Goal: Task Accomplishment & Management: Manage account settings

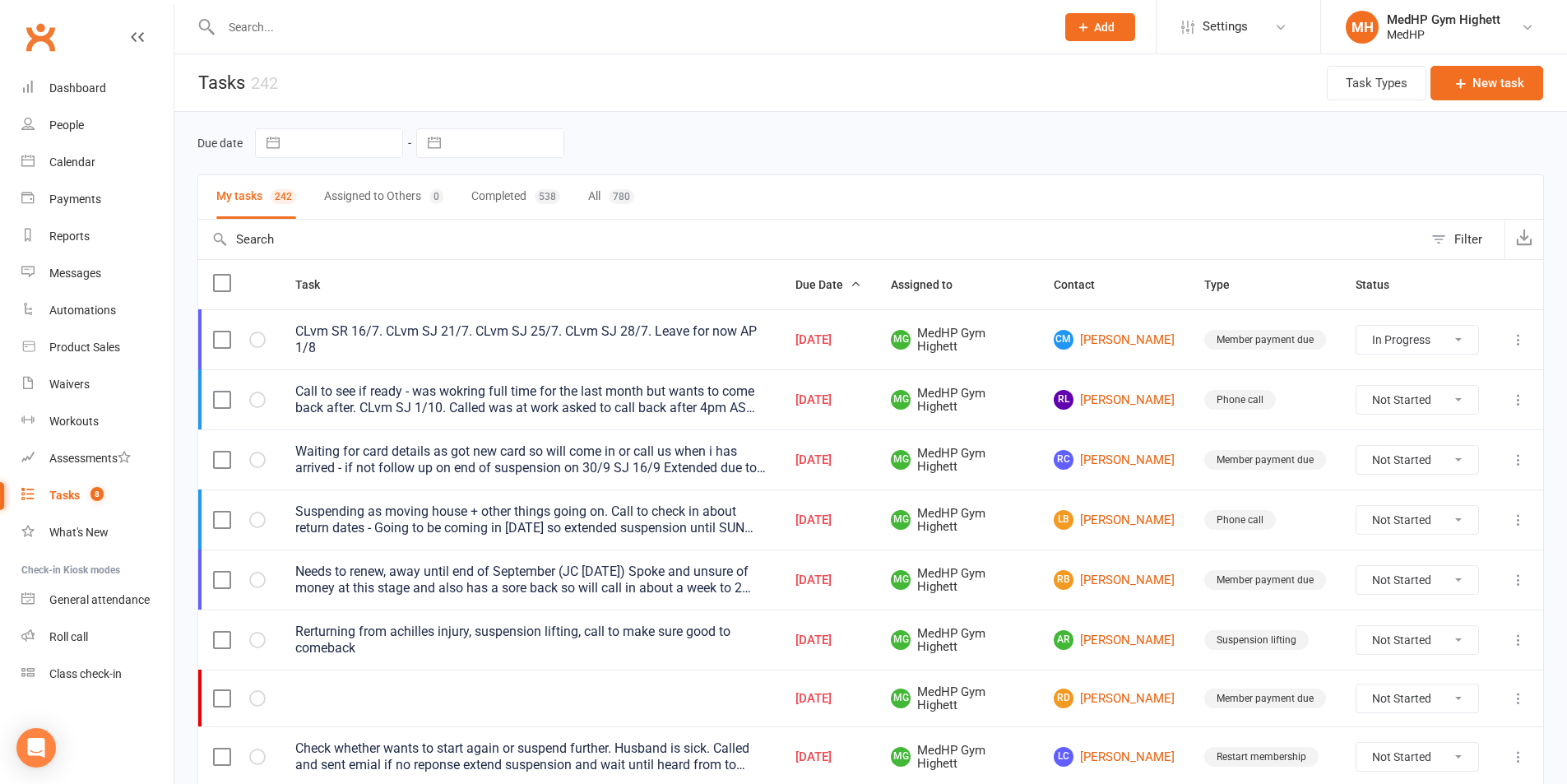
select select "started"
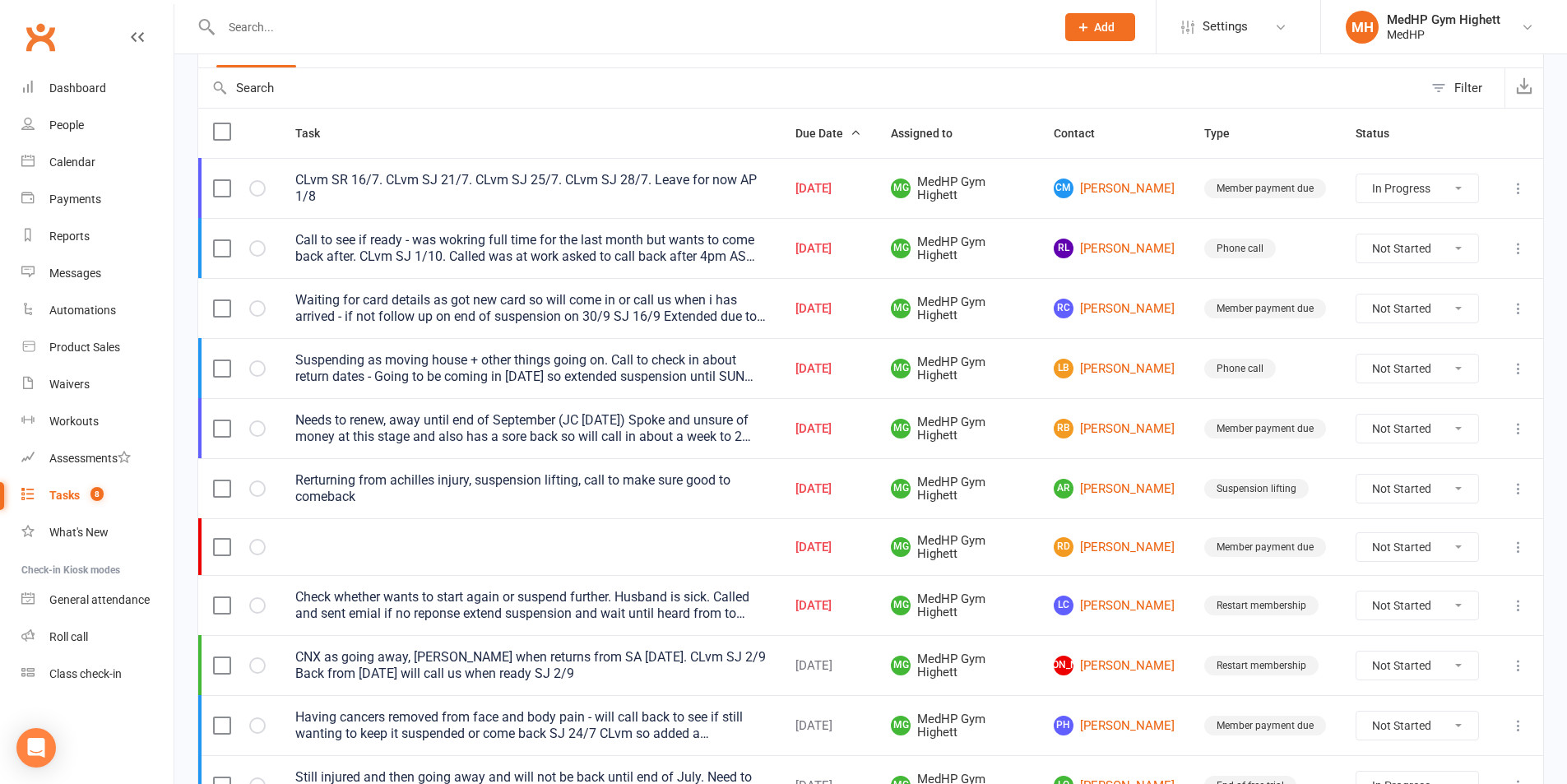
scroll to position [164, 0]
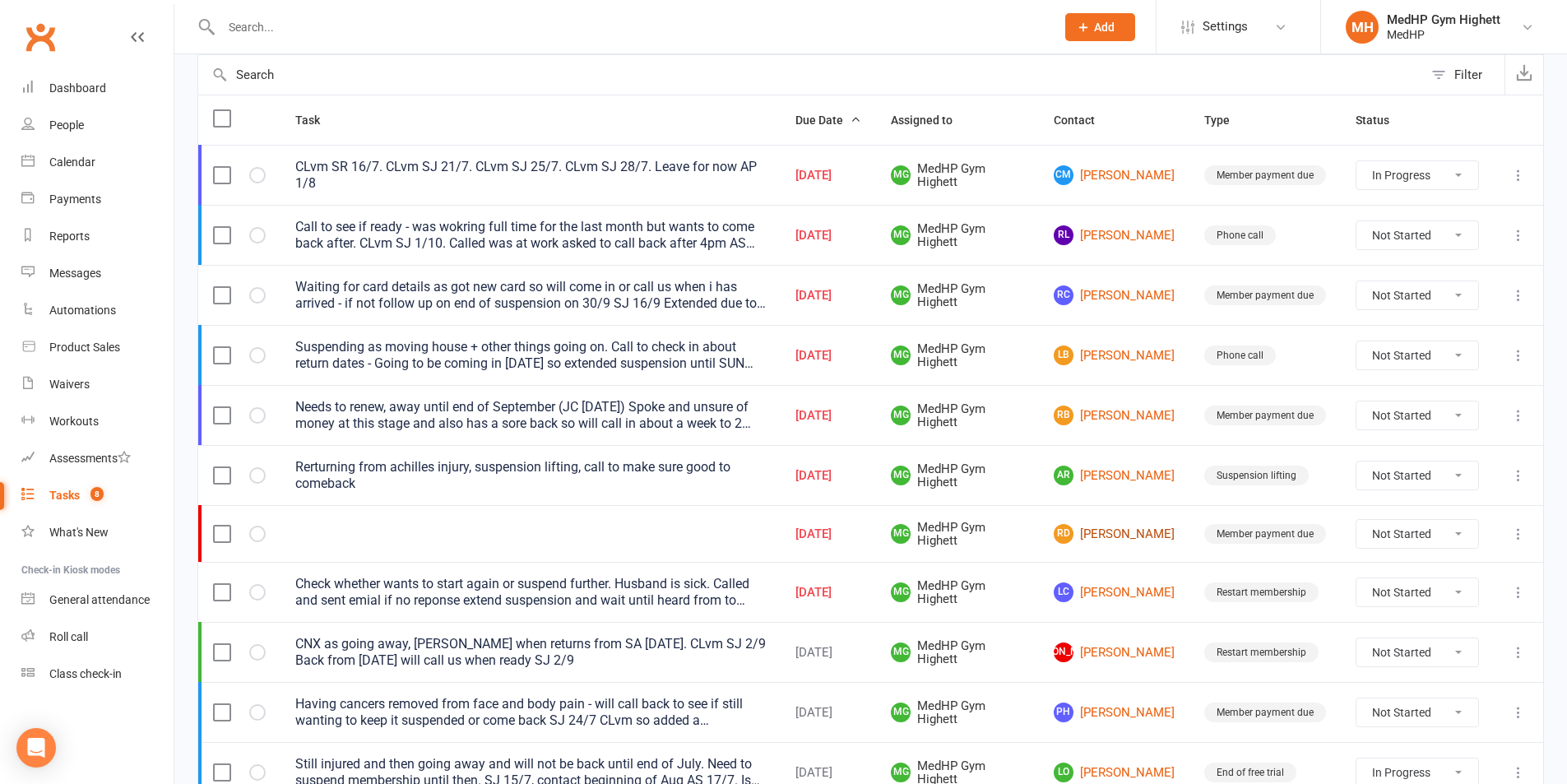
click at [1093, 524] on link "RD Rozie Drover" at bounding box center [1114, 534] width 121 height 20
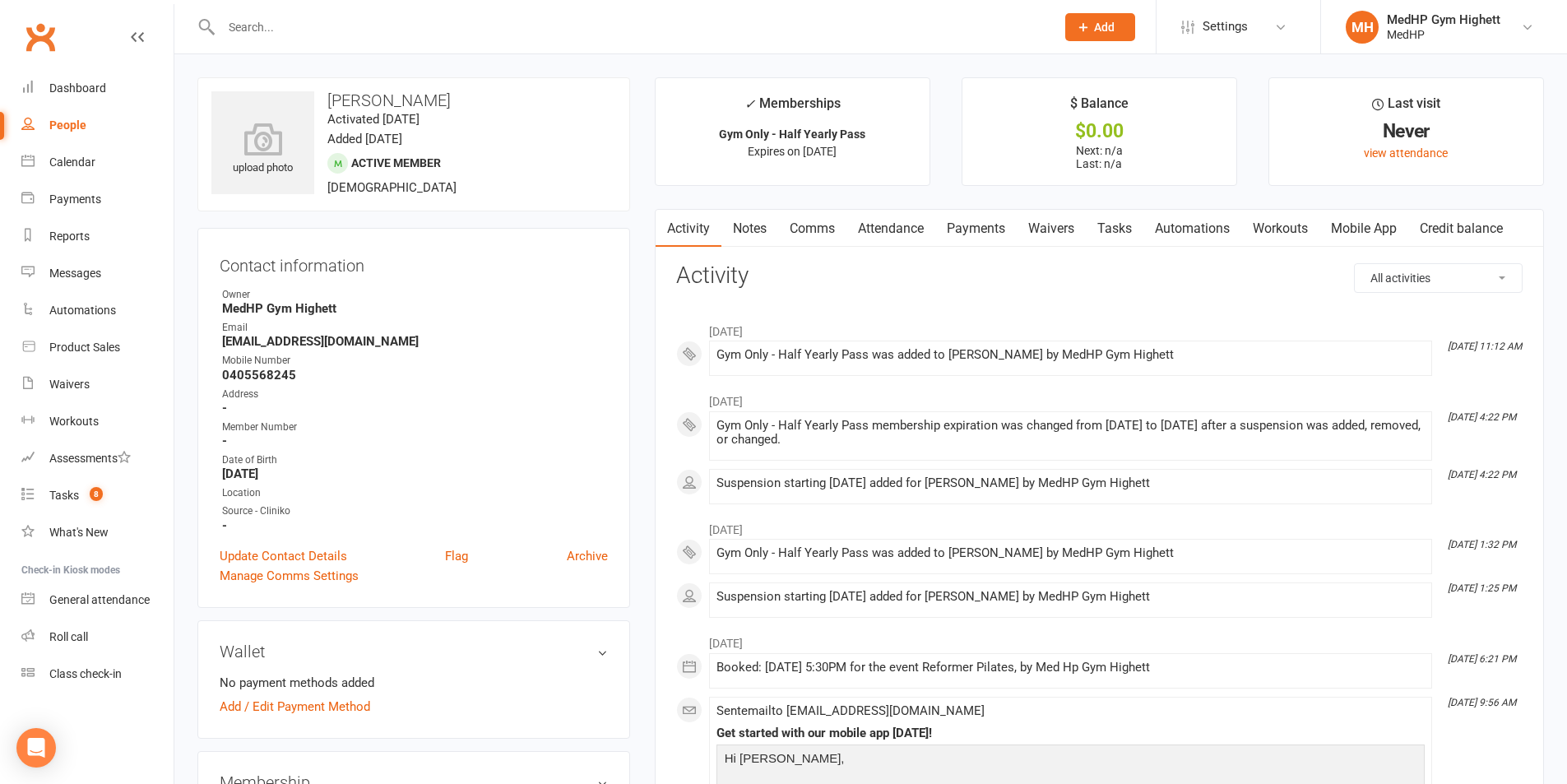
click at [1103, 228] on link "Tasks" at bounding box center [1114, 228] width 58 height 38
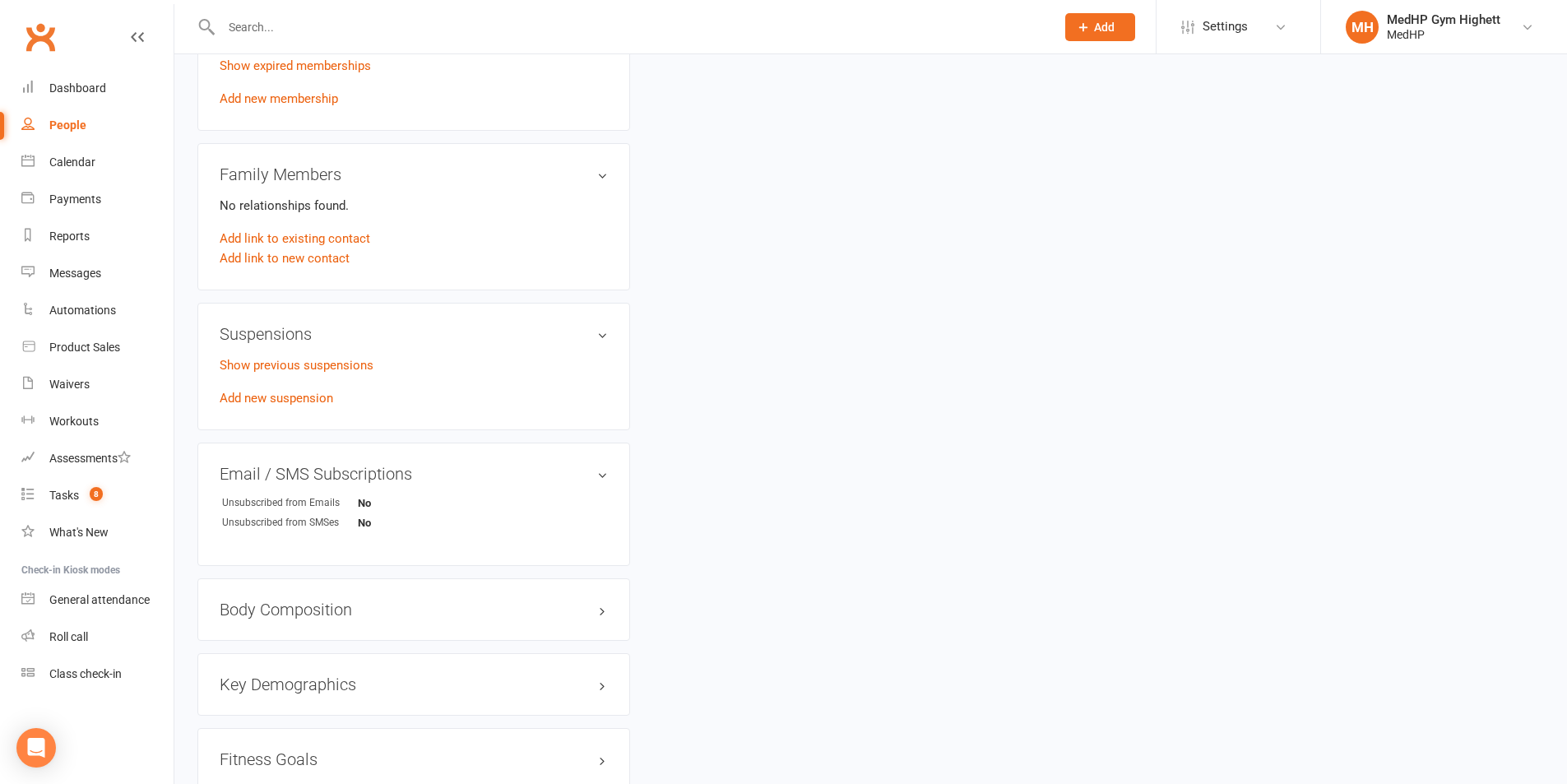
scroll to position [822, 0]
click at [348, 363] on link "Show previous suspensions" at bounding box center [297, 363] width 154 height 15
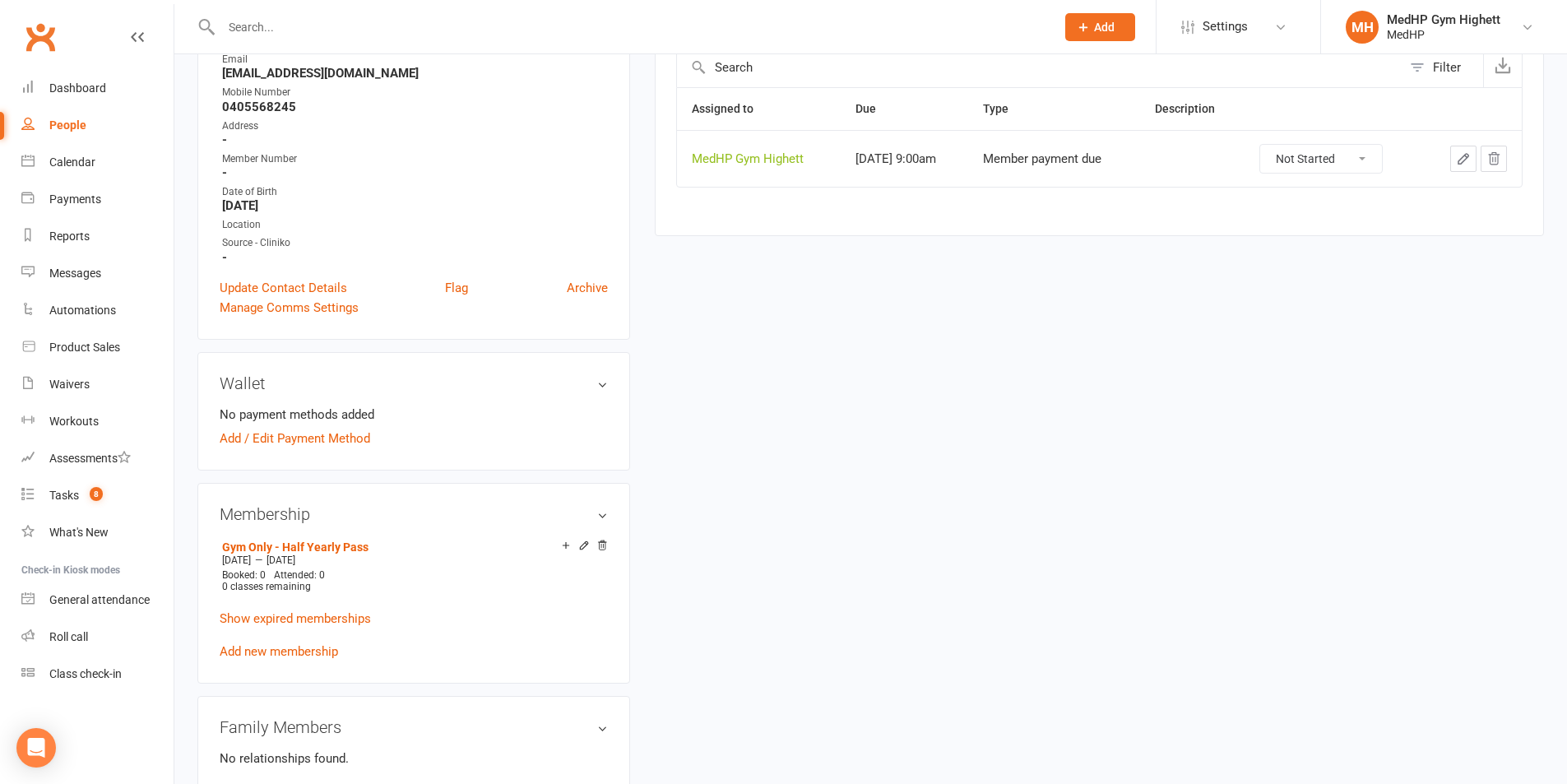
scroll to position [494, 0]
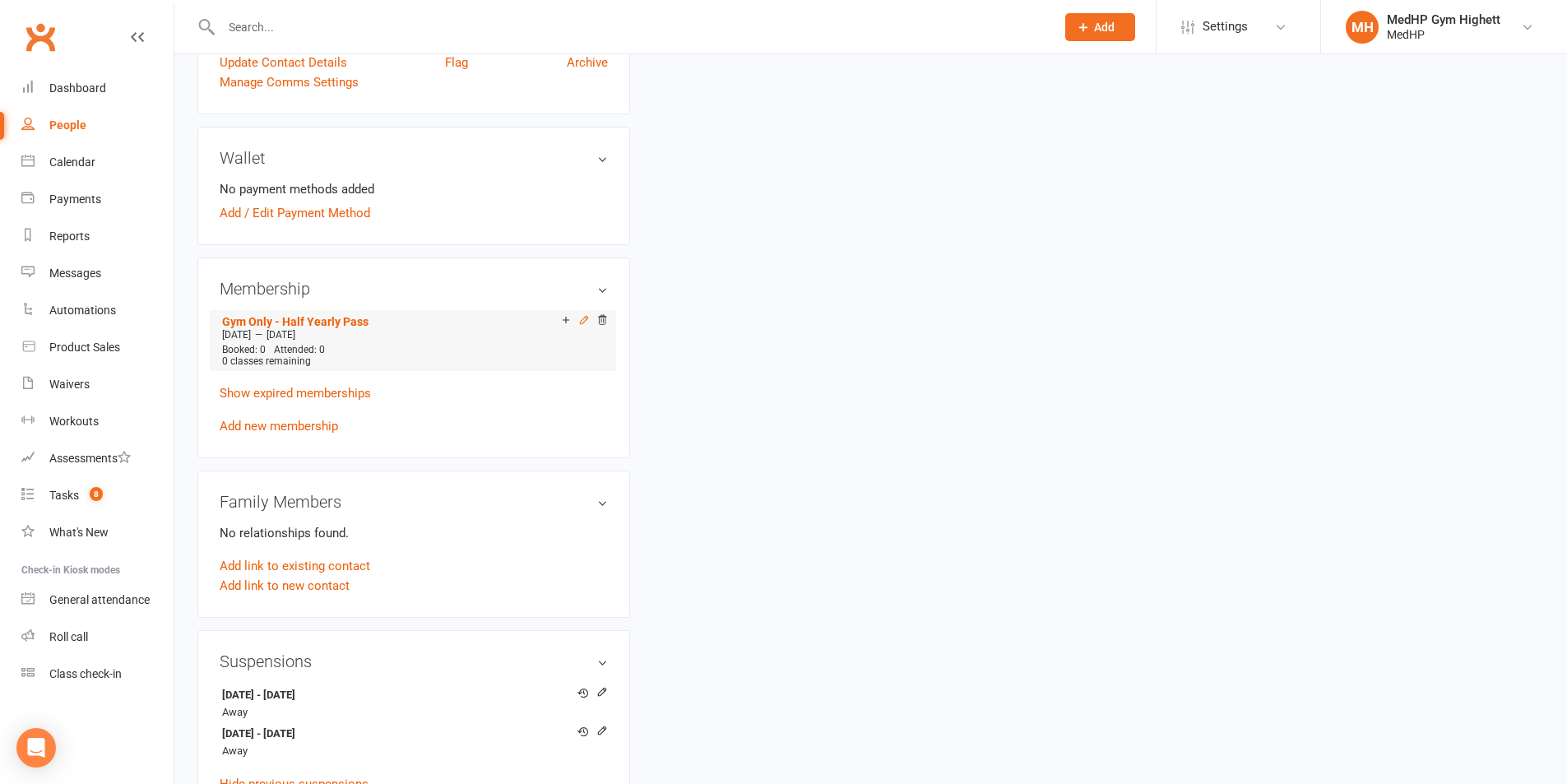
click at [581, 318] on icon at bounding box center [584, 319] width 11 height 11
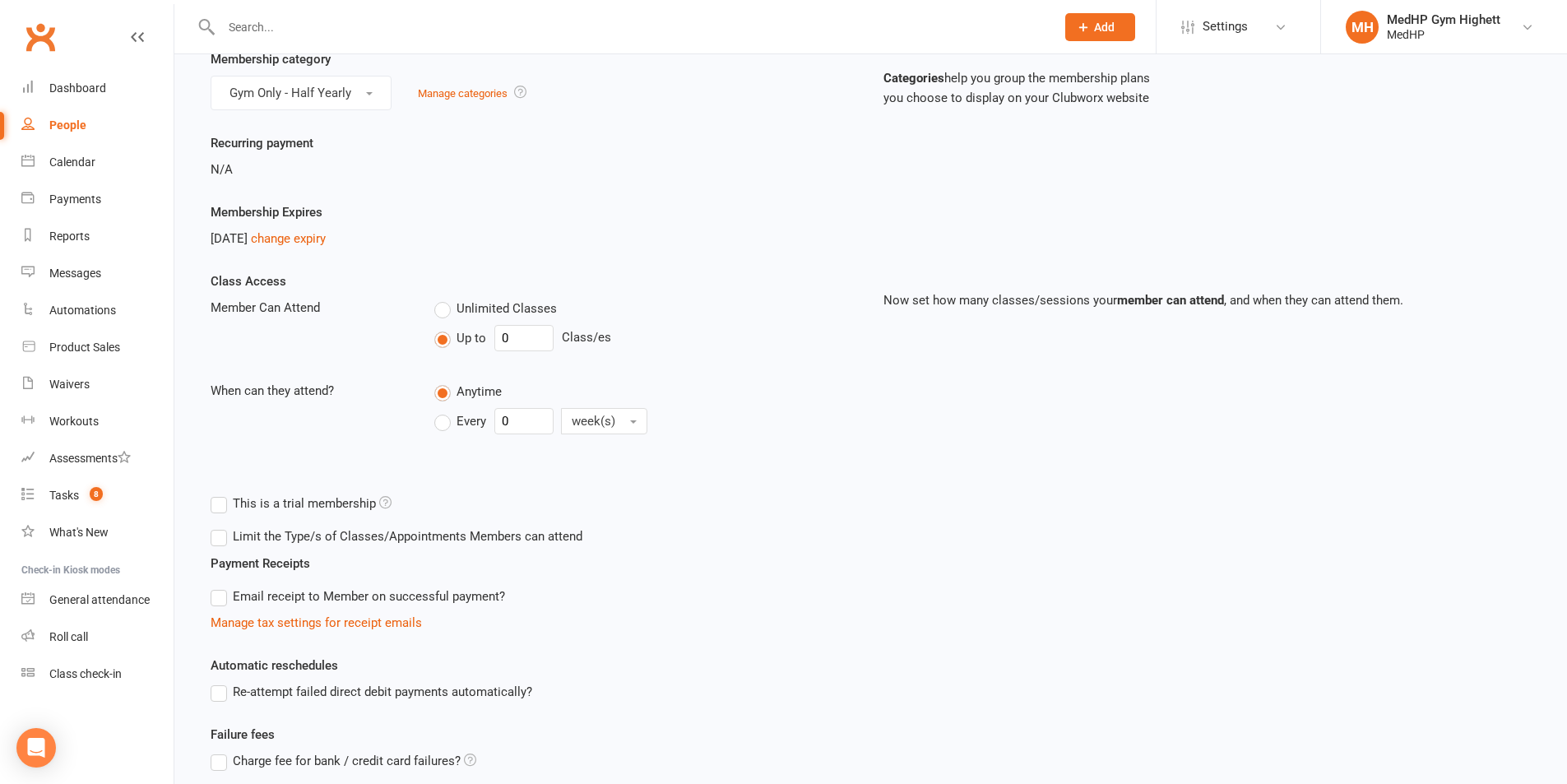
scroll to position [164, 0]
click at [326, 239] on link "change expiry" at bounding box center [289, 237] width 75 height 15
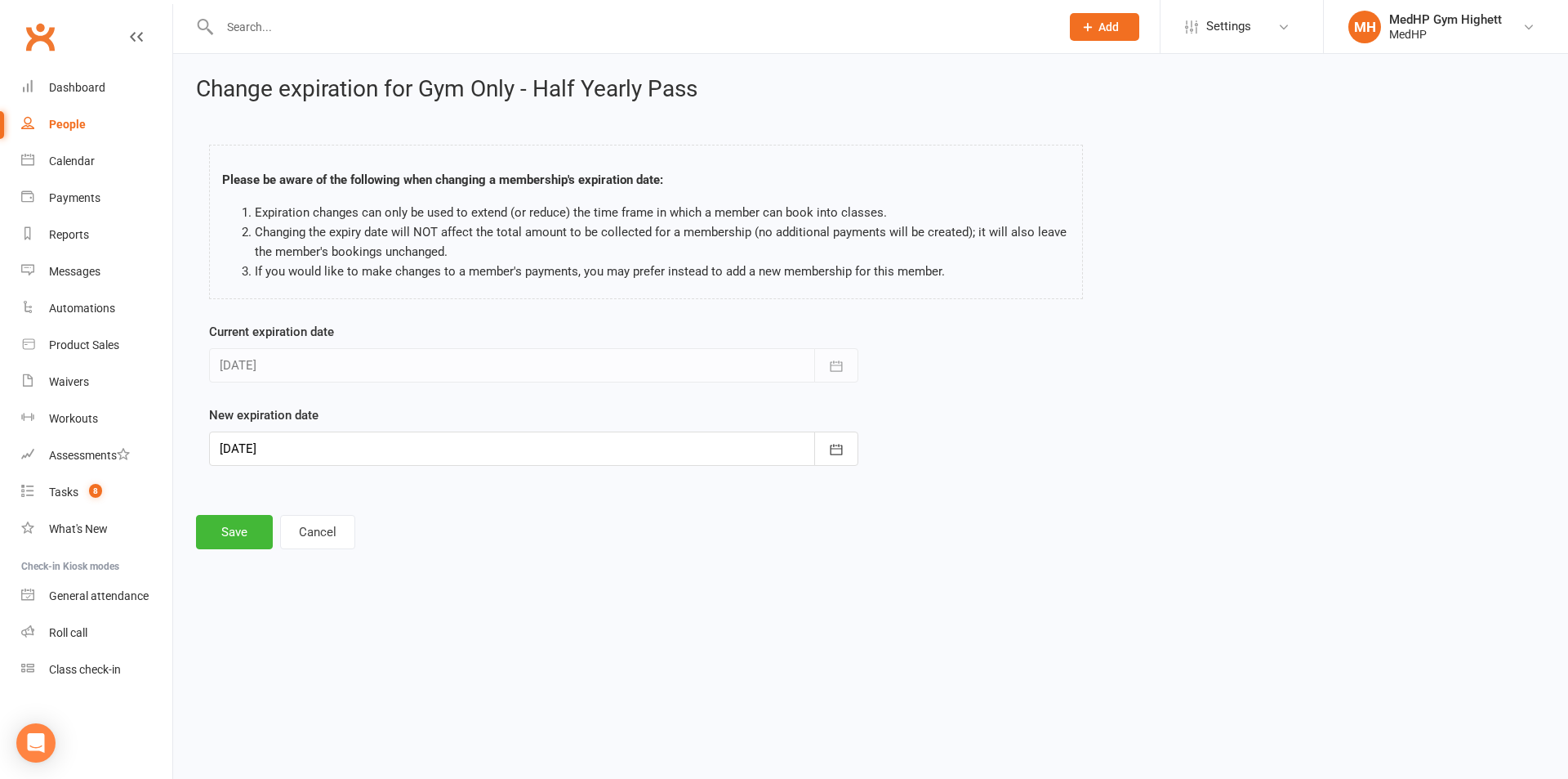
click at [417, 455] on div at bounding box center [534, 448] width 649 height 34
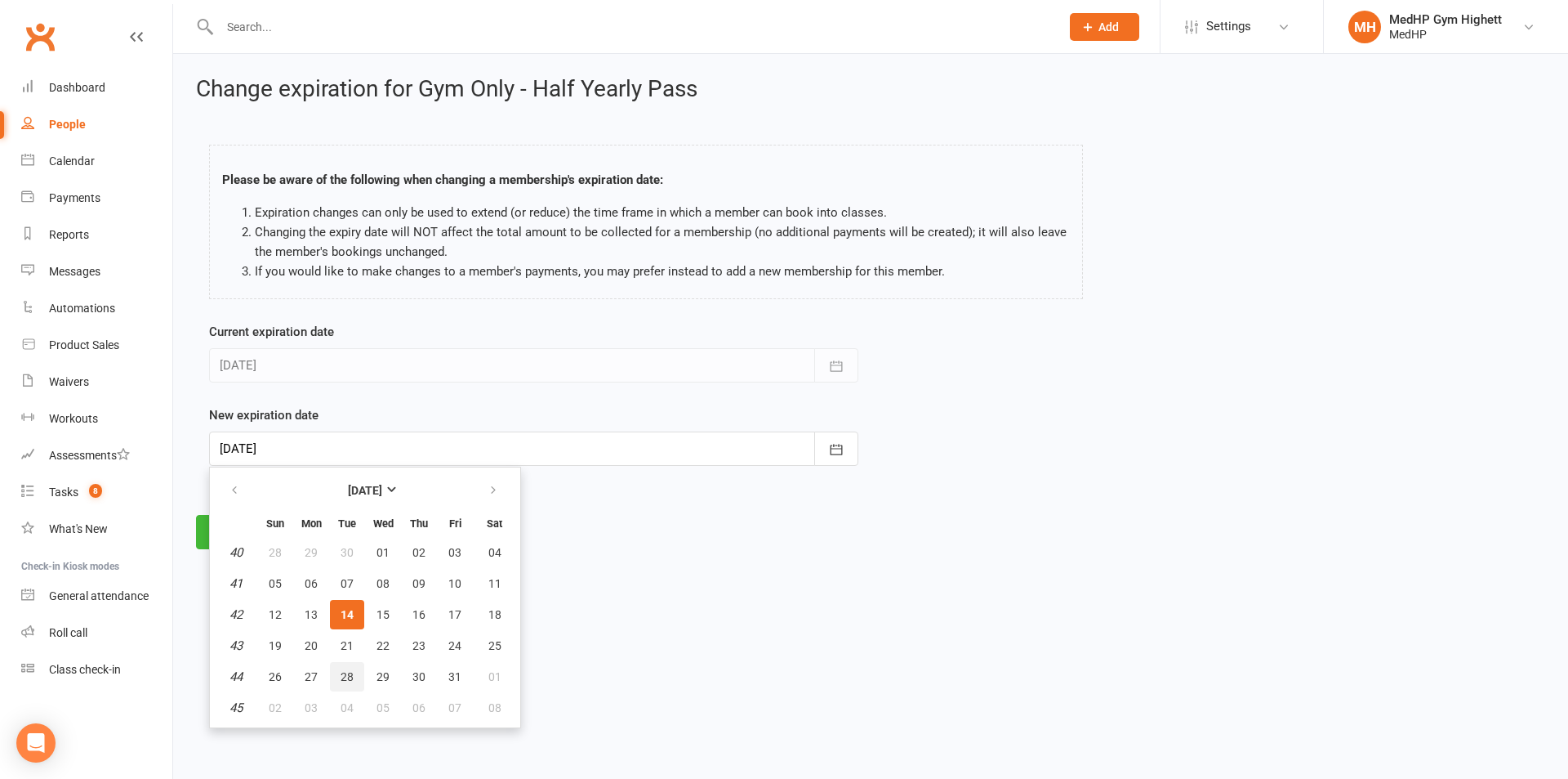
click at [351, 681] on span "28" at bounding box center [347, 676] width 13 height 13
type input "28 Oct 2025"
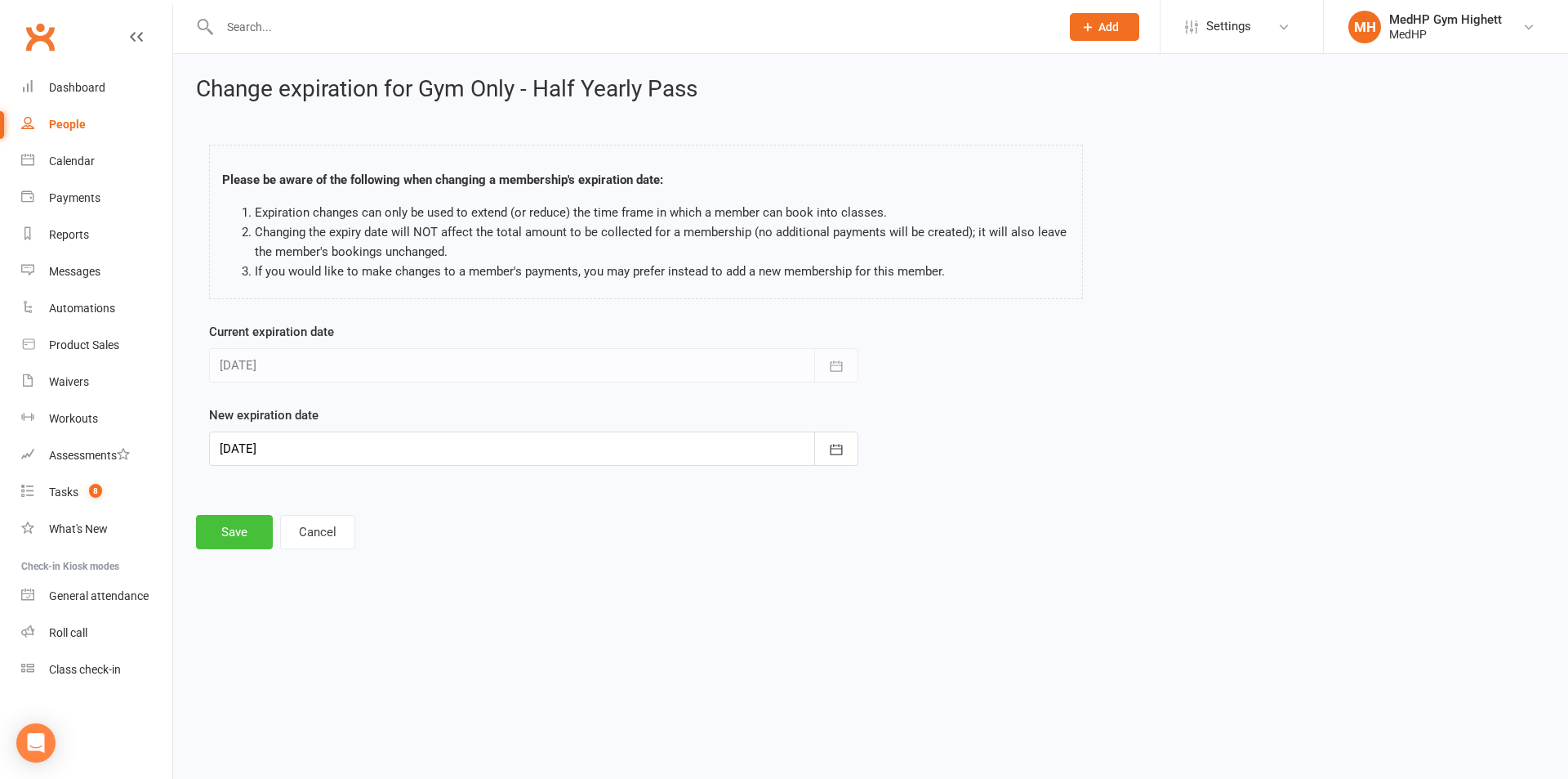
click at [239, 537] on button "Save" at bounding box center [235, 531] width 76 height 34
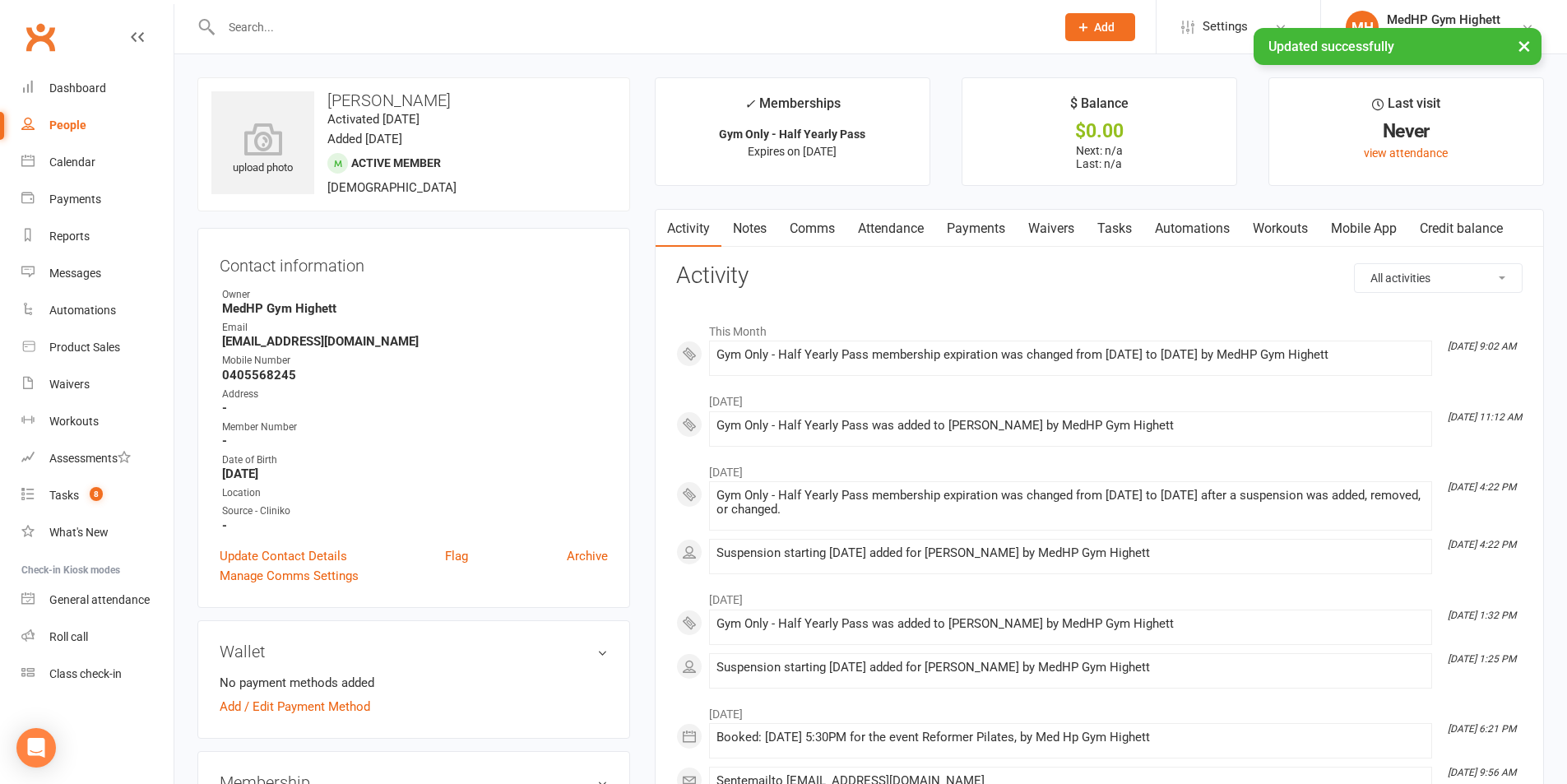
click at [1093, 226] on link "Tasks" at bounding box center [1114, 228] width 58 height 38
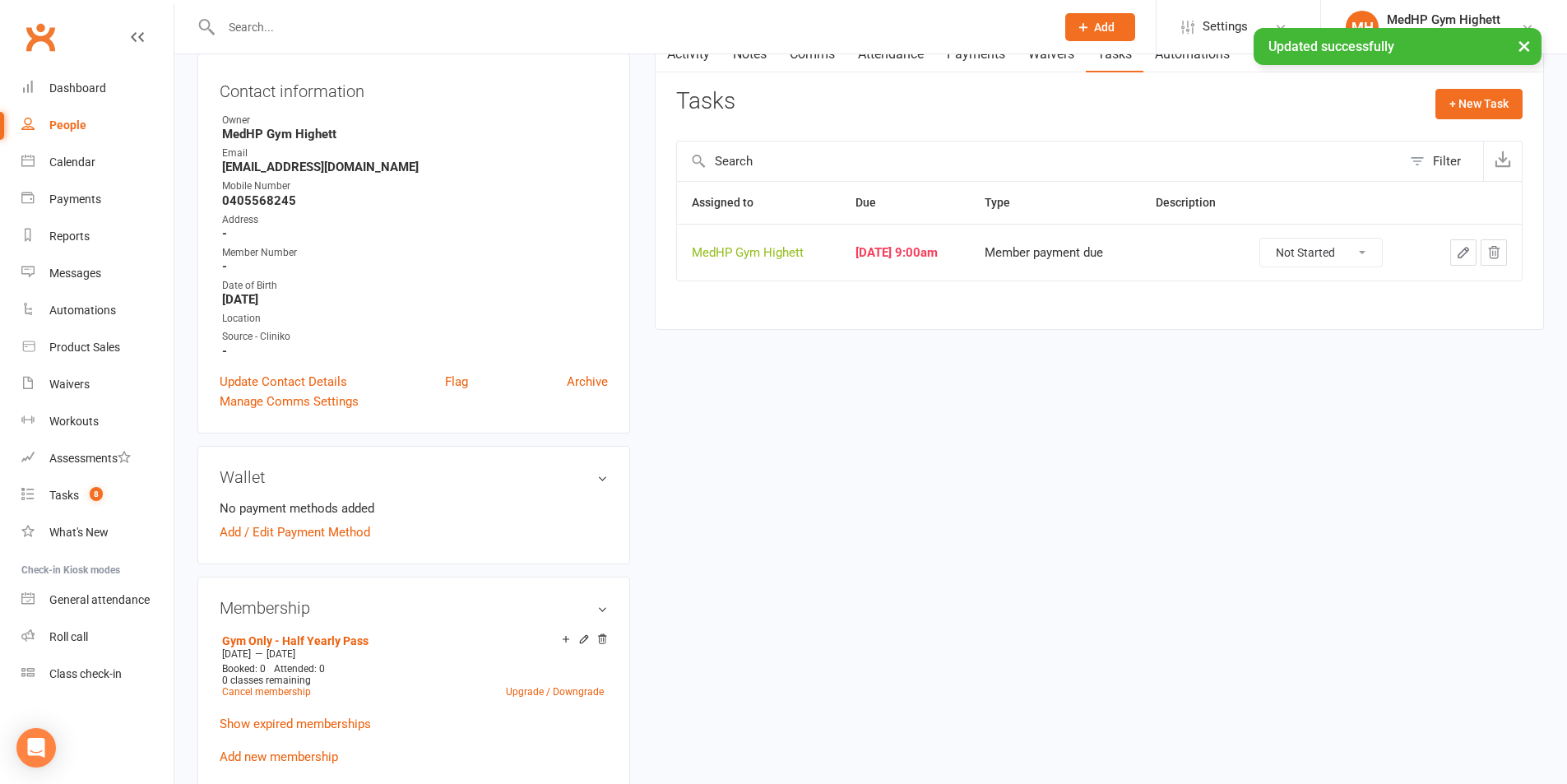
scroll to position [164, 0]
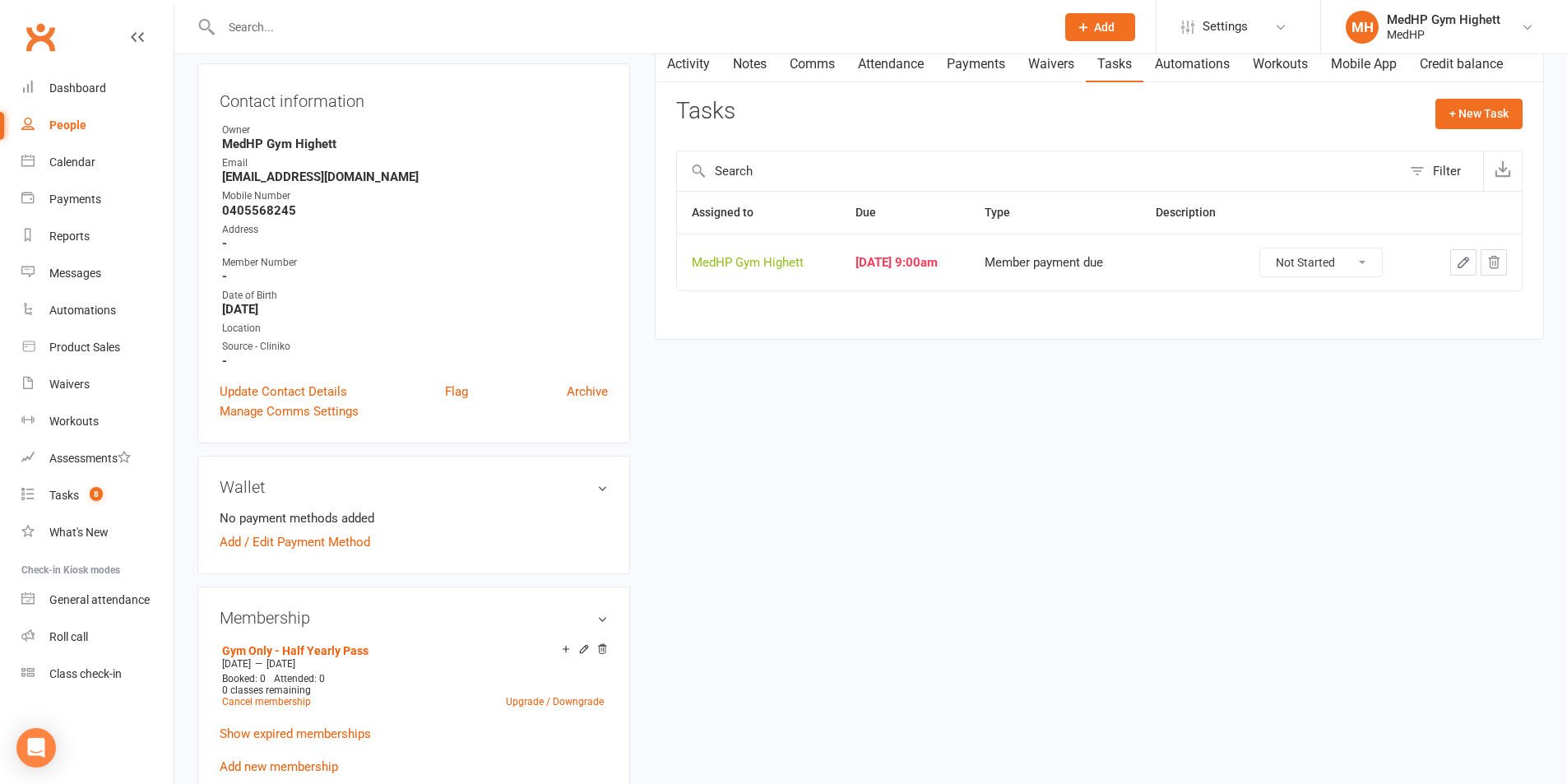
click at [1472, 257] on button "button" at bounding box center [1464, 262] width 26 height 26
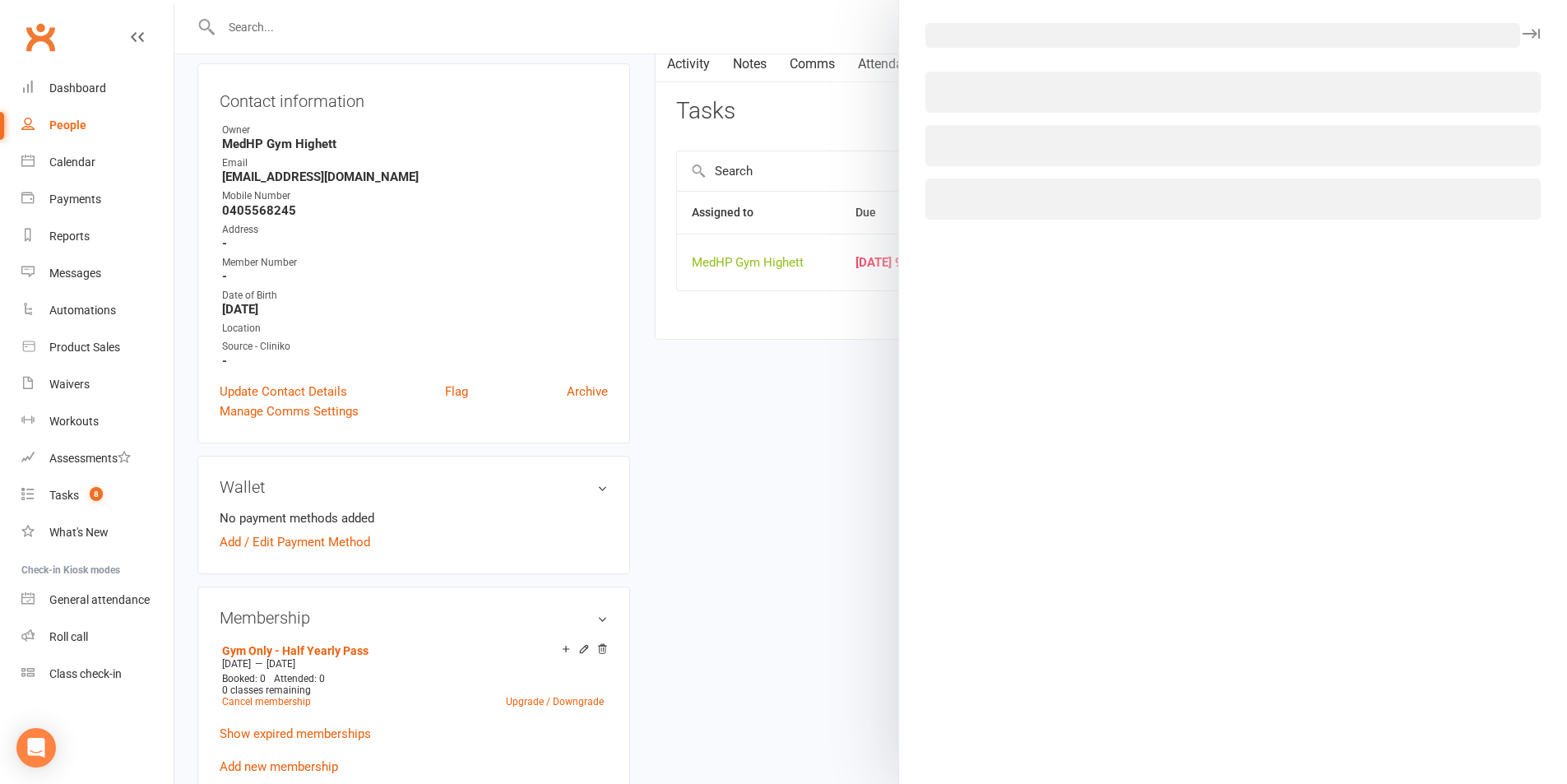
select select "46188"
select select "23040"
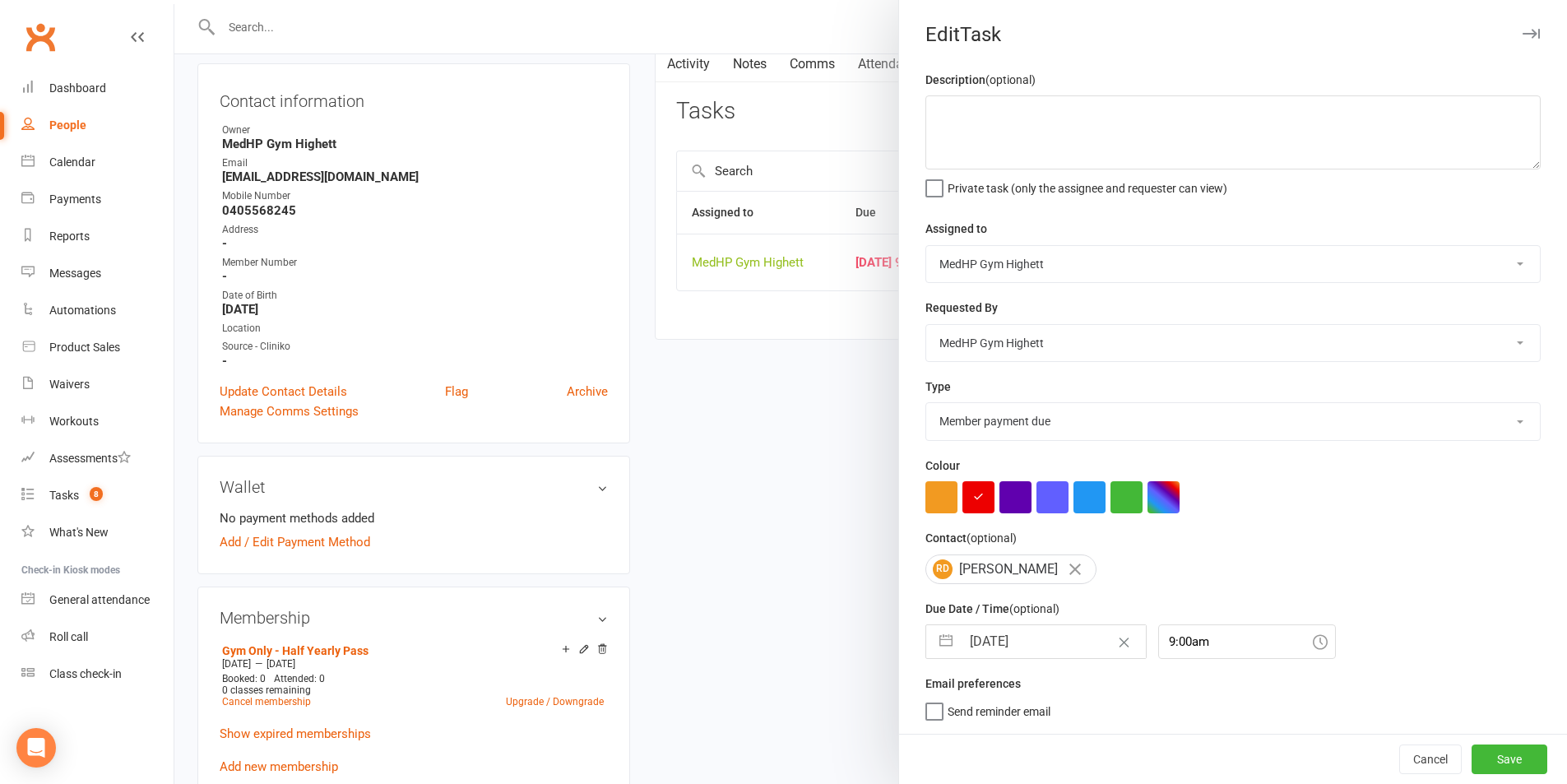
click at [1014, 634] on input "14 Oct 2025" at bounding box center [1053, 641] width 185 height 33
select select "8"
select select "2025"
select select "9"
select select "2025"
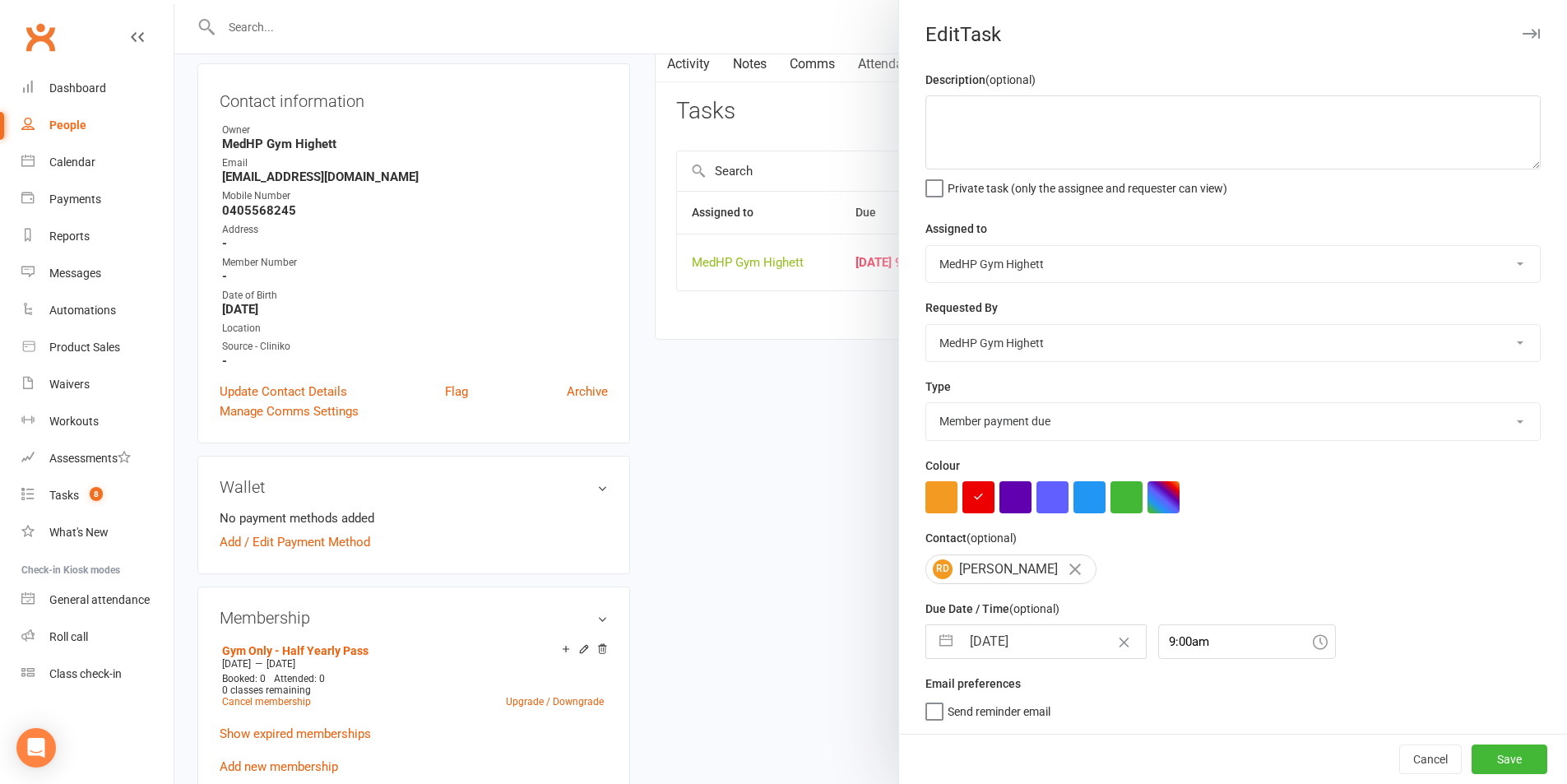
select select "10"
select select "2025"
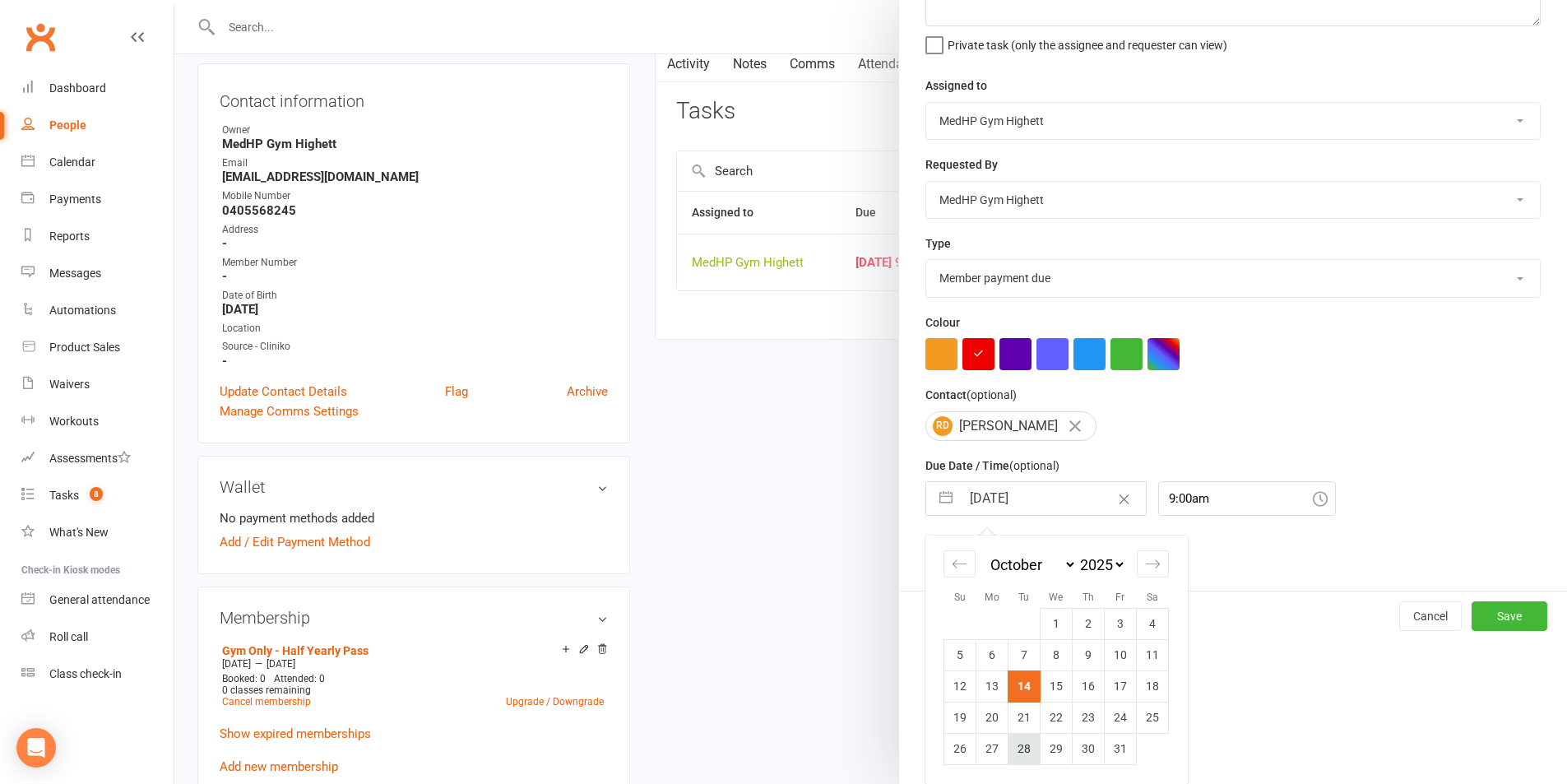
click at [1024, 738] on td "28" at bounding box center [1024, 748] width 32 height 32
type input "28 Oct 2025"
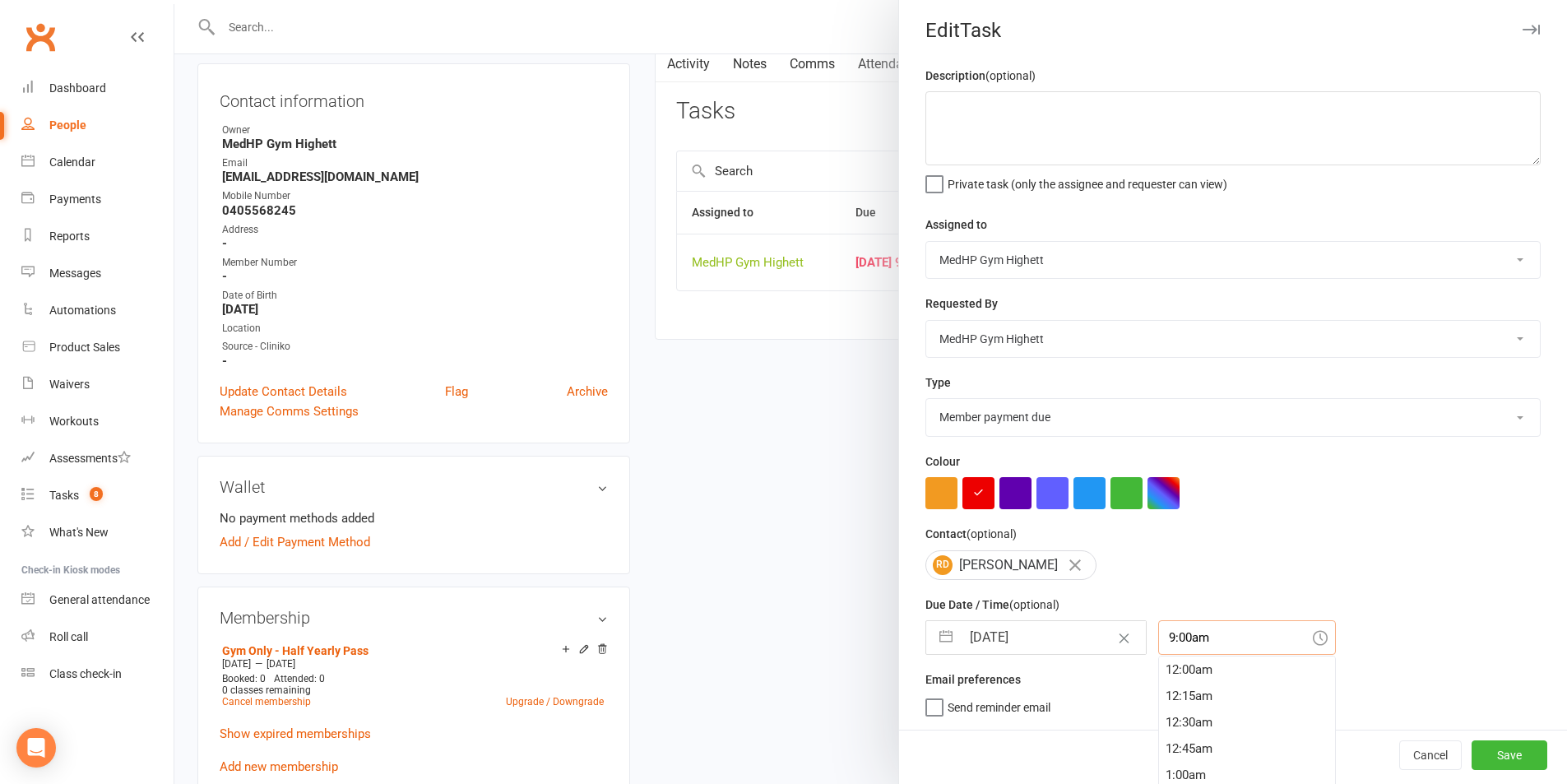
click at [1176, 643] on div "9:00am 12:00am 12:15am 12:30am 12:45am 1:00am 1:15am 1:30am 1:45am 2:00am 2:15a…" at bounding box center [1247, 637] width 178 height 34
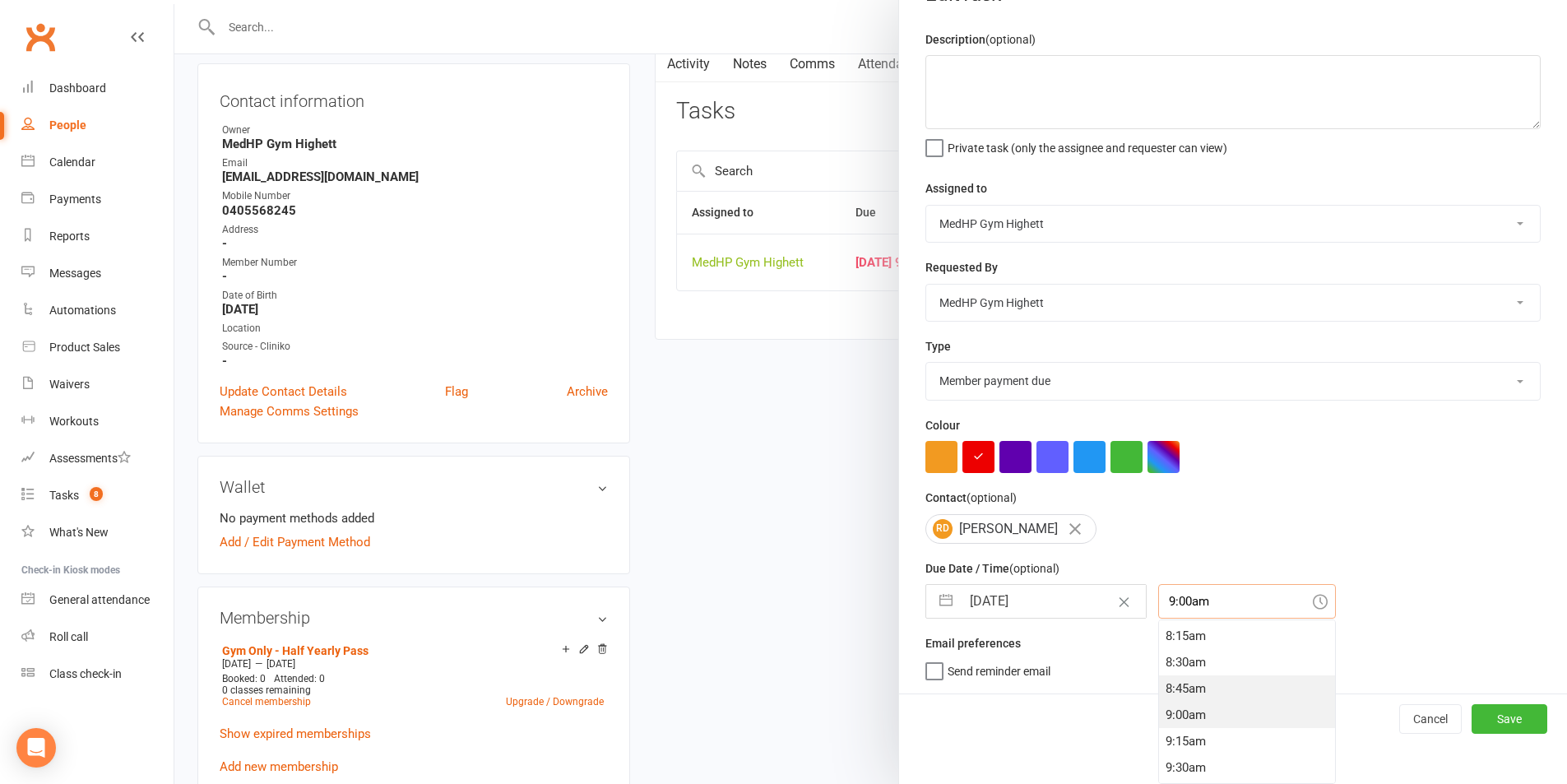
scroll to position [839, 0]
click at [1170, 643] on div "8:00am" at bounding box center [1247, 636] width 176 height 26
type input "8:00am"
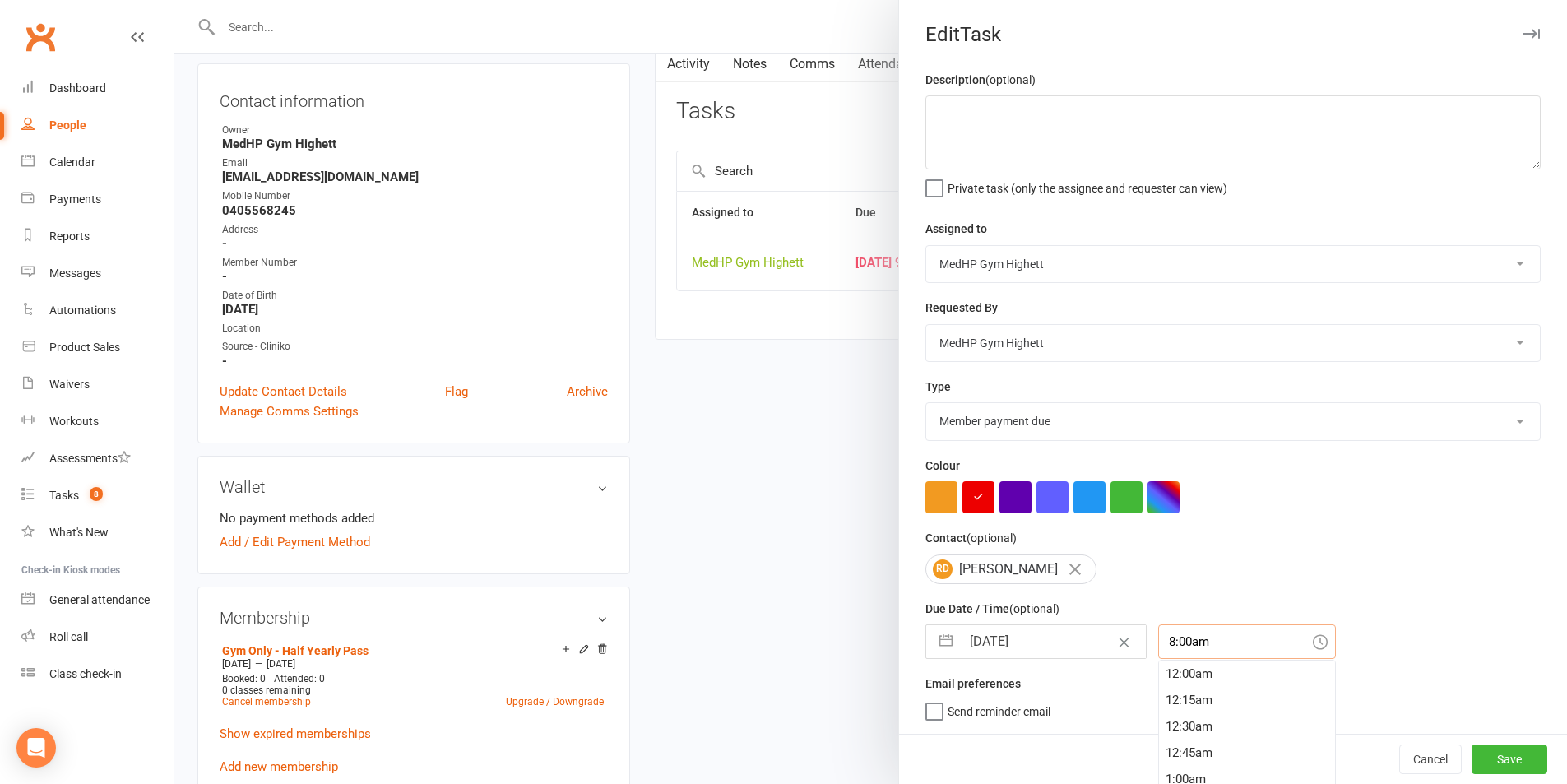
scroll to position [0, 0]
click at [1068, 142] on textarea at bounding box center [1233, 132] width 615 height 74
type textarea "Call to get new one SJ 14/10"
click at [1489, 759] on button "Save" at bounding box center [1509, 759] width 75 height 30
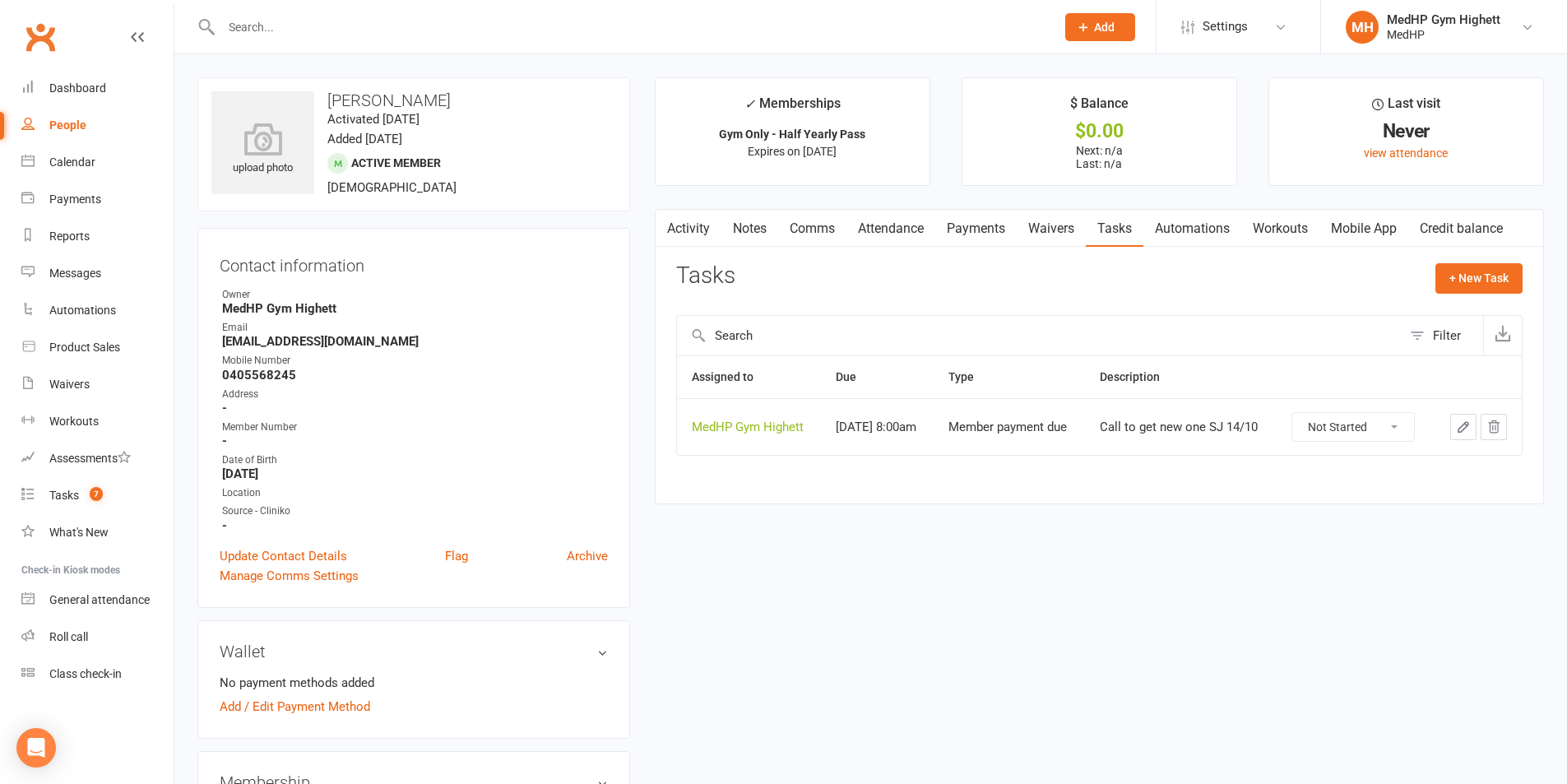
click at [379, 28] on input "text" at bounding box center [629, 27] width 827 height 23
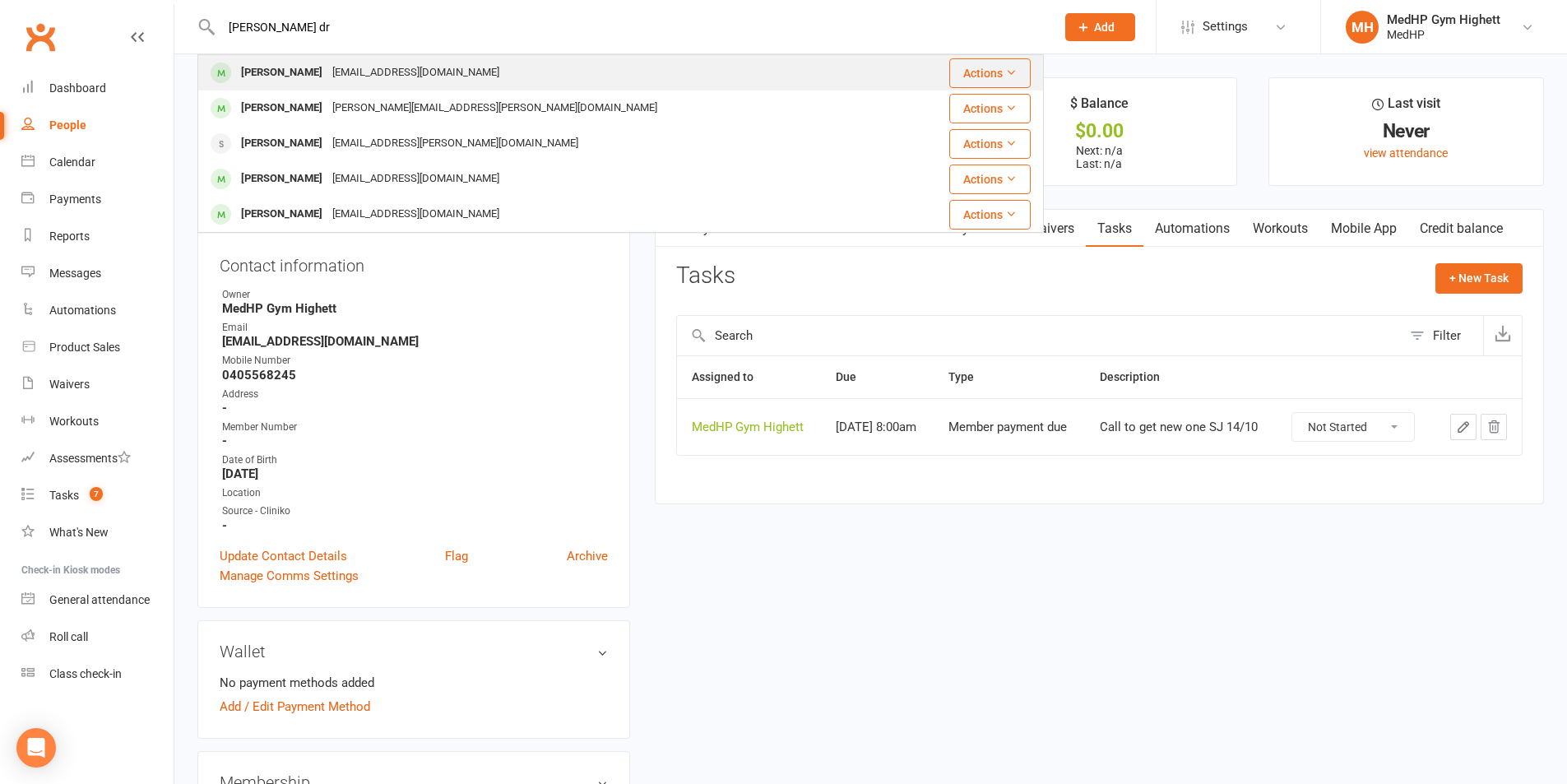
type input "ken dr"
click at [355, 65] on div "[EMAIL_ADDRESS][DOMAIN_NAME]" at bounding box center [416, 73] width 177 height 24
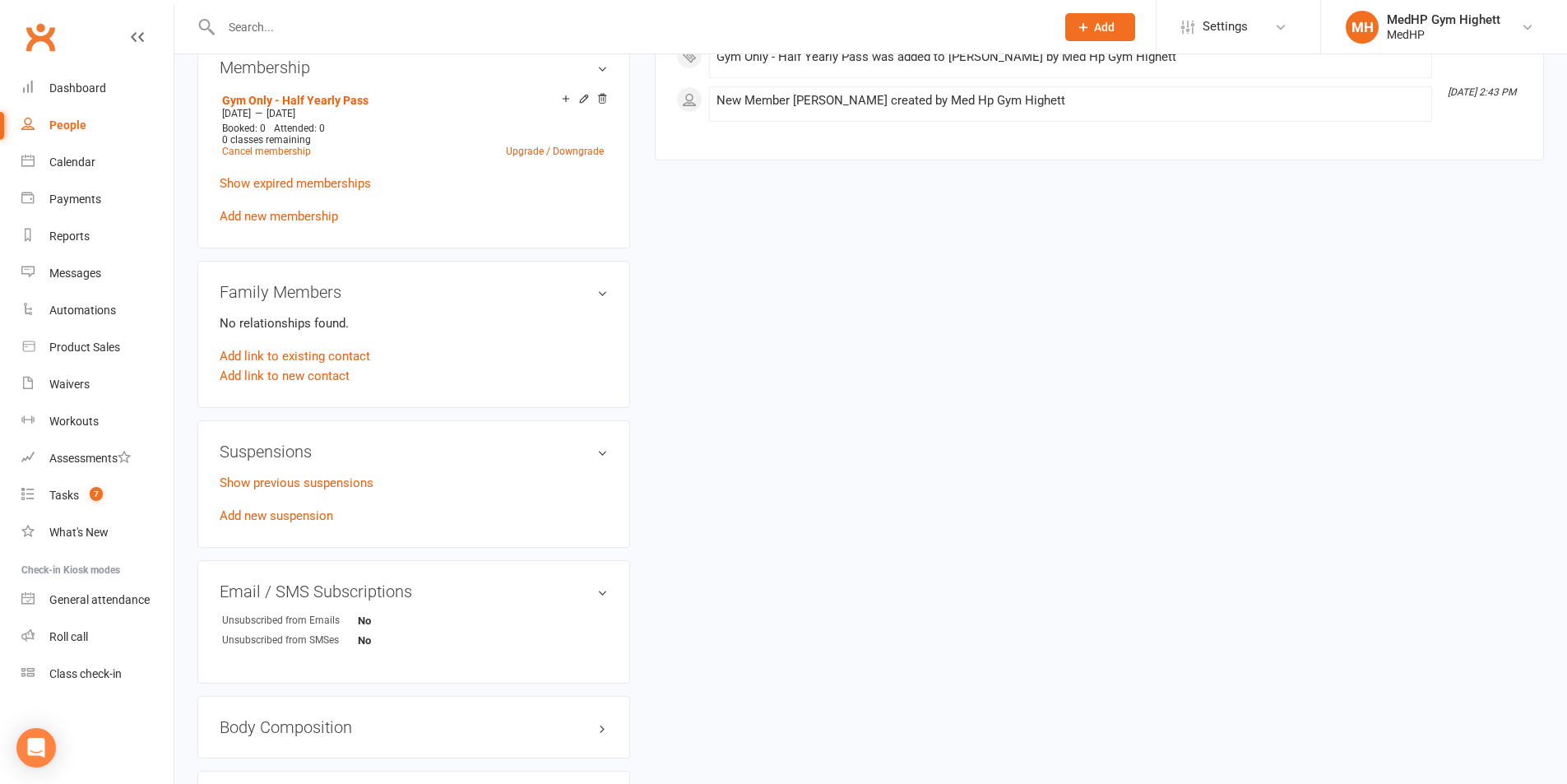
scroll to position [740, 0]
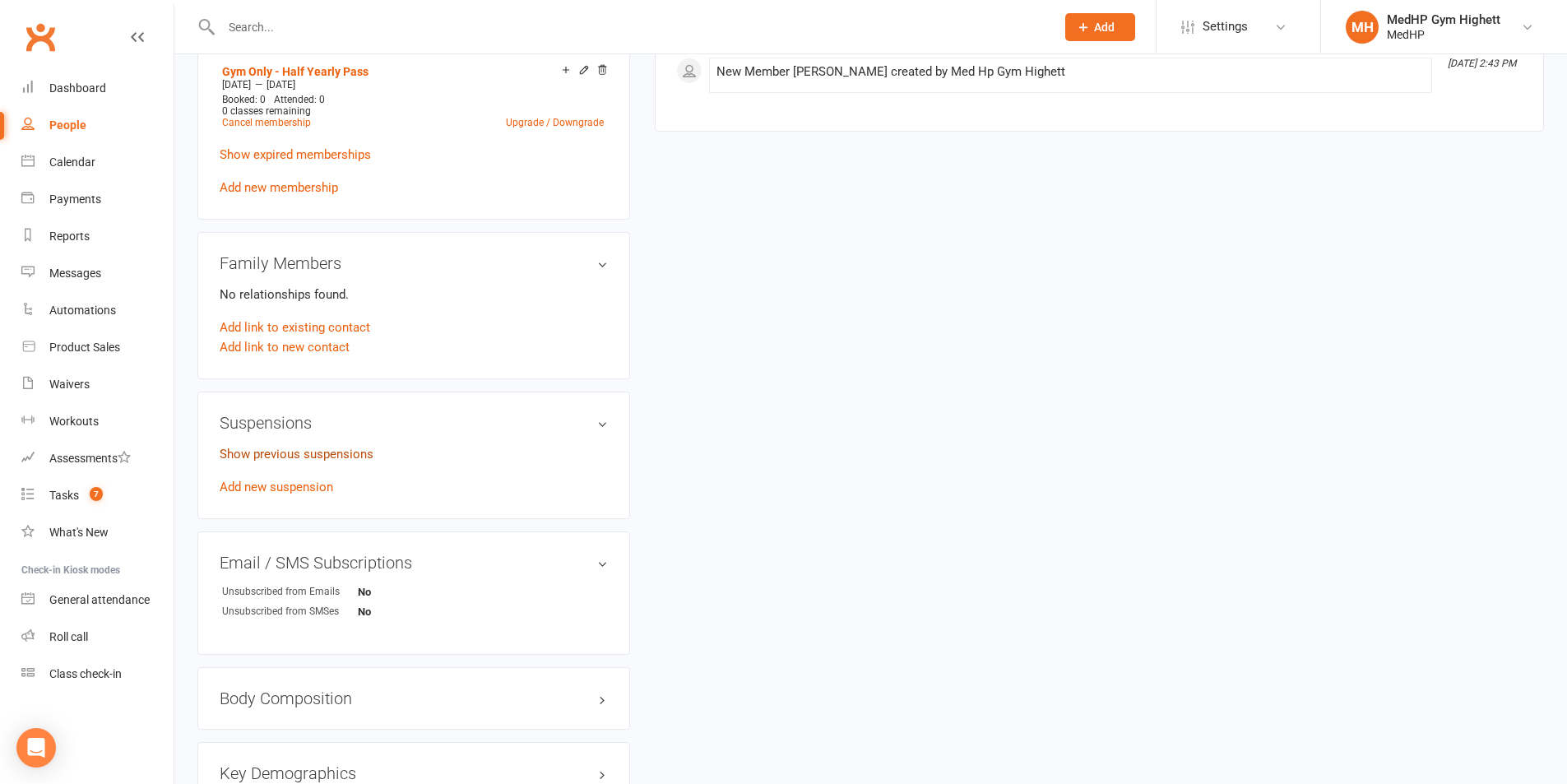
click at [350, 446] on link "Show previous suspensions" at bounding box center [297, 453] width 154 height 15
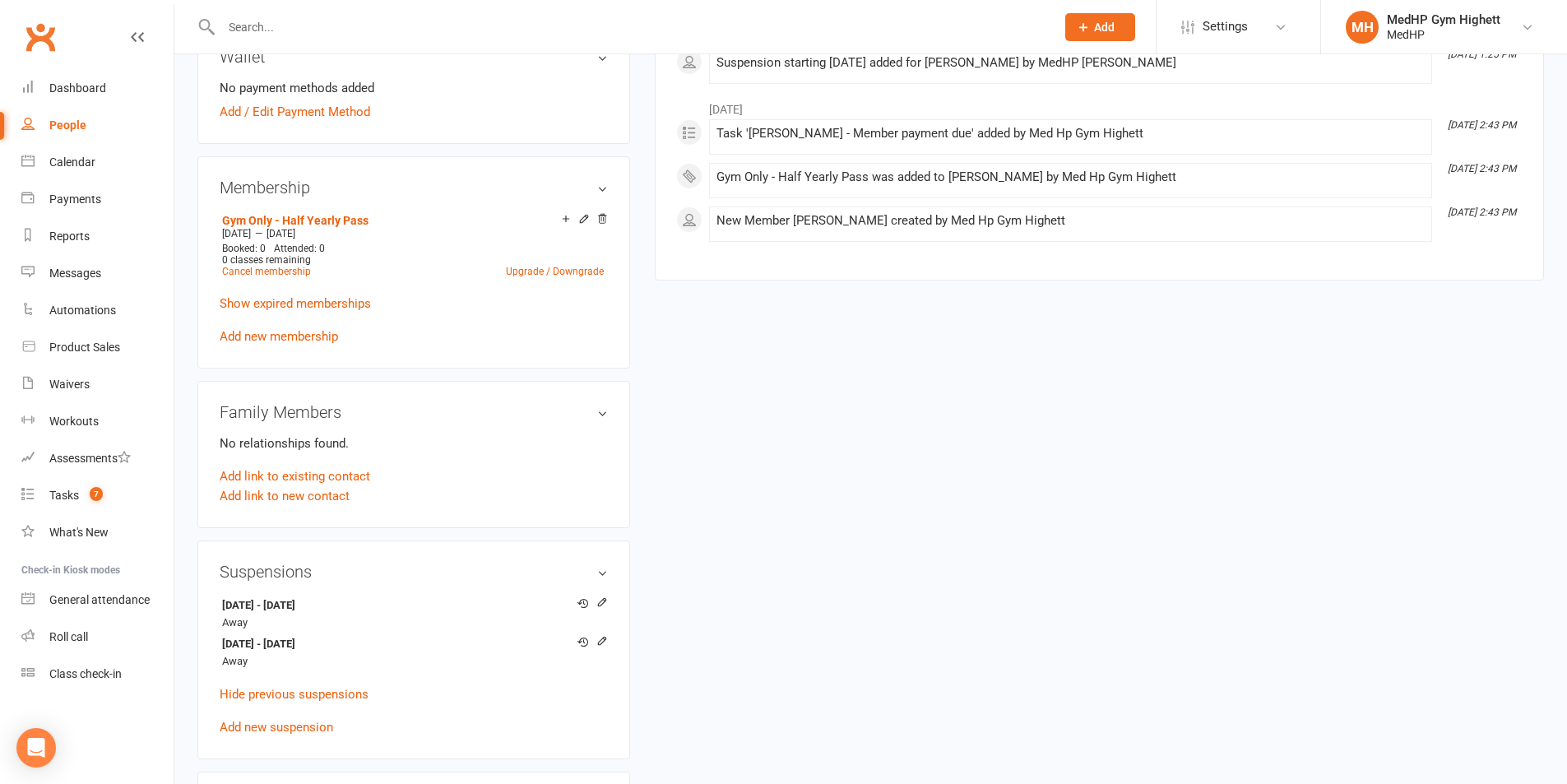
scroll to position [576, 0]
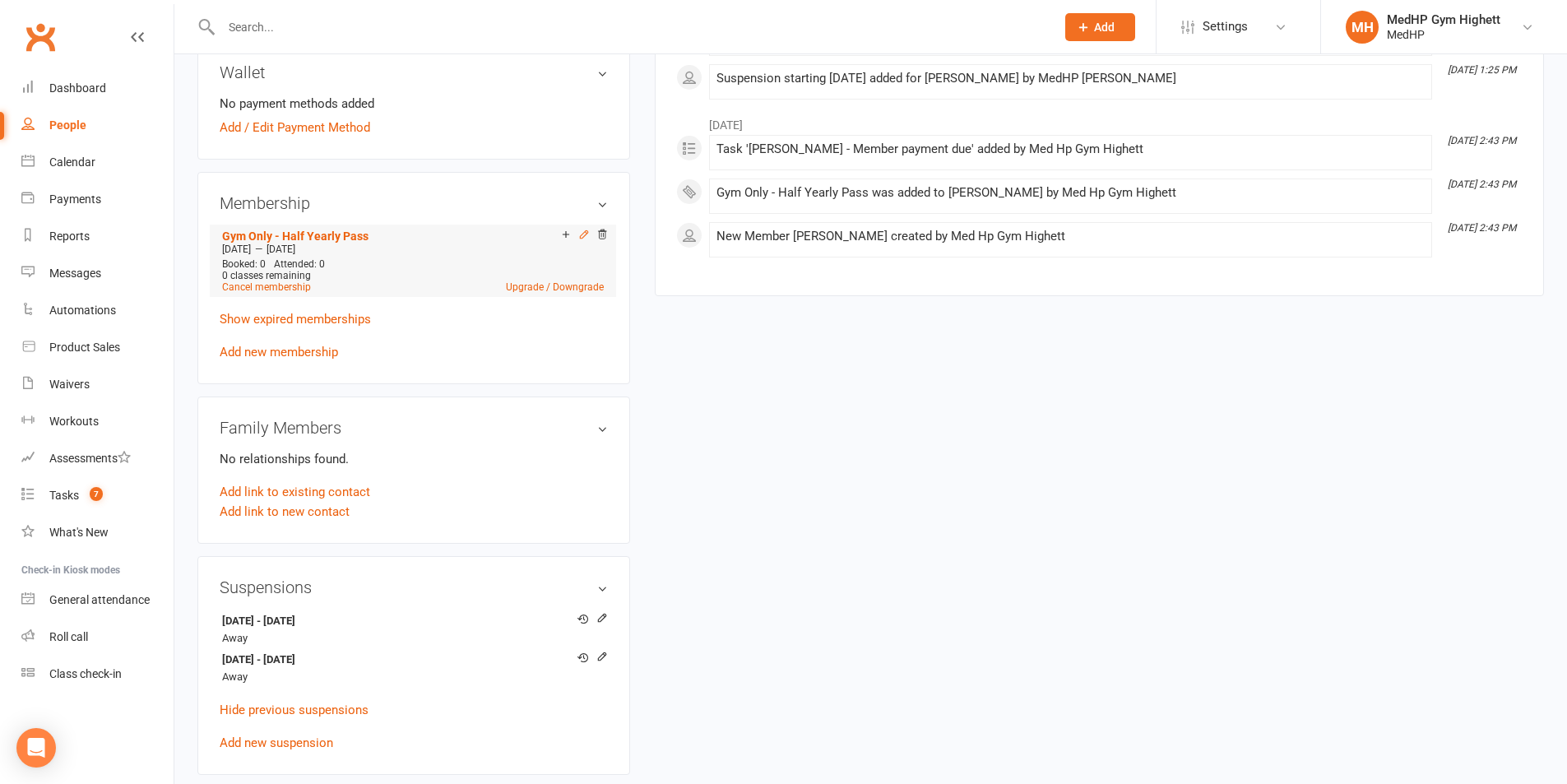
click at [581, 234] on icon at bounding box center [584, 234] width 7 height 7
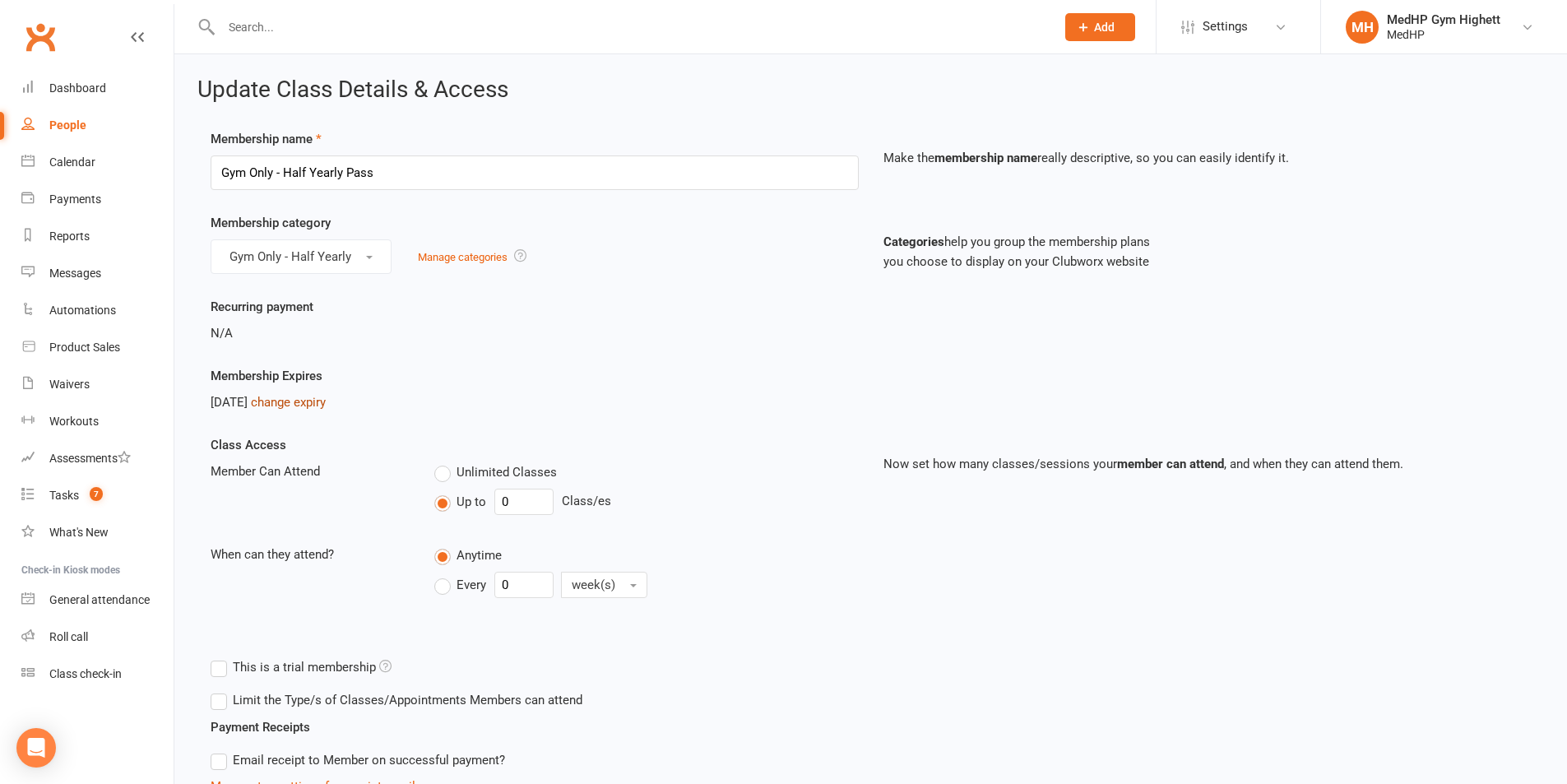
click at [322, 402] on link "change expiry" at bounding box center [289, 402] width 75 height 15
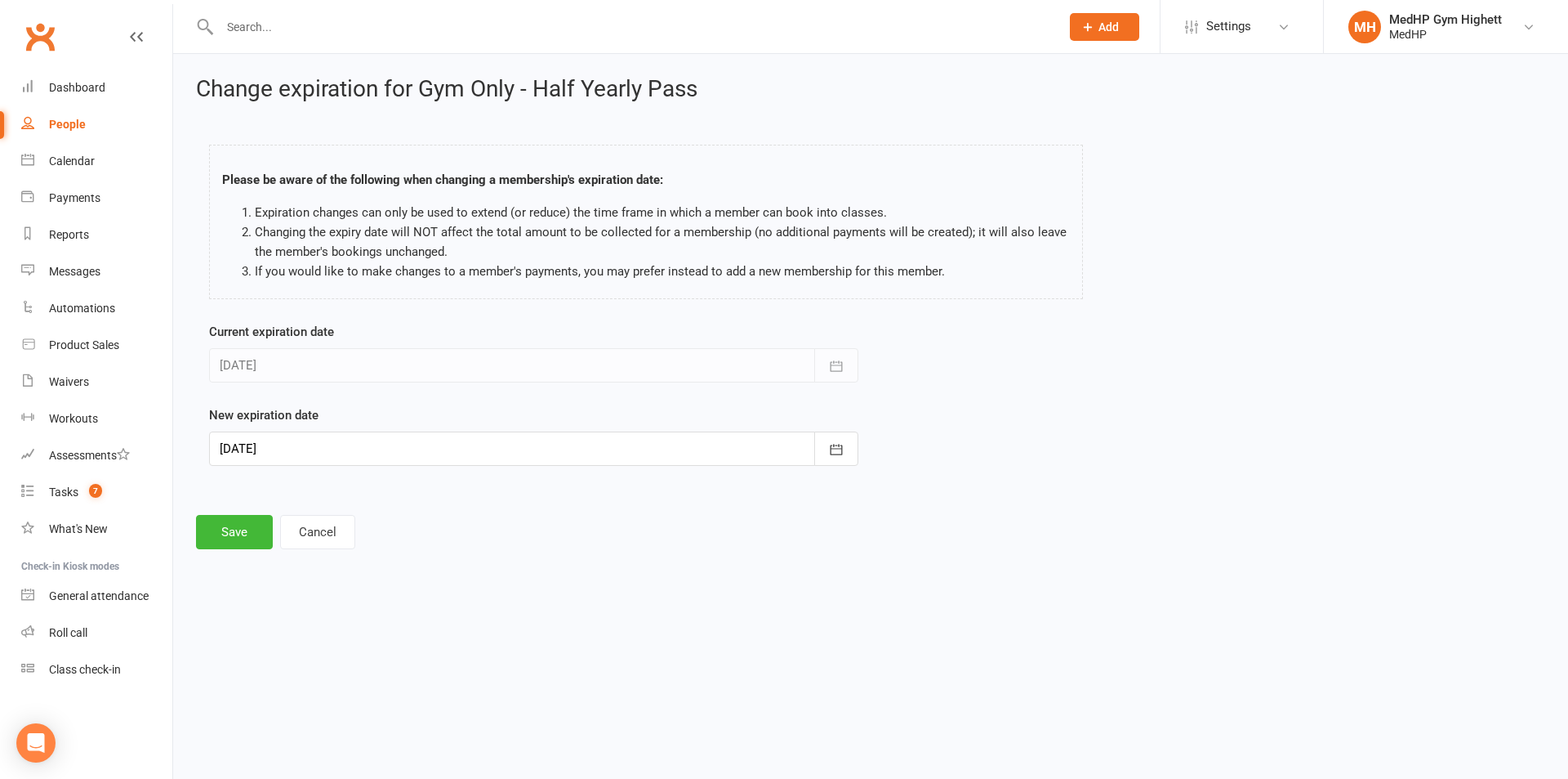
click at [345, 463] on div at bounding box center [534, 448] width 649 height 34
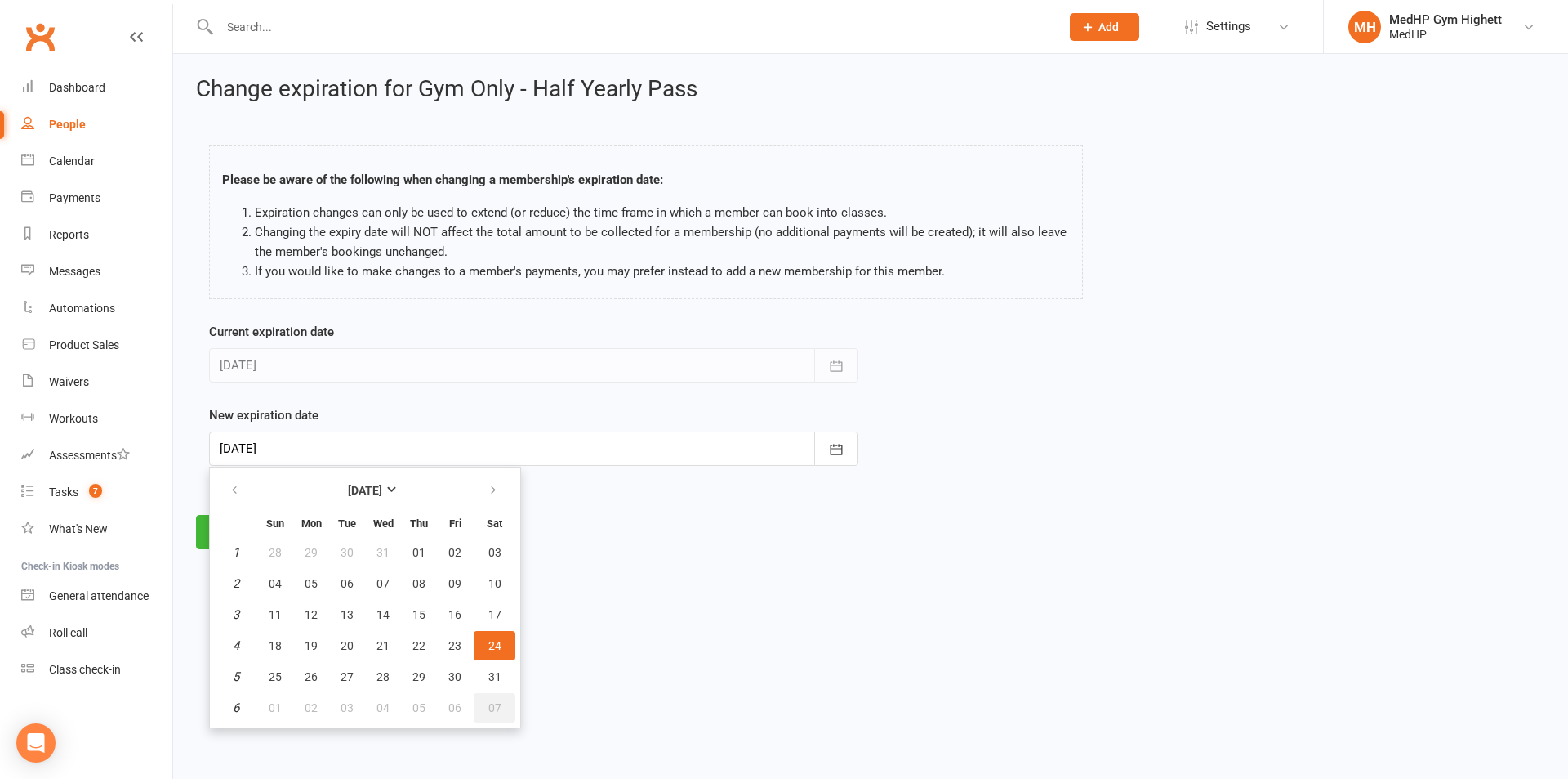
click at [495, 701] on span "07" at bounding box center [495, 707] width 13 height 13
type input "07 Feb 2026"
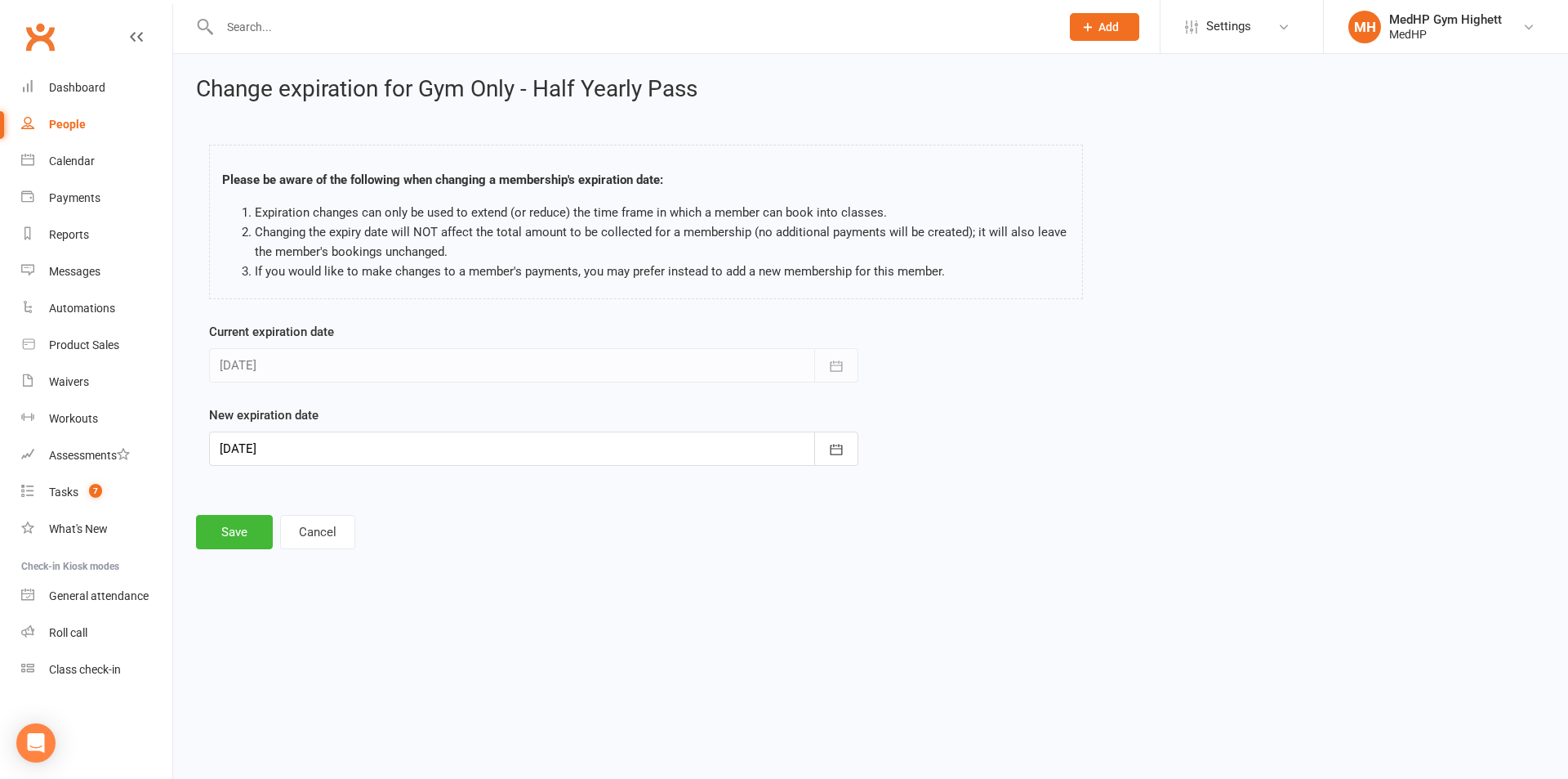
click at [241, 549] on div "Change expiration for Gym Only - Half Yearly Pass Please be aware of the follow…" at bounding box center [870, 313] width 1395 height 518
click at [233, 529] on button "Save" at bounding box center [235, 531] width 76 height 34
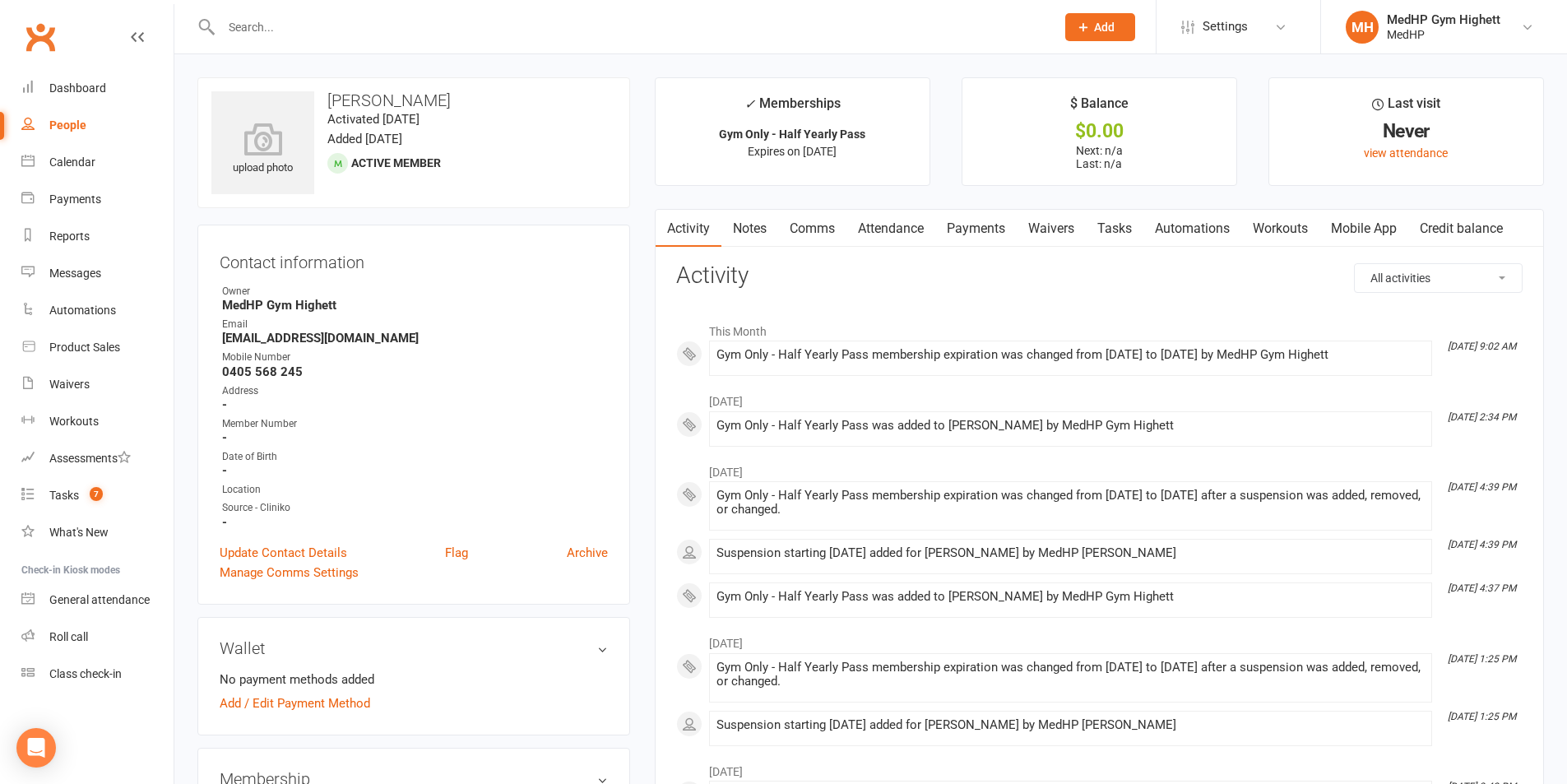
click at [1107, 221] on link "Tasks" at bounding box center [1114, 228] width 58 height 38
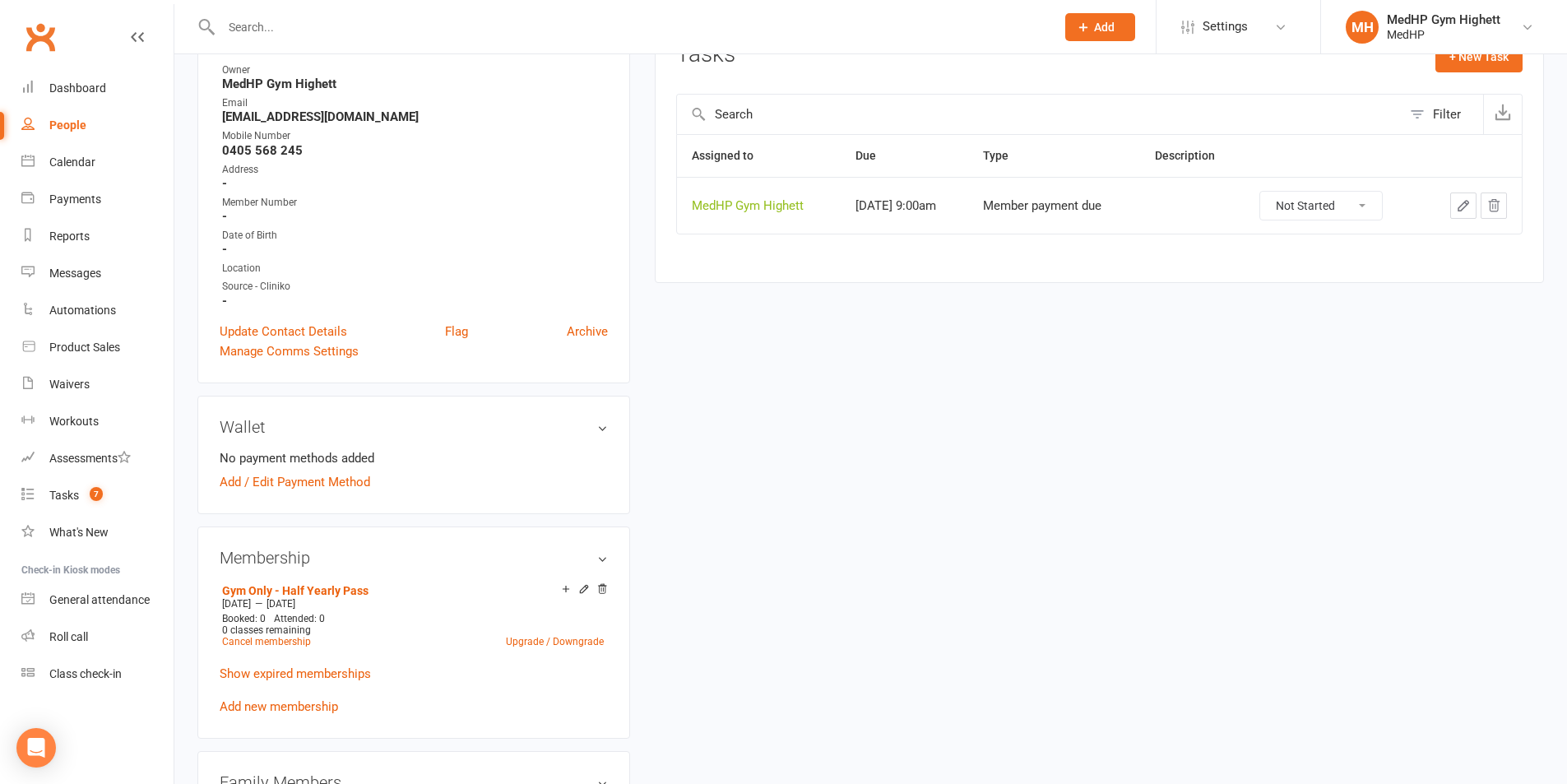
scroll to position [164, 0]
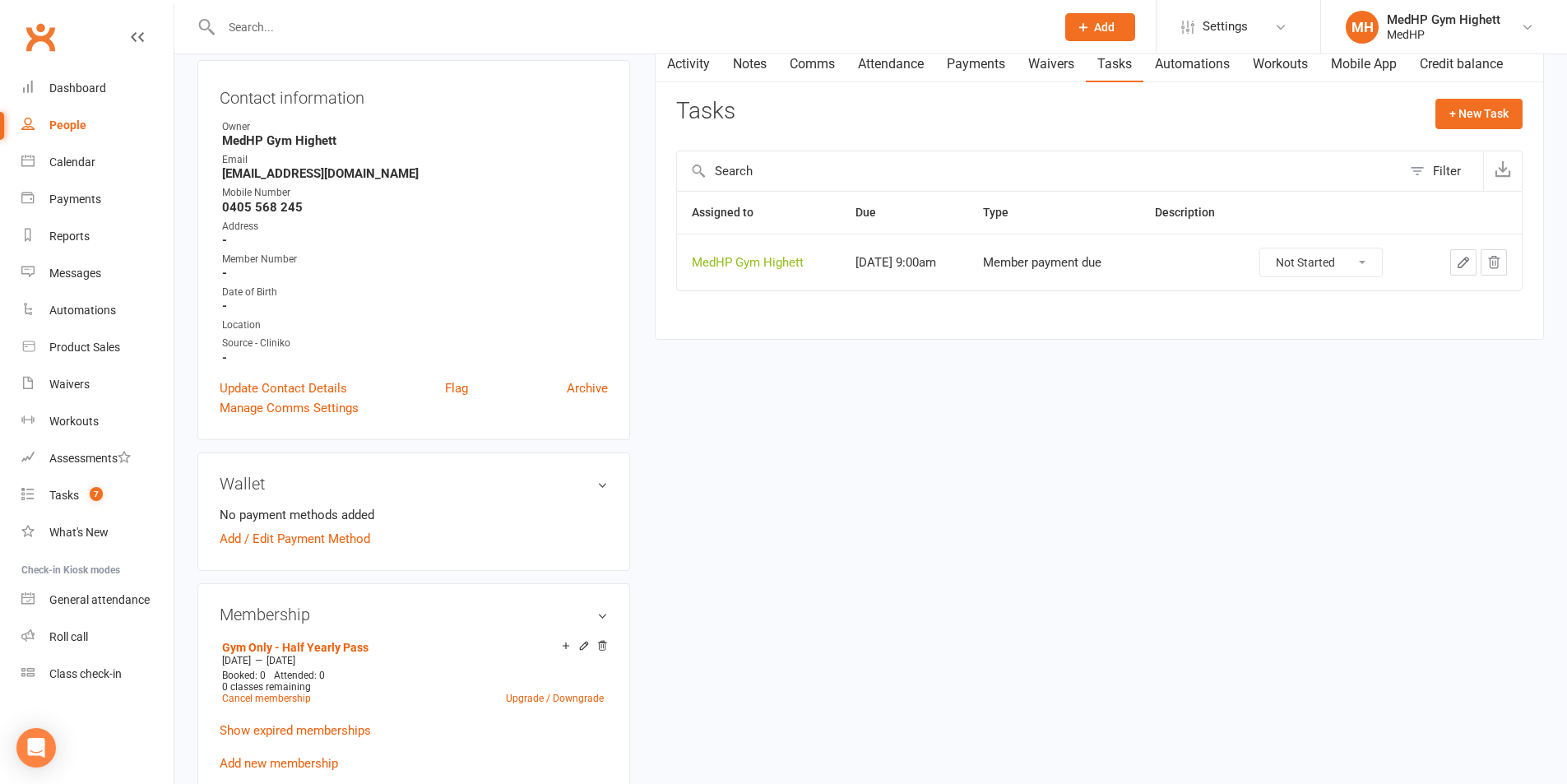
click at [1458, 266] on icon "button" at bounding box center [1463, 262] width 10 height 10
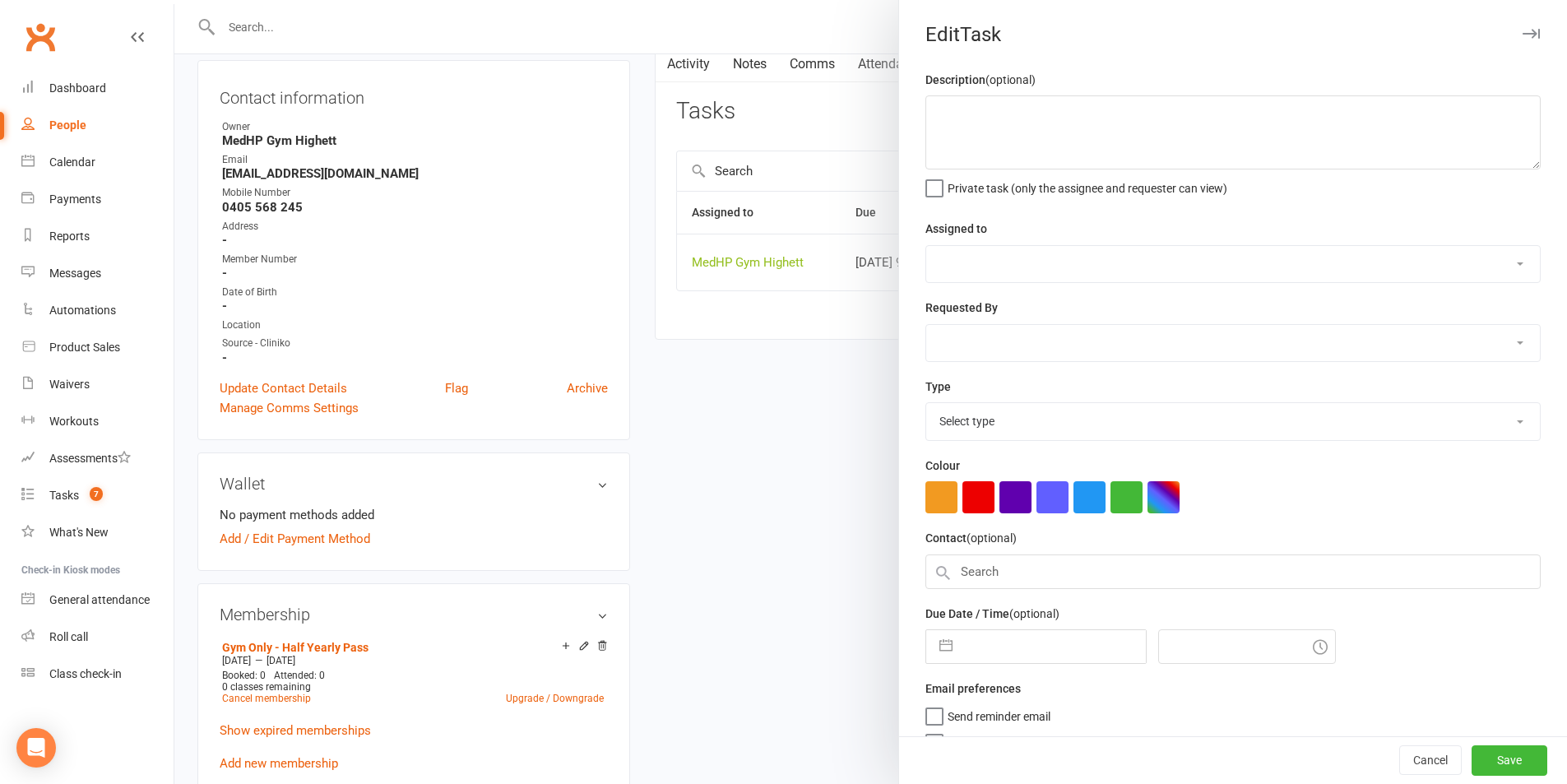
select select "46188"
type input "24 Jan 2026"
type input "9:00am"
select select "23040"
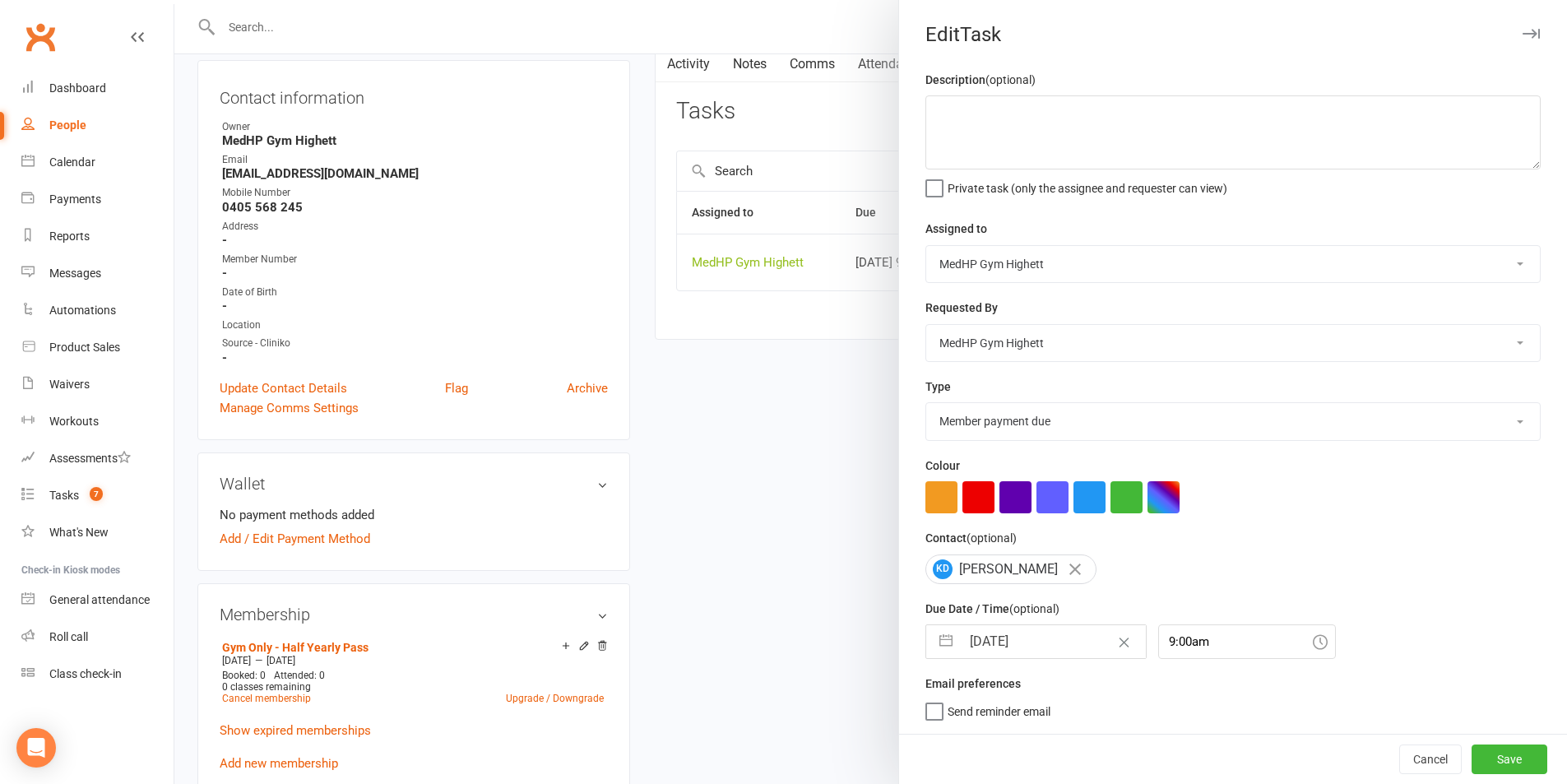
scroll to position [4, 0]
select select "11"
select select "2025"
select select "2026"
select select "1"
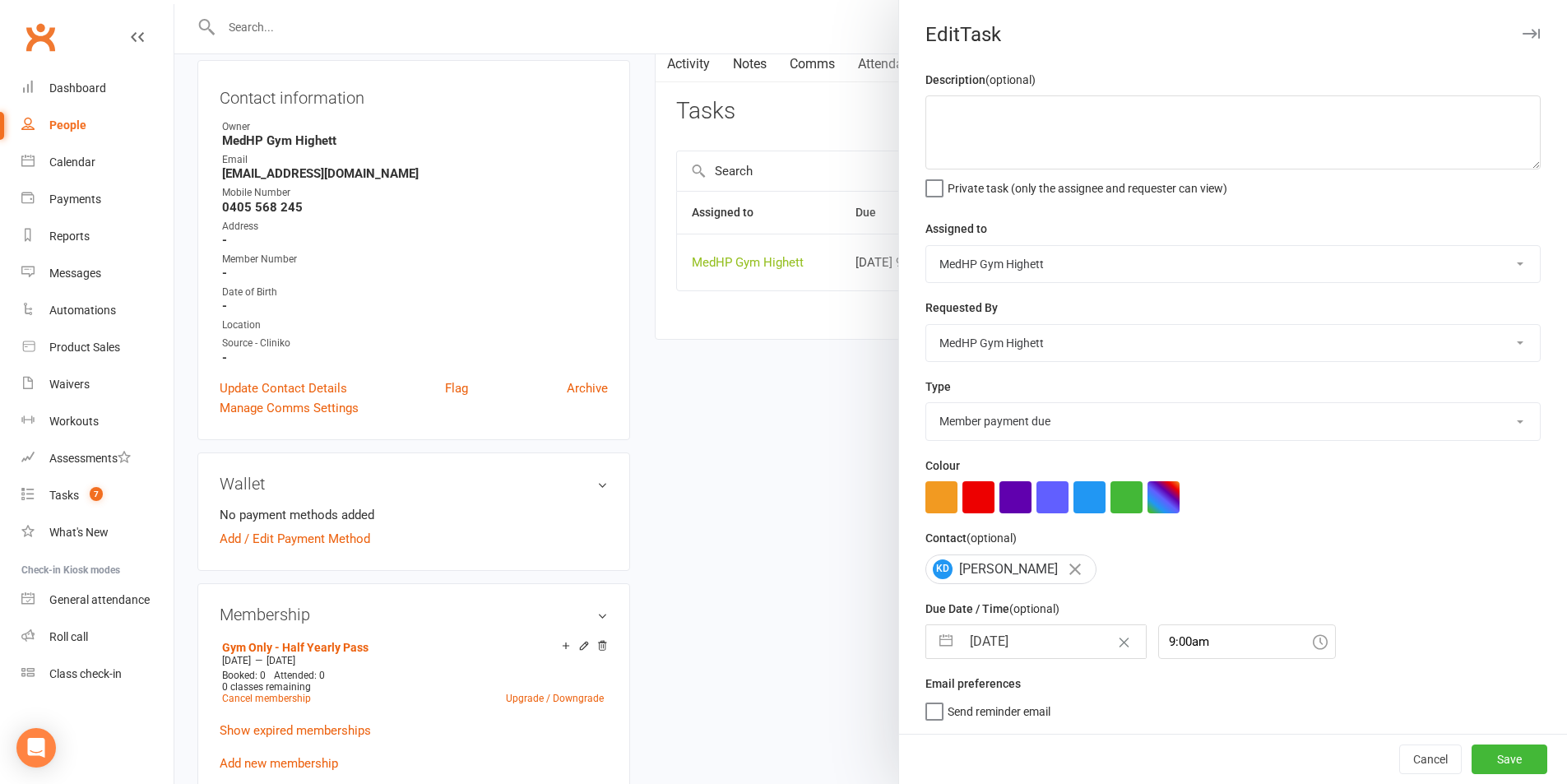
select select "2026"
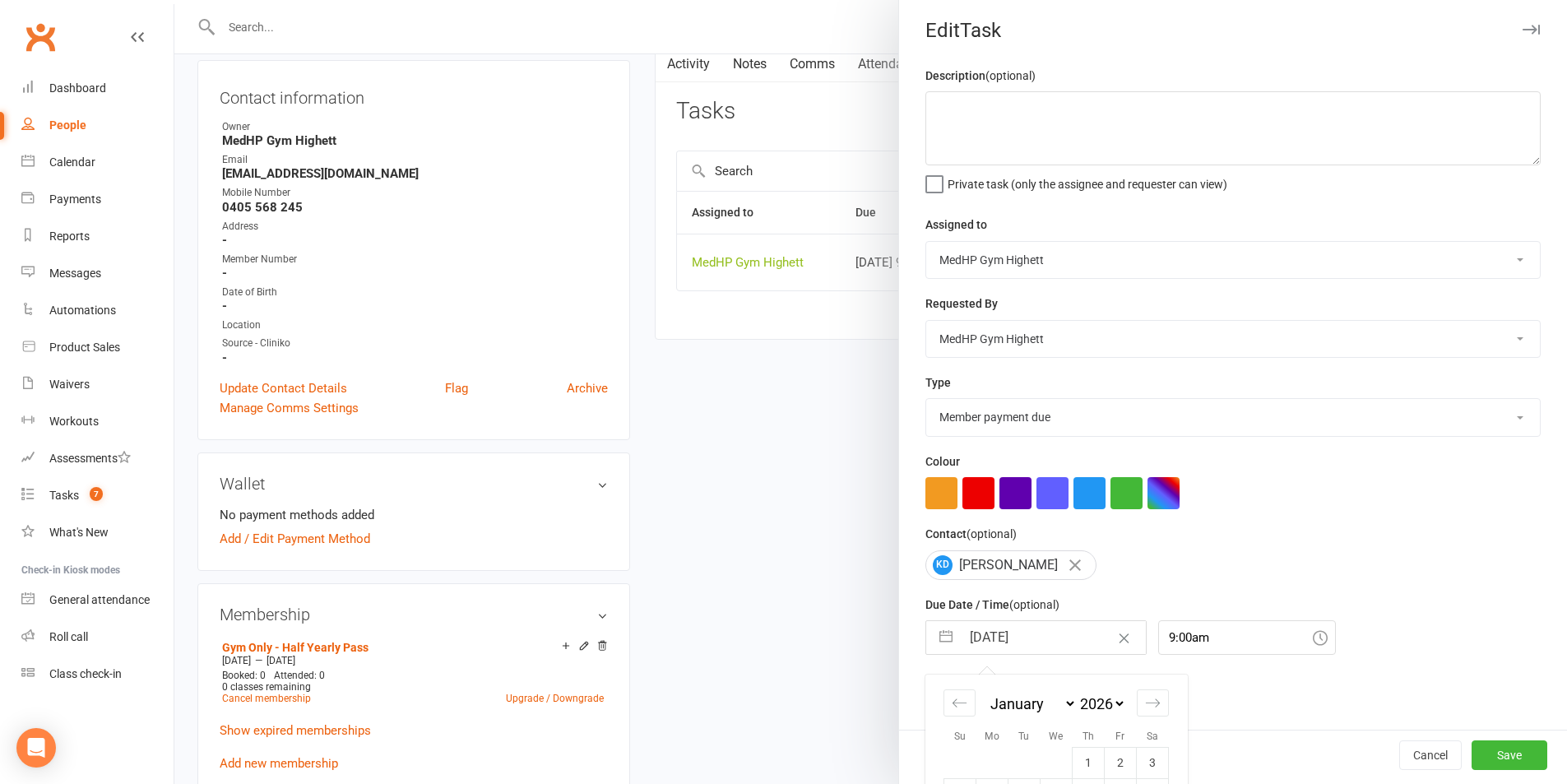
click at [1006, 647] on input "24 Jan 2026" at bounding box center [1053, 638] width 185 height 33
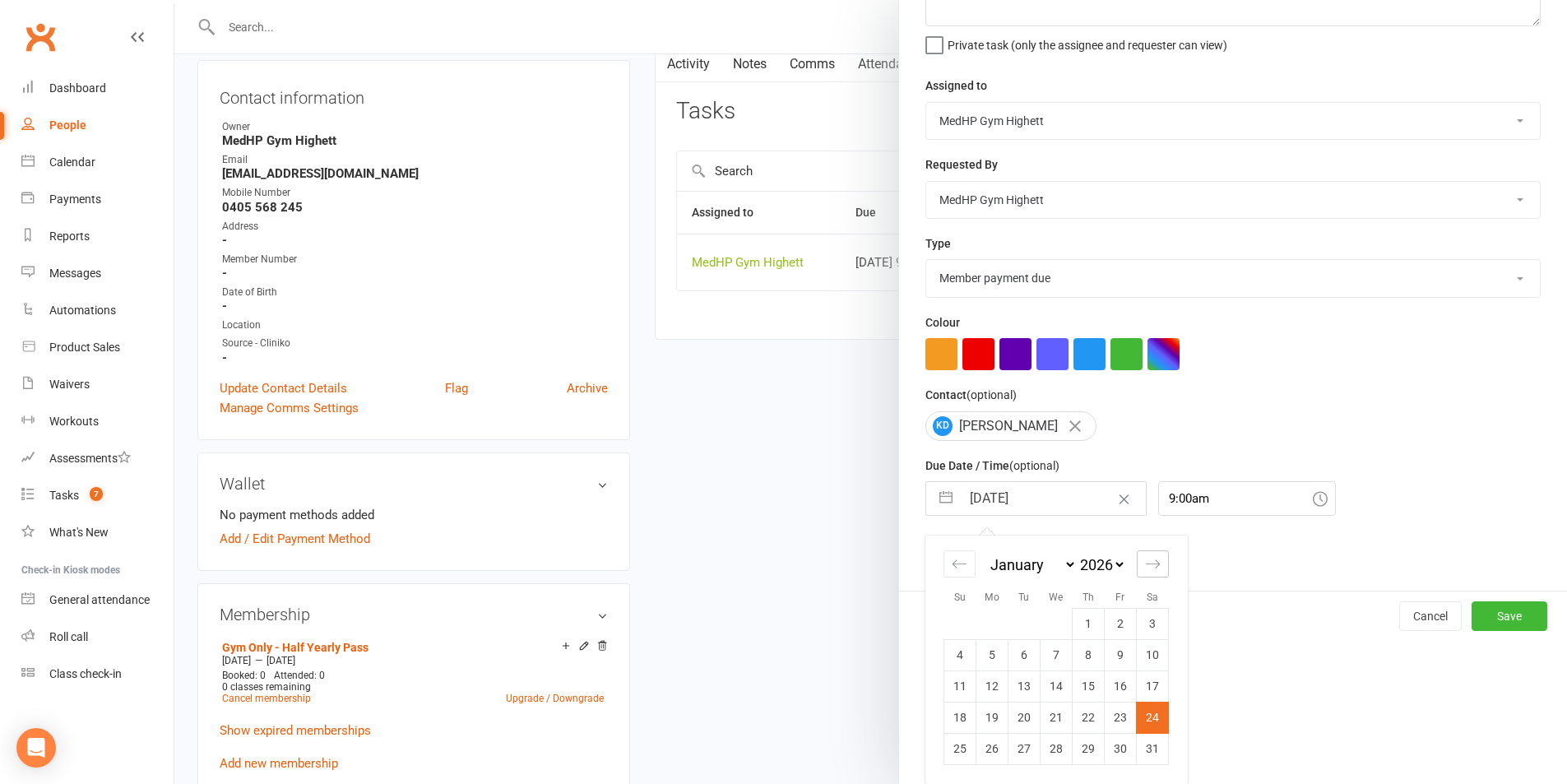
click at [1137, 570] on div "Move forward to switch to the next month." at bounding box center [1153, 564] width 32 height 27
select select "2"
select select "2026"
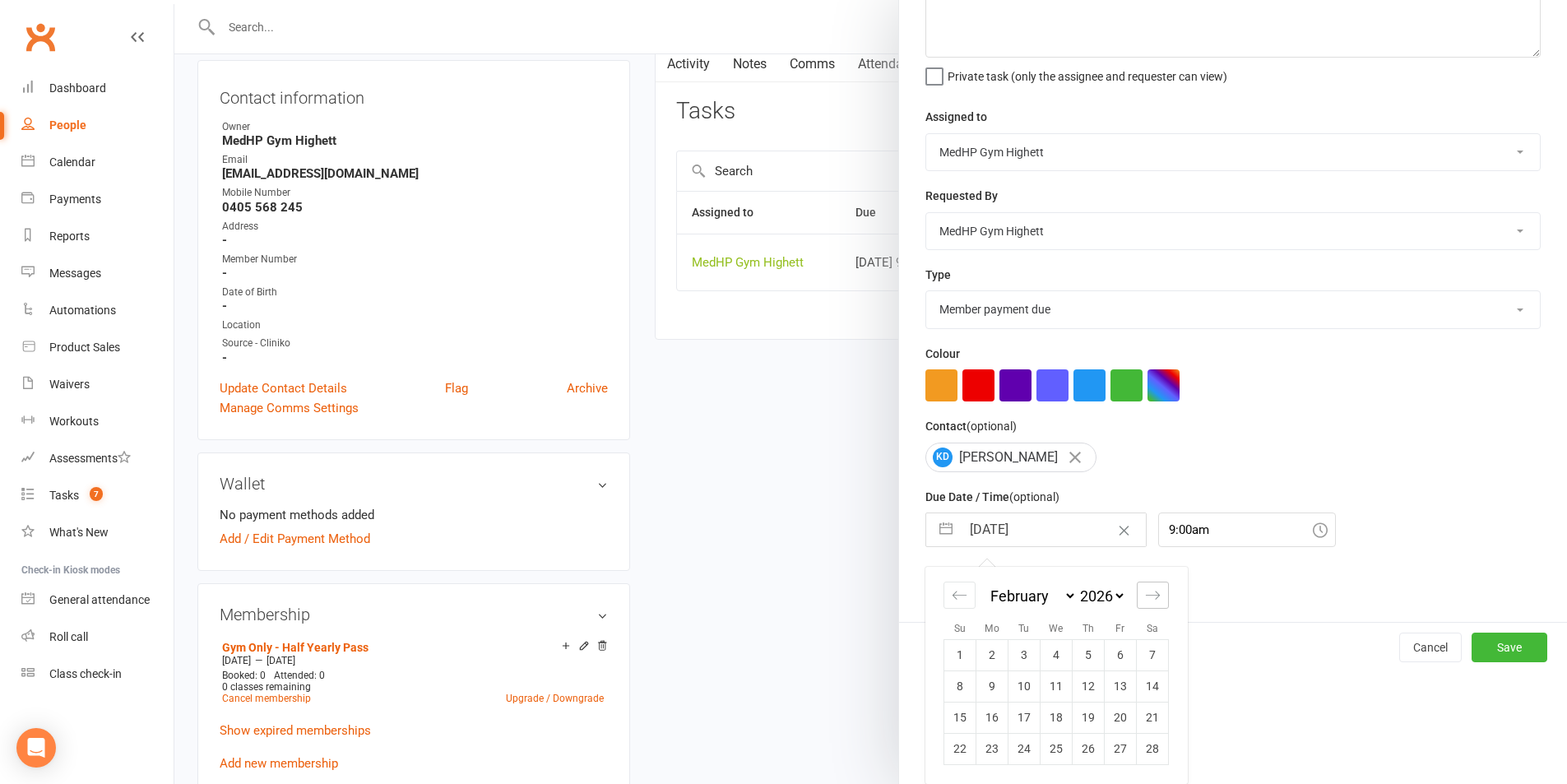
scroll to position [117, 0]
click at [1159, 648] on td "7" at bounding box center [1153, 654] width 32 height 32
type input "07 Feb 2026"
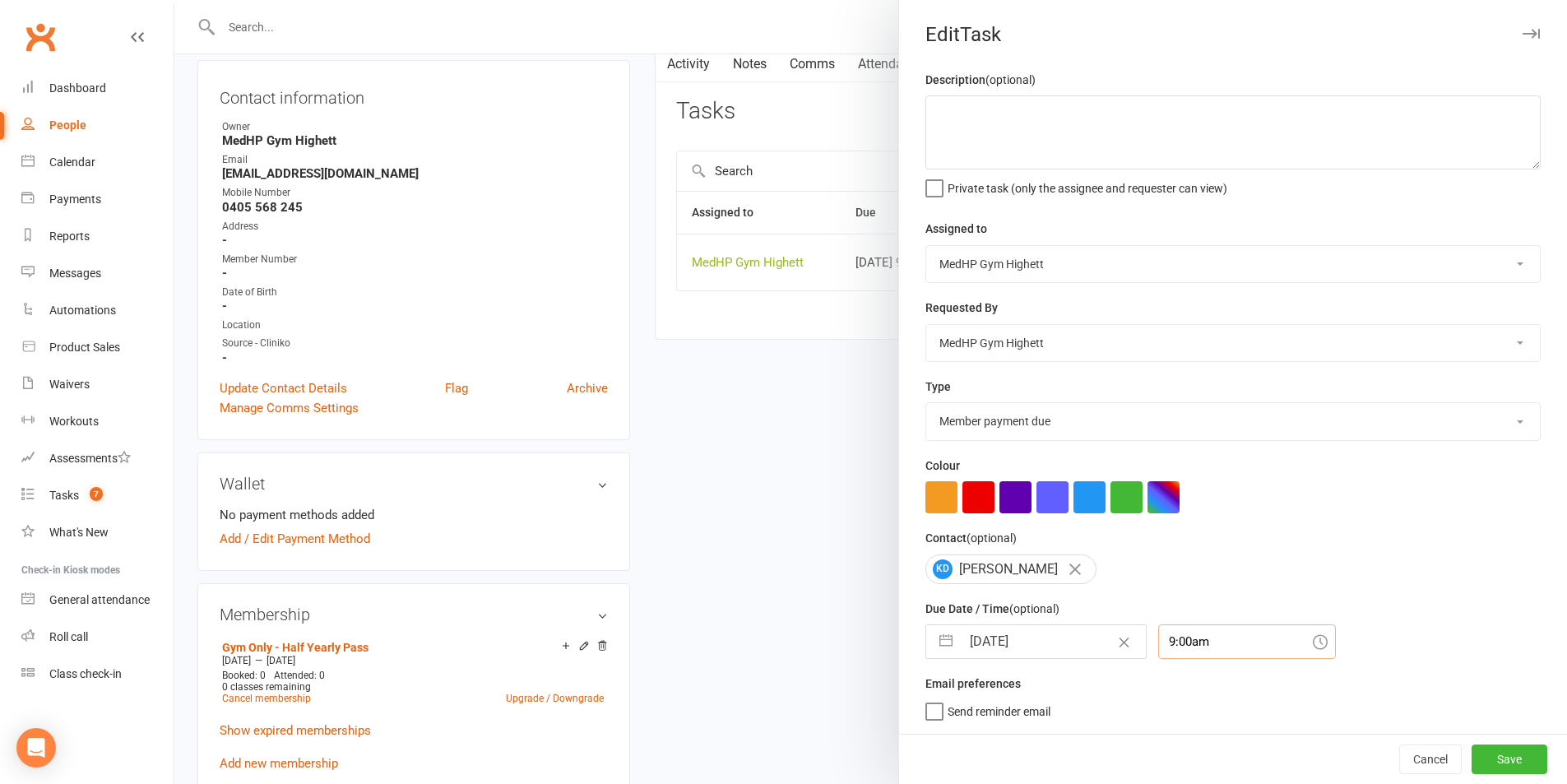
click at [1167, 644] on div "9:00am" at bounding box center [1247, 640] width 178 height 34
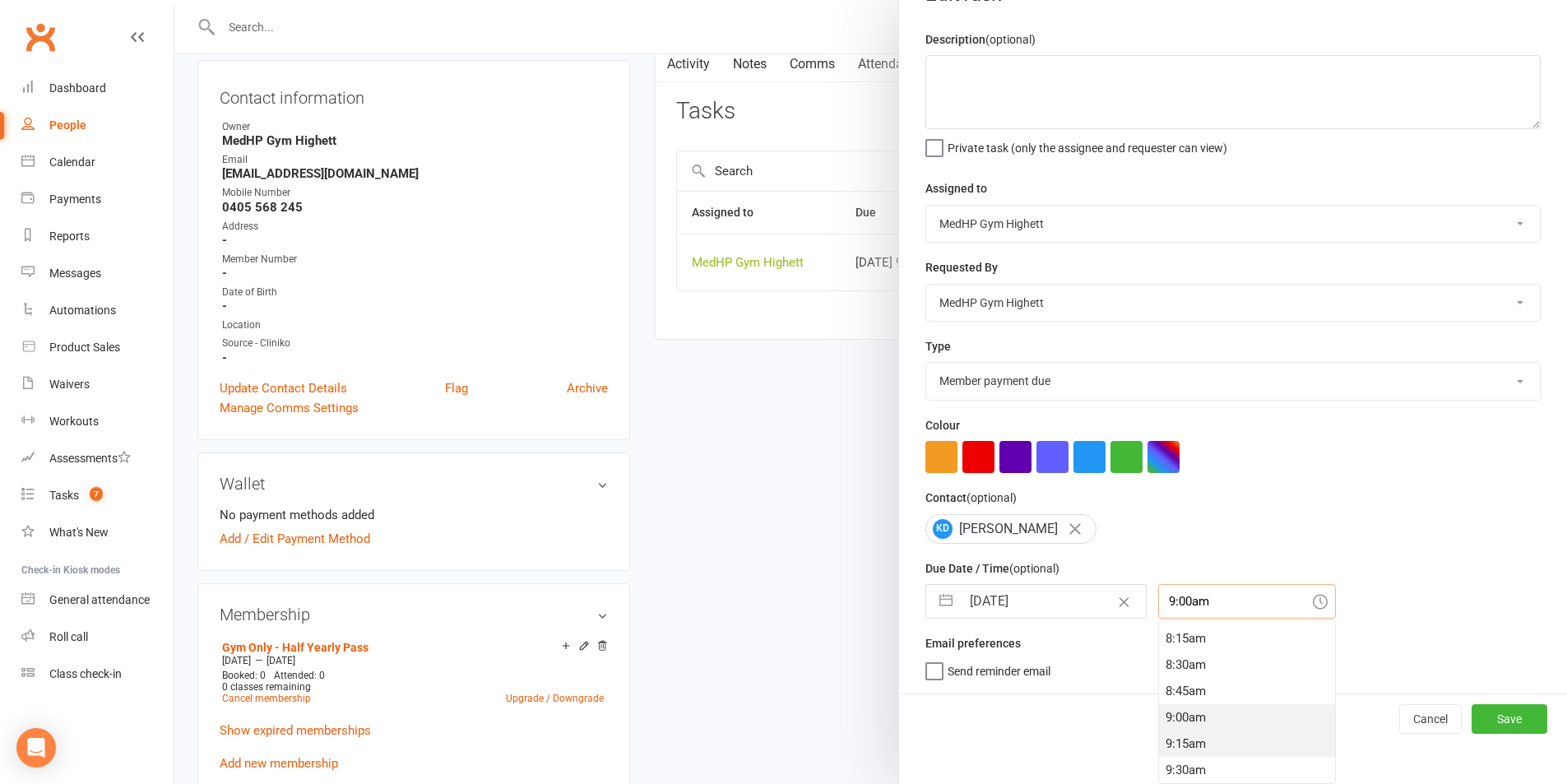
scroll to position [839, 0]
click at [1174, 640] on div "8:00am" at bounding box center [1247, 636] width 176 height 26
type input "8:00am"
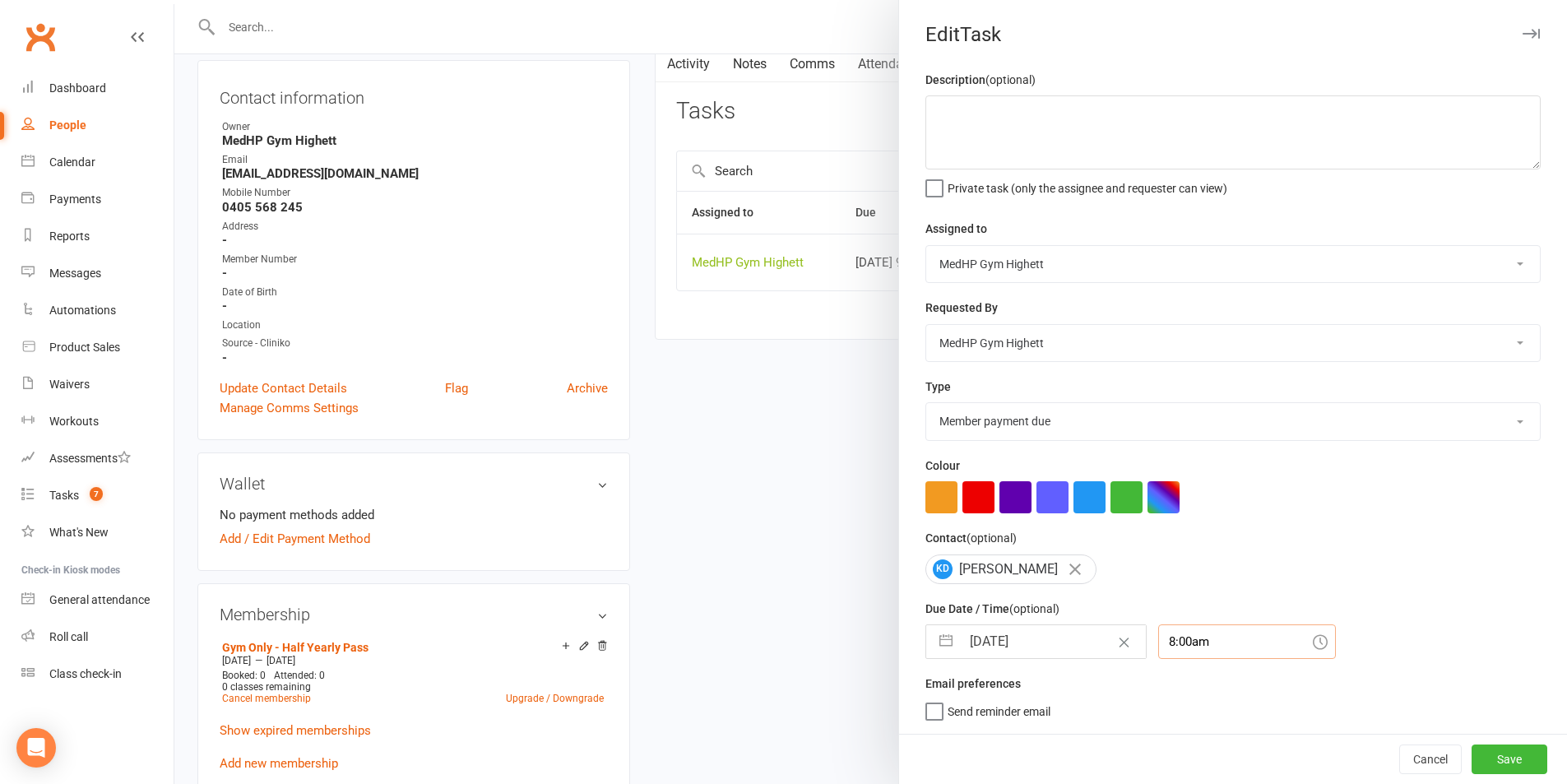
scroll to position [4, 0]
click at [1472, 748] on button "Save" at bounding box center [1509, 759] width 75 height 30
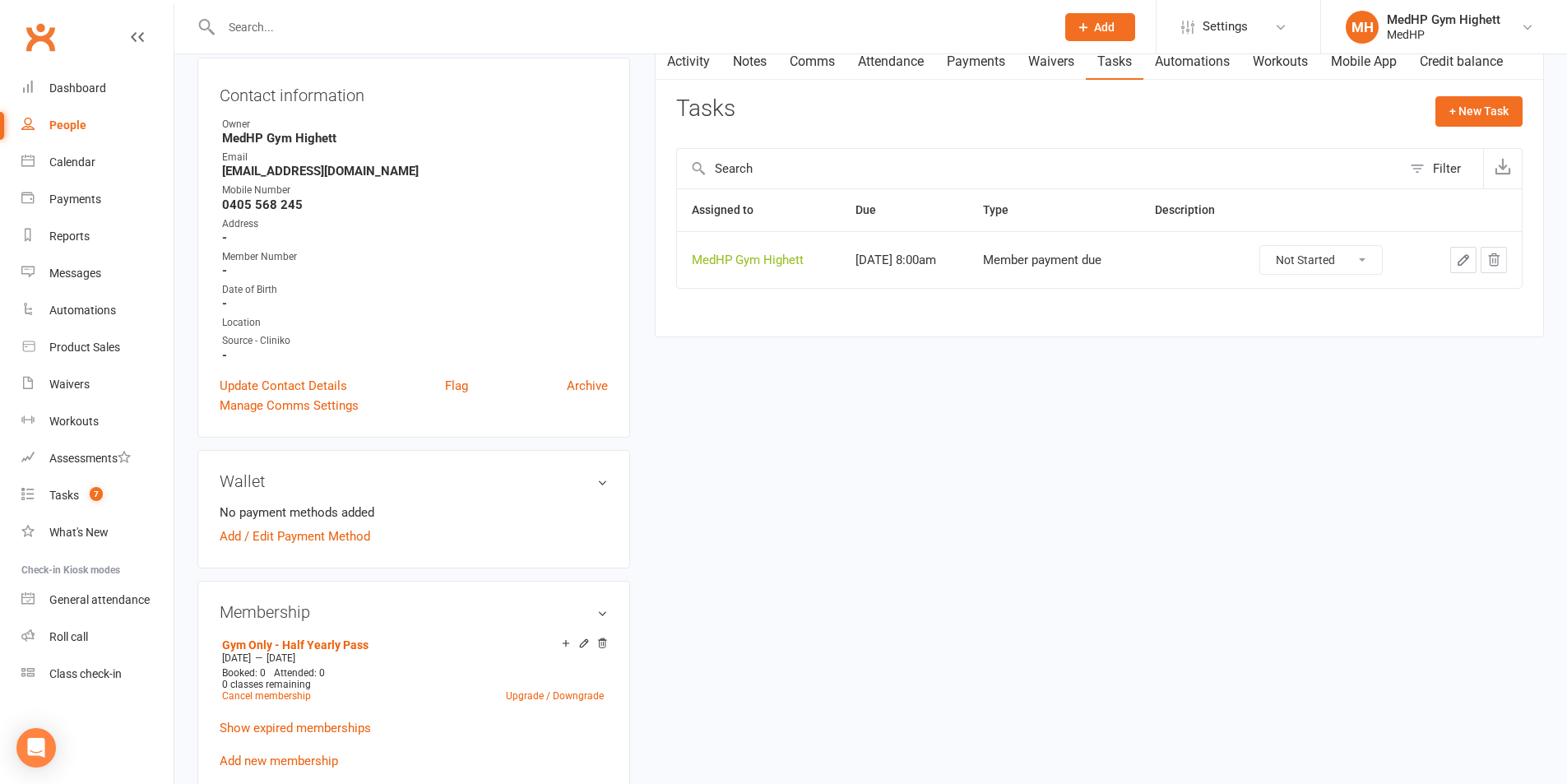
scroll to position [0, 0]
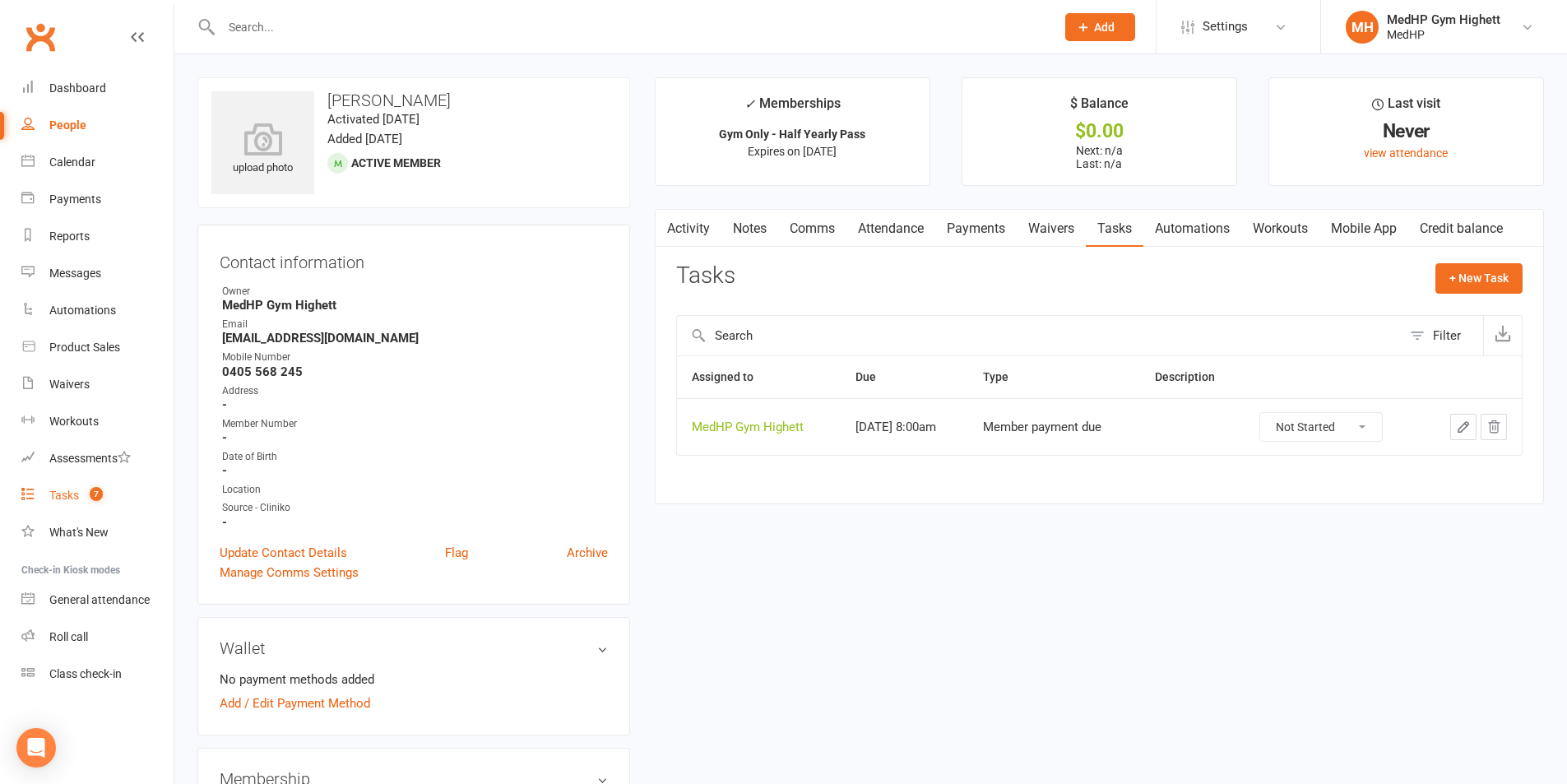
click at [108, 491] on link "Tasks 7" at bounding box center [97, 495] width 152 height 37
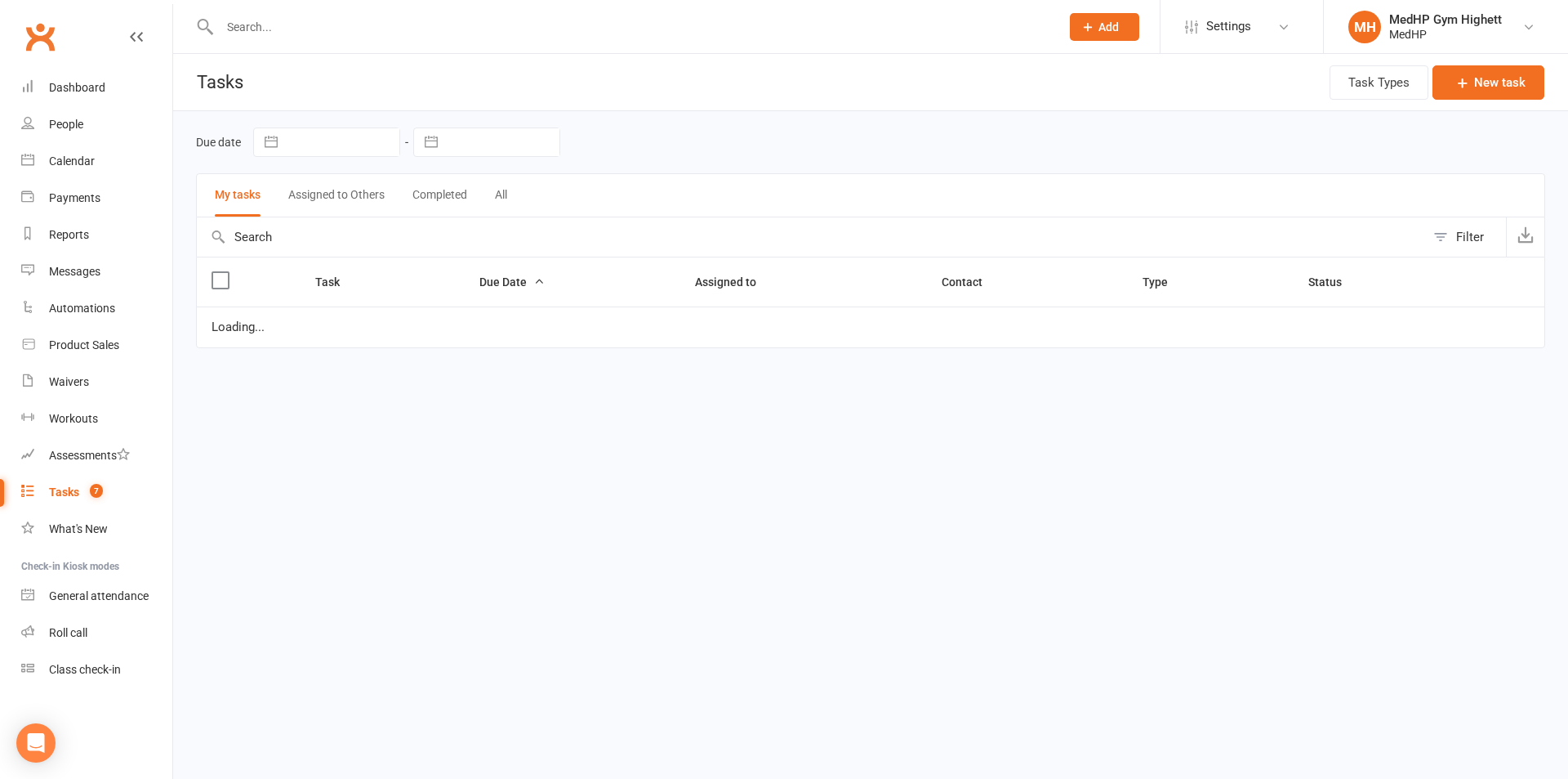
select select "started"
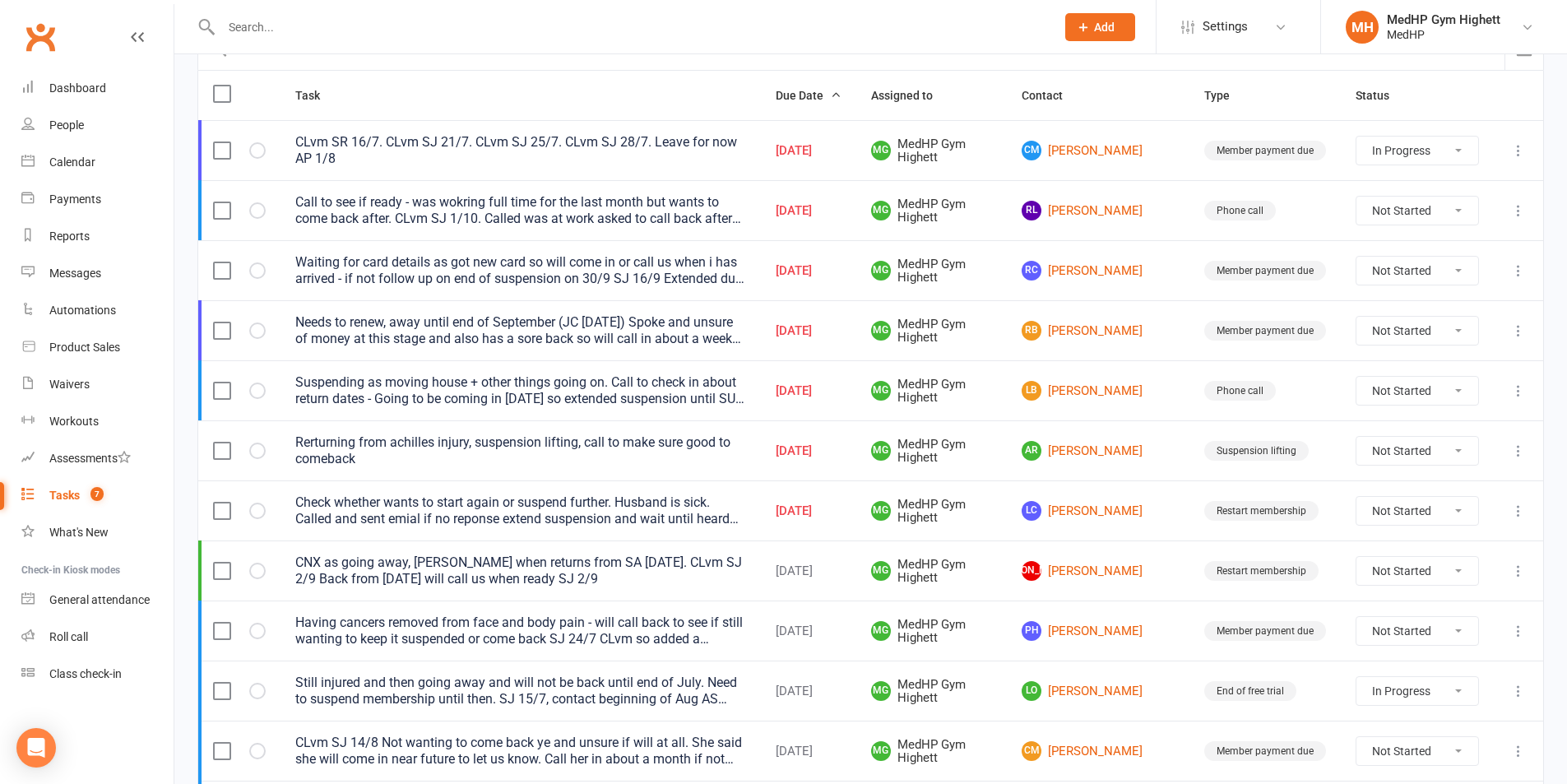
scroll to position [164, 0]
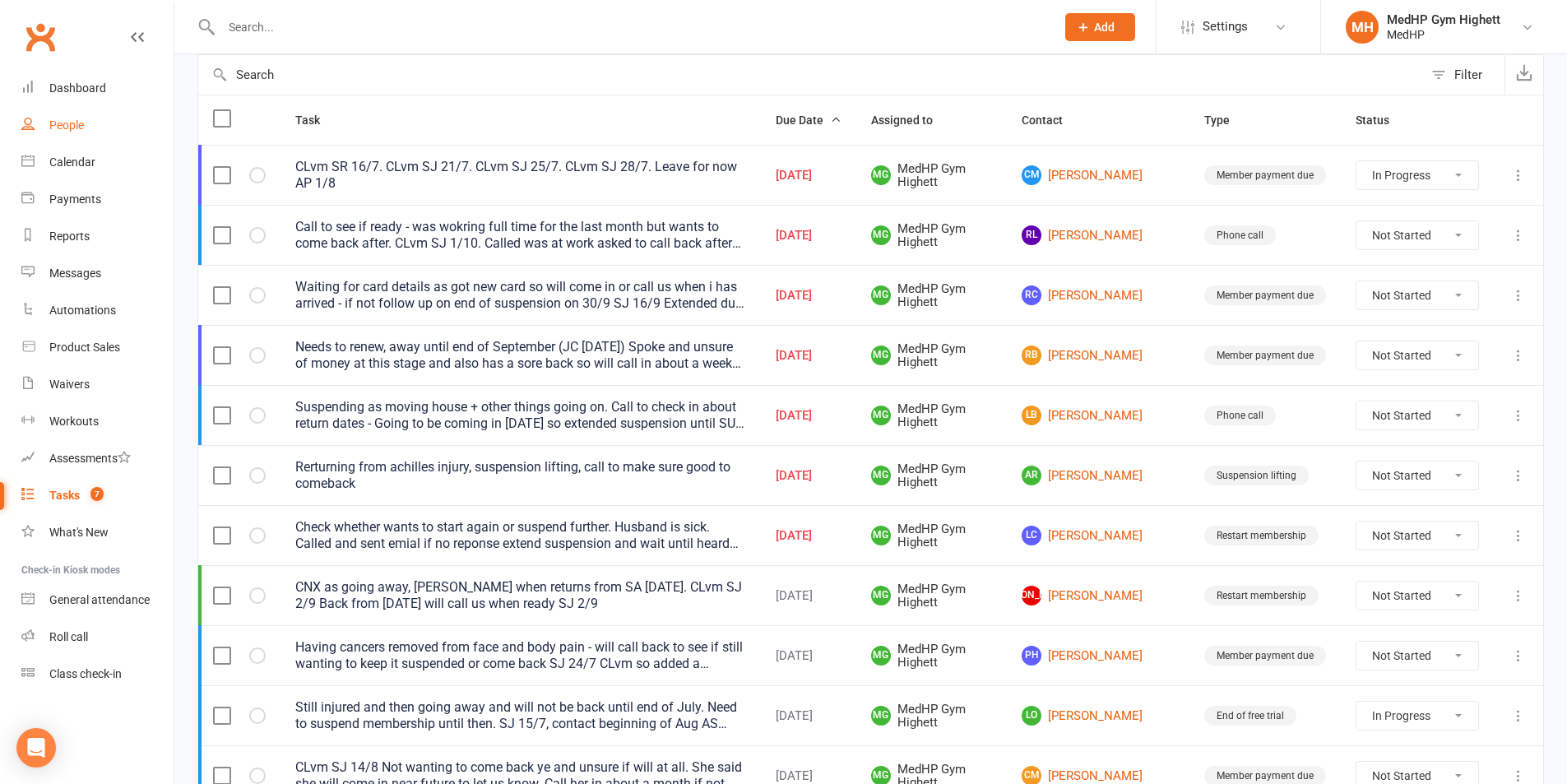
click at [75, 111] on link "People" at bounding box center [97, 125] width 152 height 37
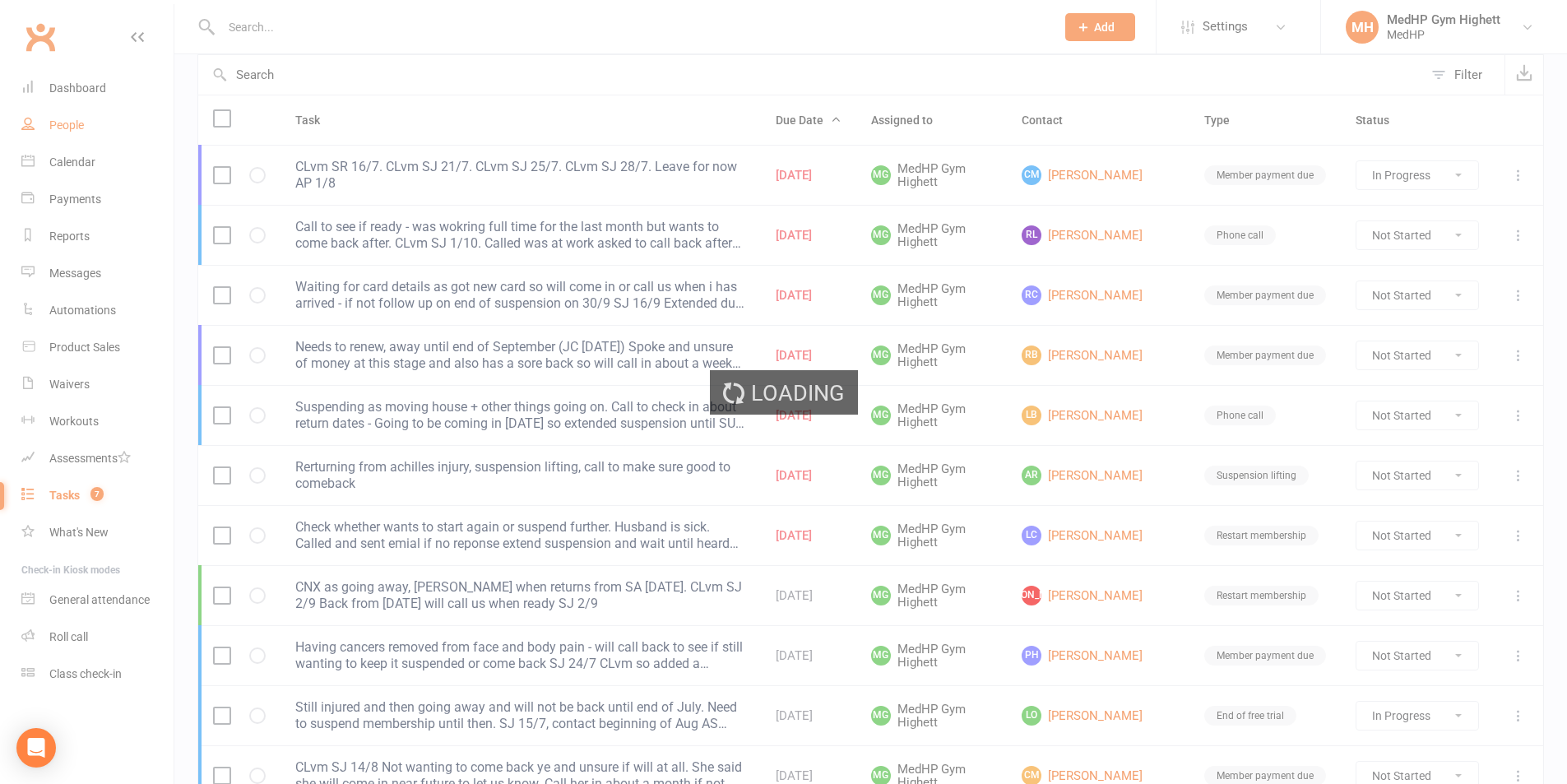
select select "100"
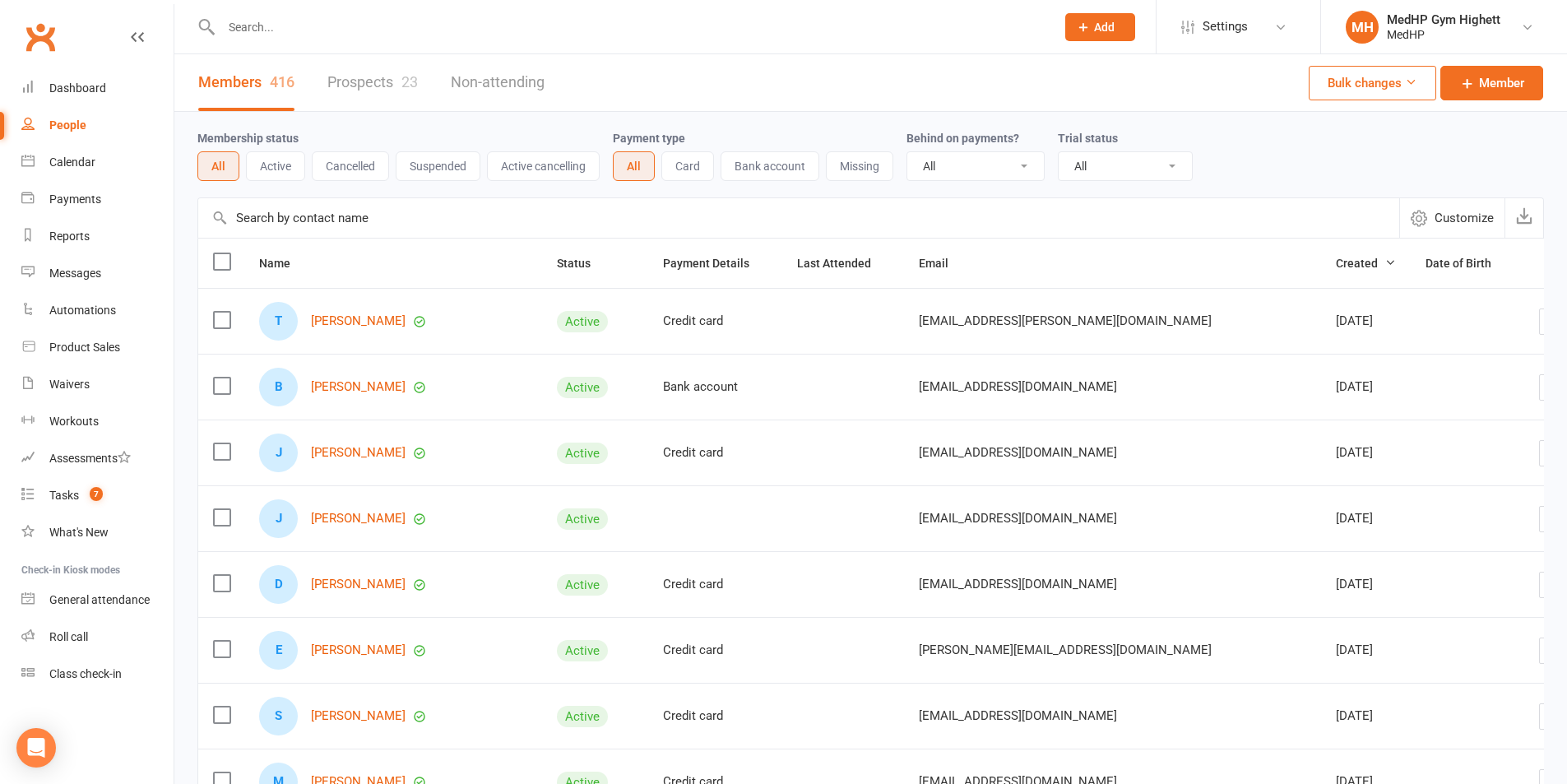
click at [296, 32] on input "text" at bounding box center [629, 27] width 827 height 23
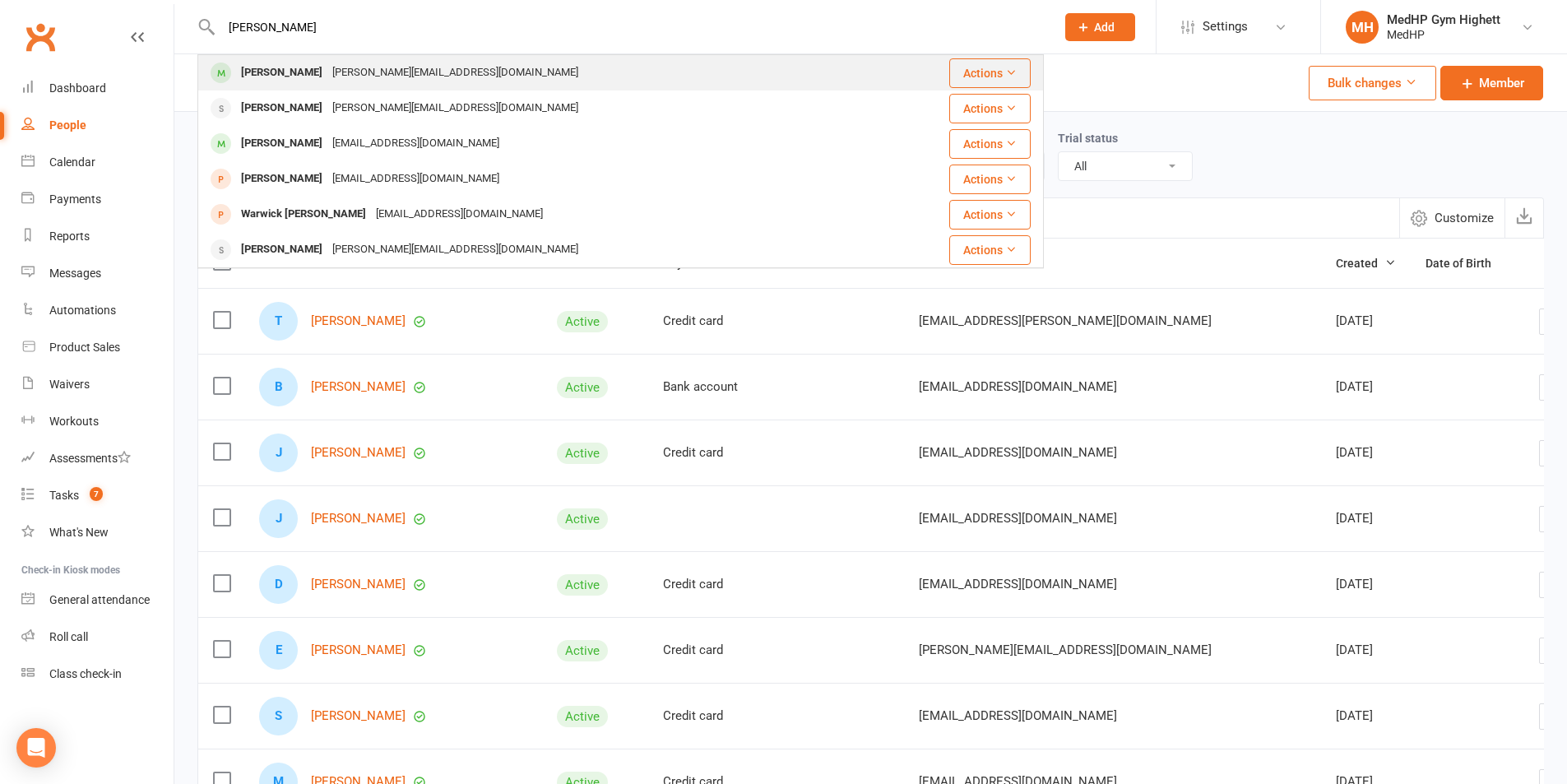
type input "warren"
click at [295, 69] on div "Cleve Warring" at bounding box center [282, 73] width 91 height 24
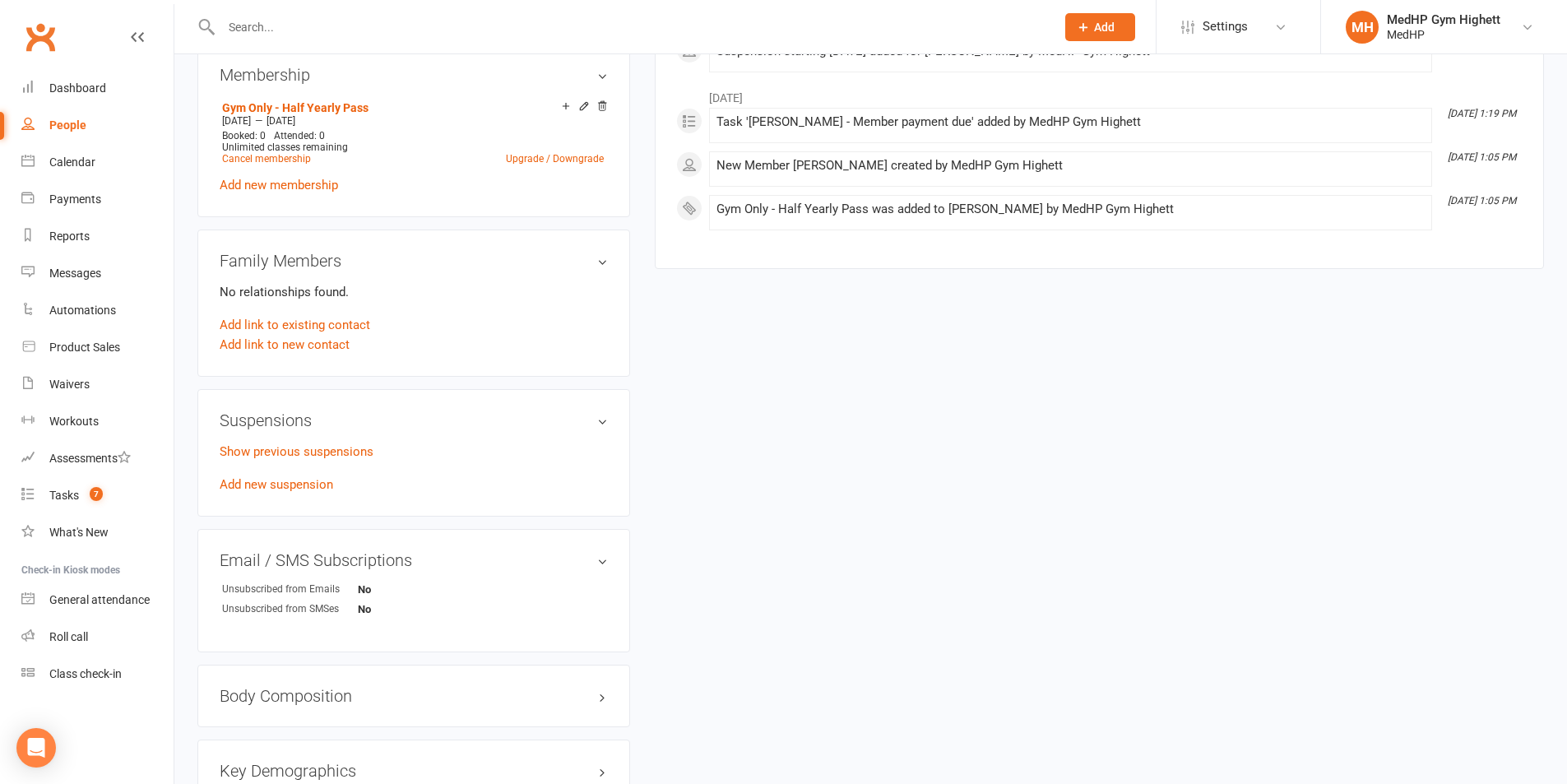
scroll to position [740, 0]
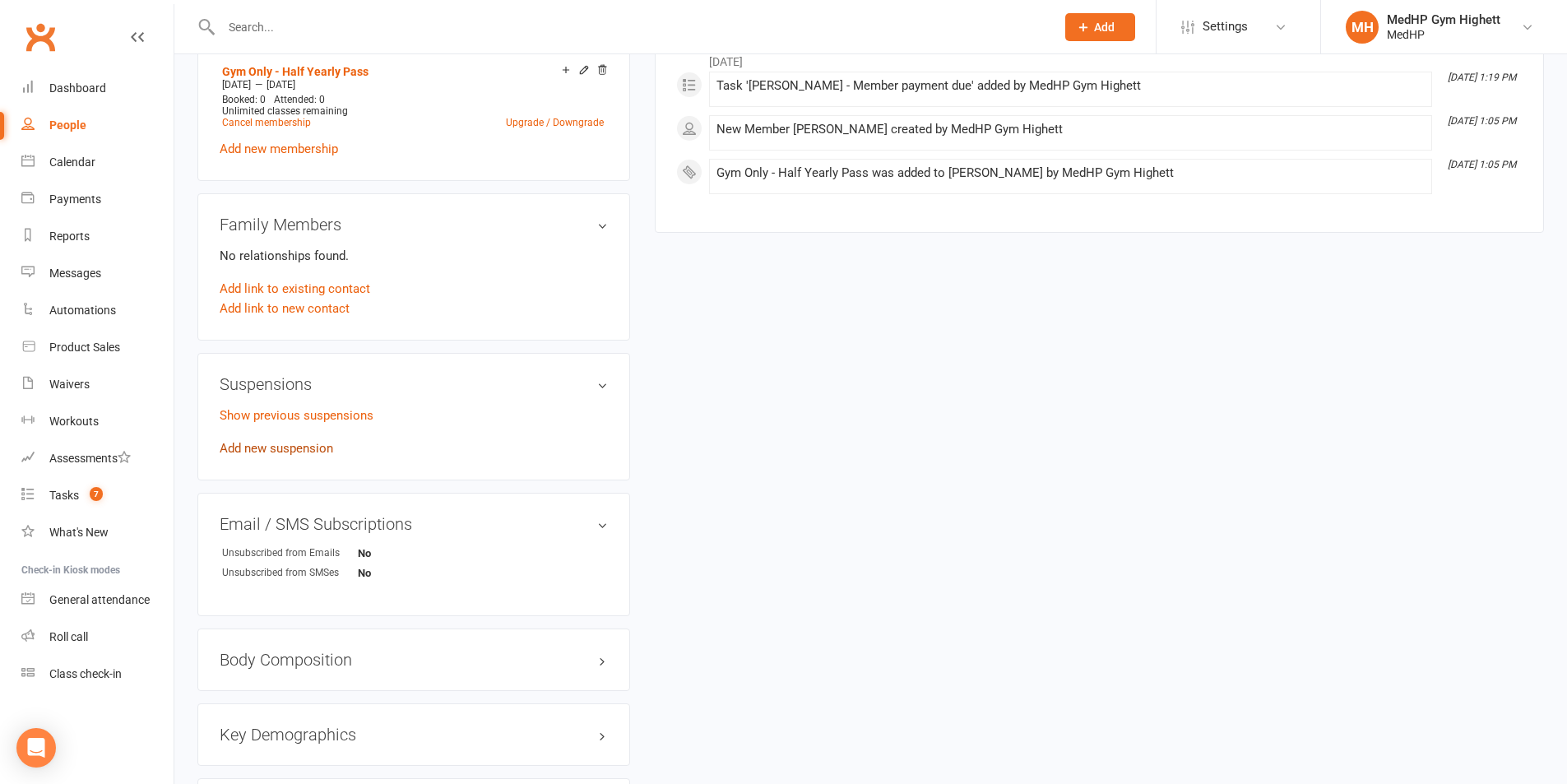
click at [294, 446] on link "Add new suspension" at bounding box center [277, 448] width 114 height 15
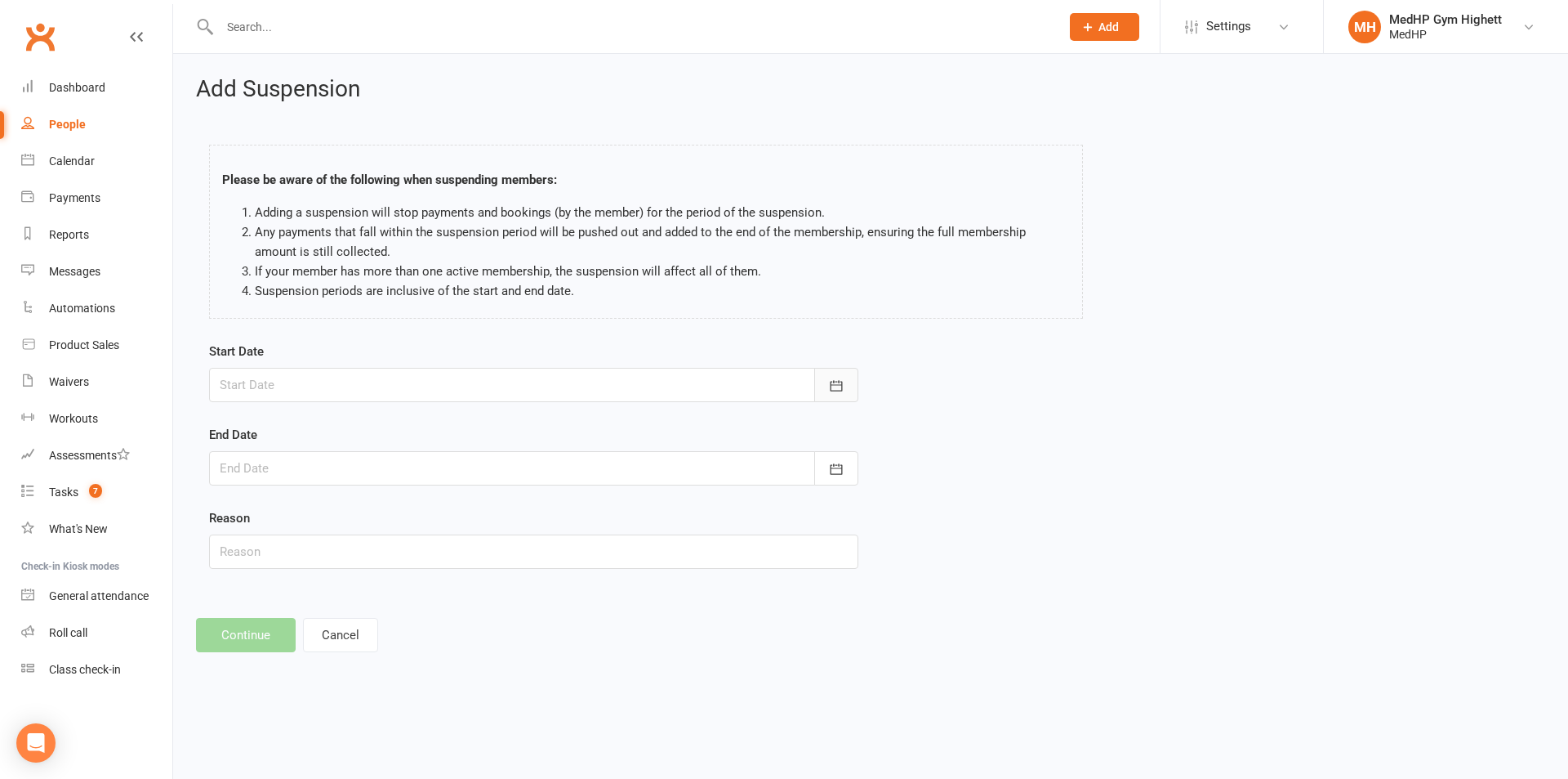
click at [842, 374] on button "button" at bounding box center [836, 384] width 44 height 34
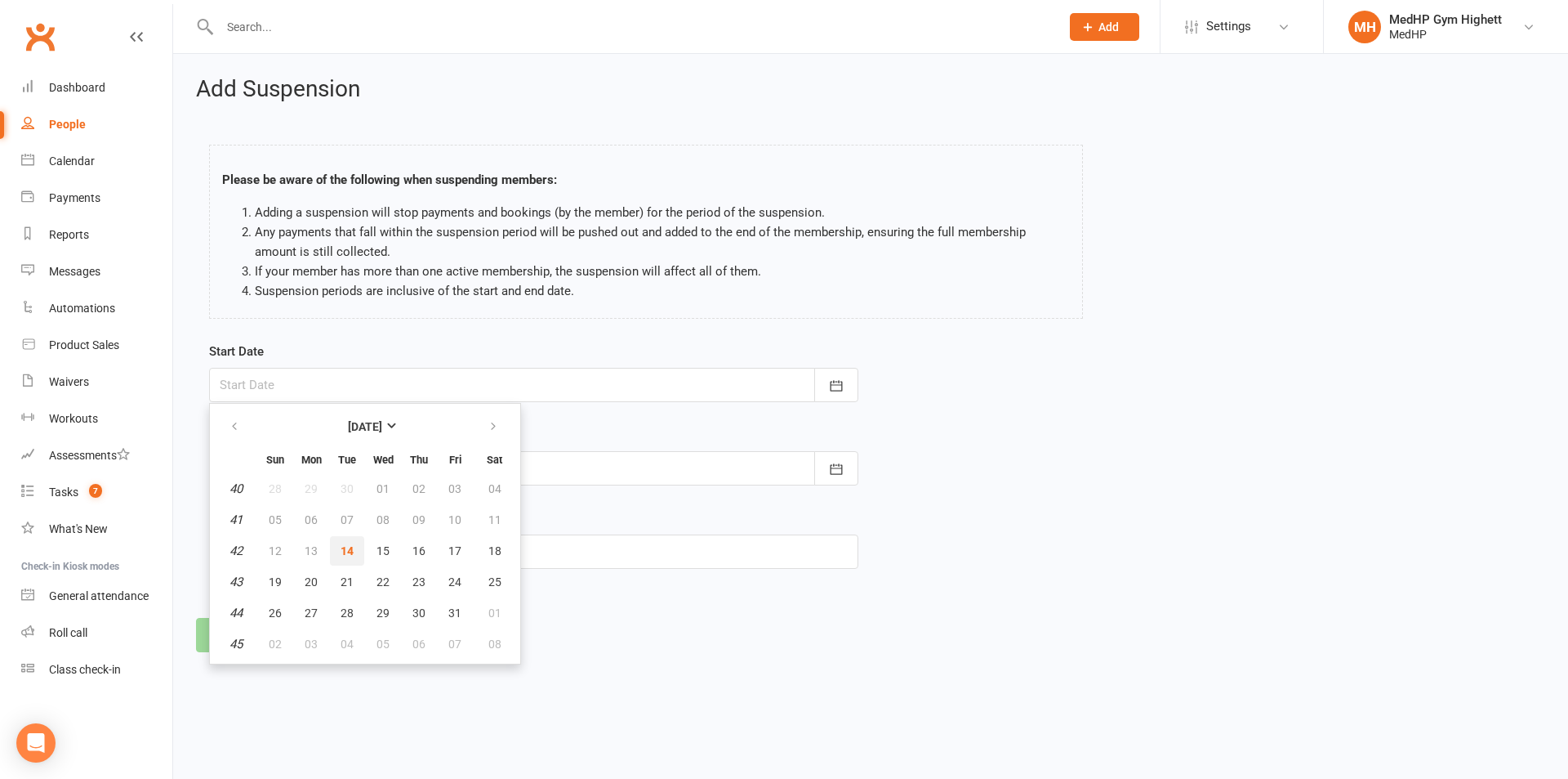
click at [349, 547] on span "14" at bounding box center [347, 550] width 13 height 13
type input "14 Oct 2025"
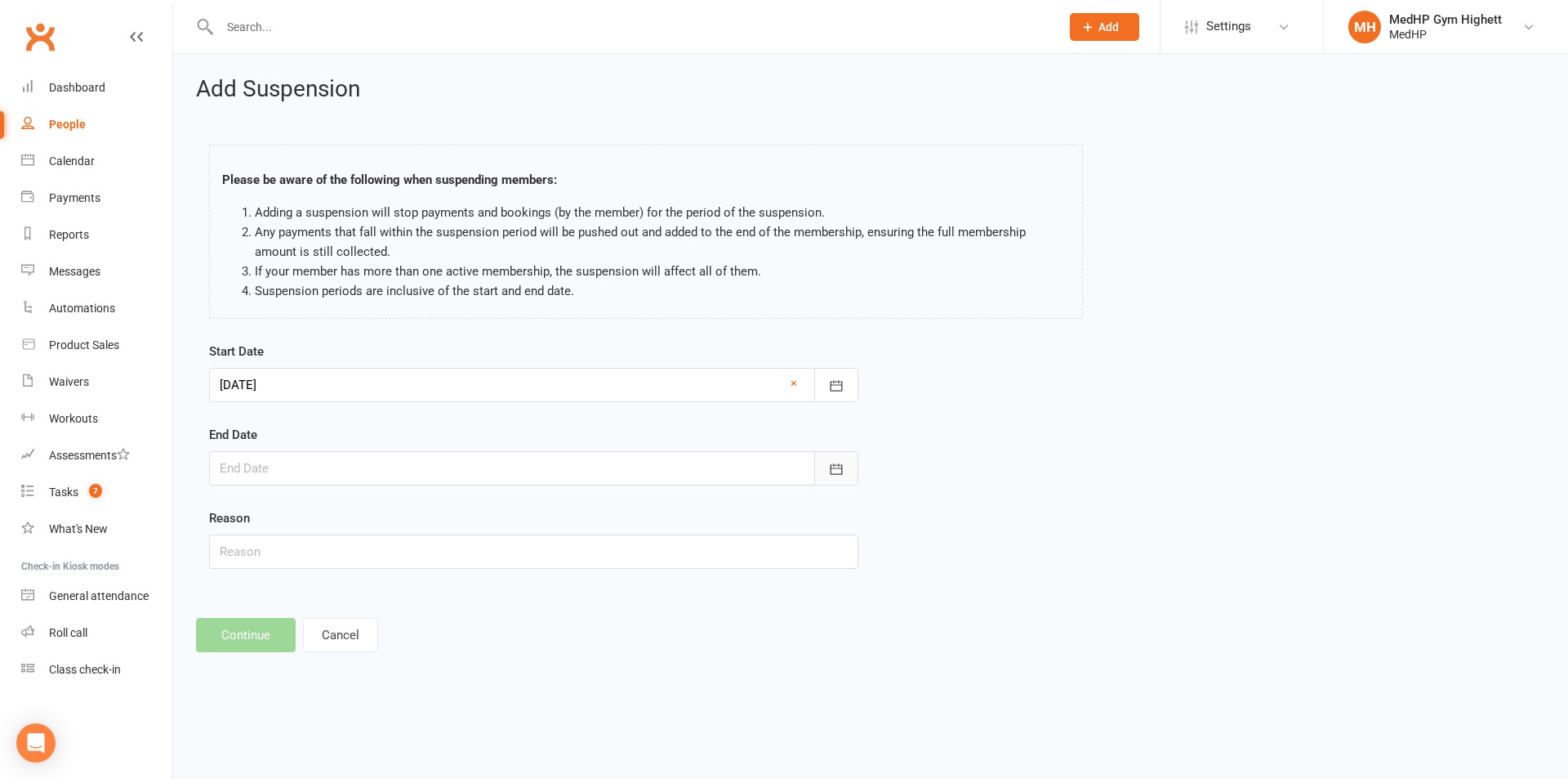
click at [834, 464] on icon "button" at bounding box center [836, 469] width 17 height 17
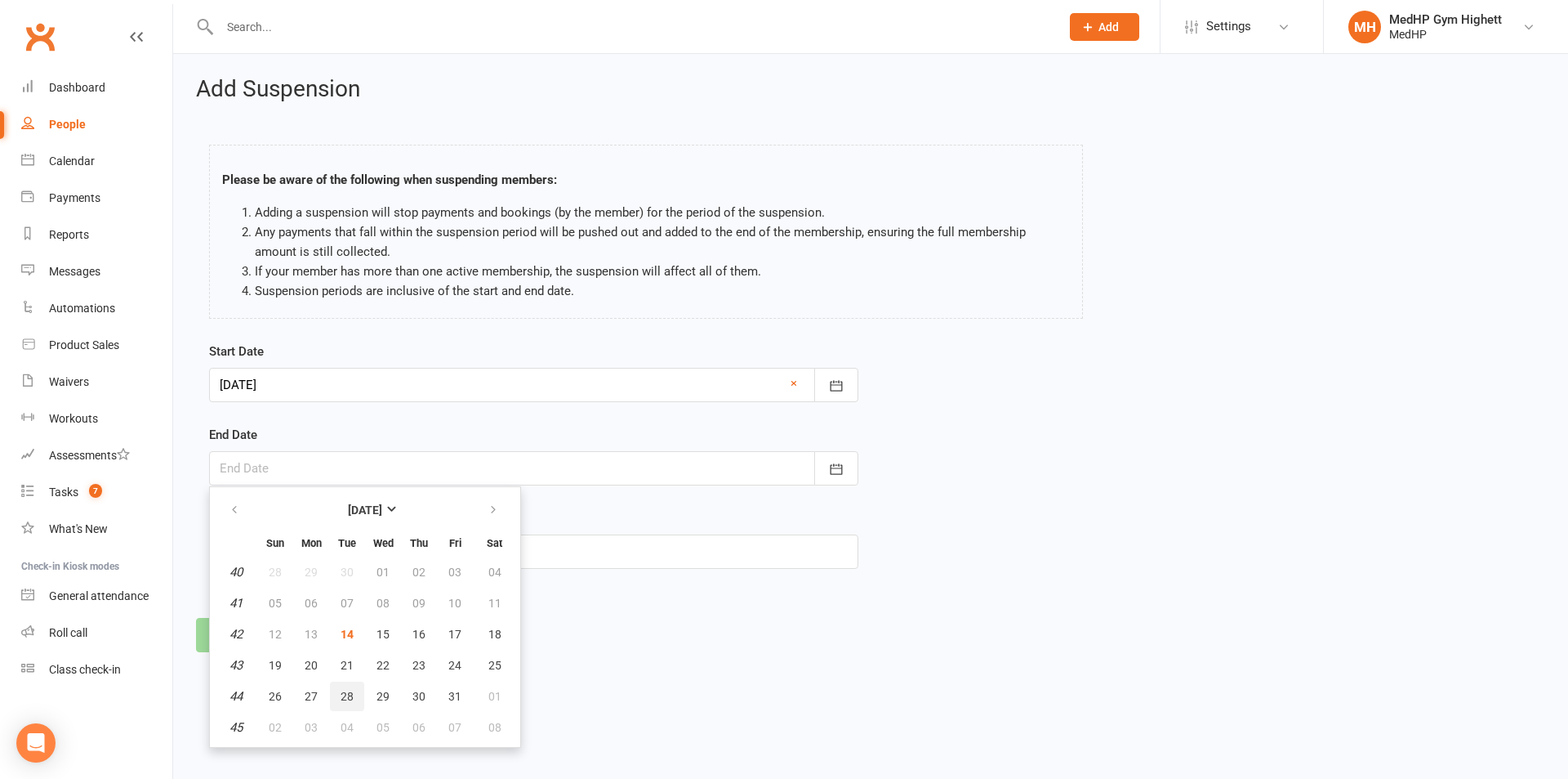
click at [346, 695] on span "28" at bounding box center [347, 696] width 13 height 13
type input "28 Oct 2025"
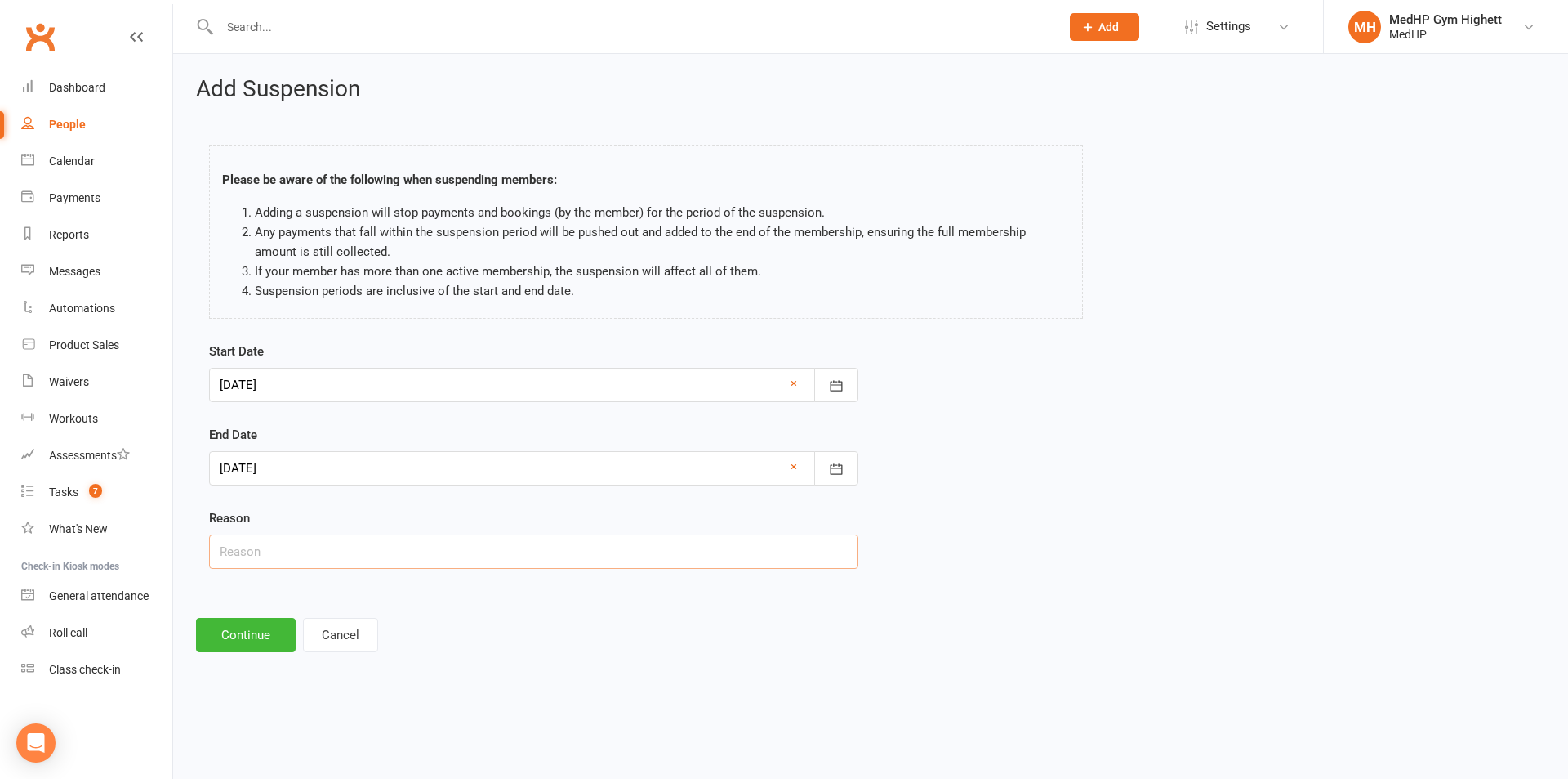
click at [296, 549] on input "text" at bounding box center [534, 551] width 649 height 34
click at [847, 462] on button "button" at bounding box center [836, 468] width 44 height 34
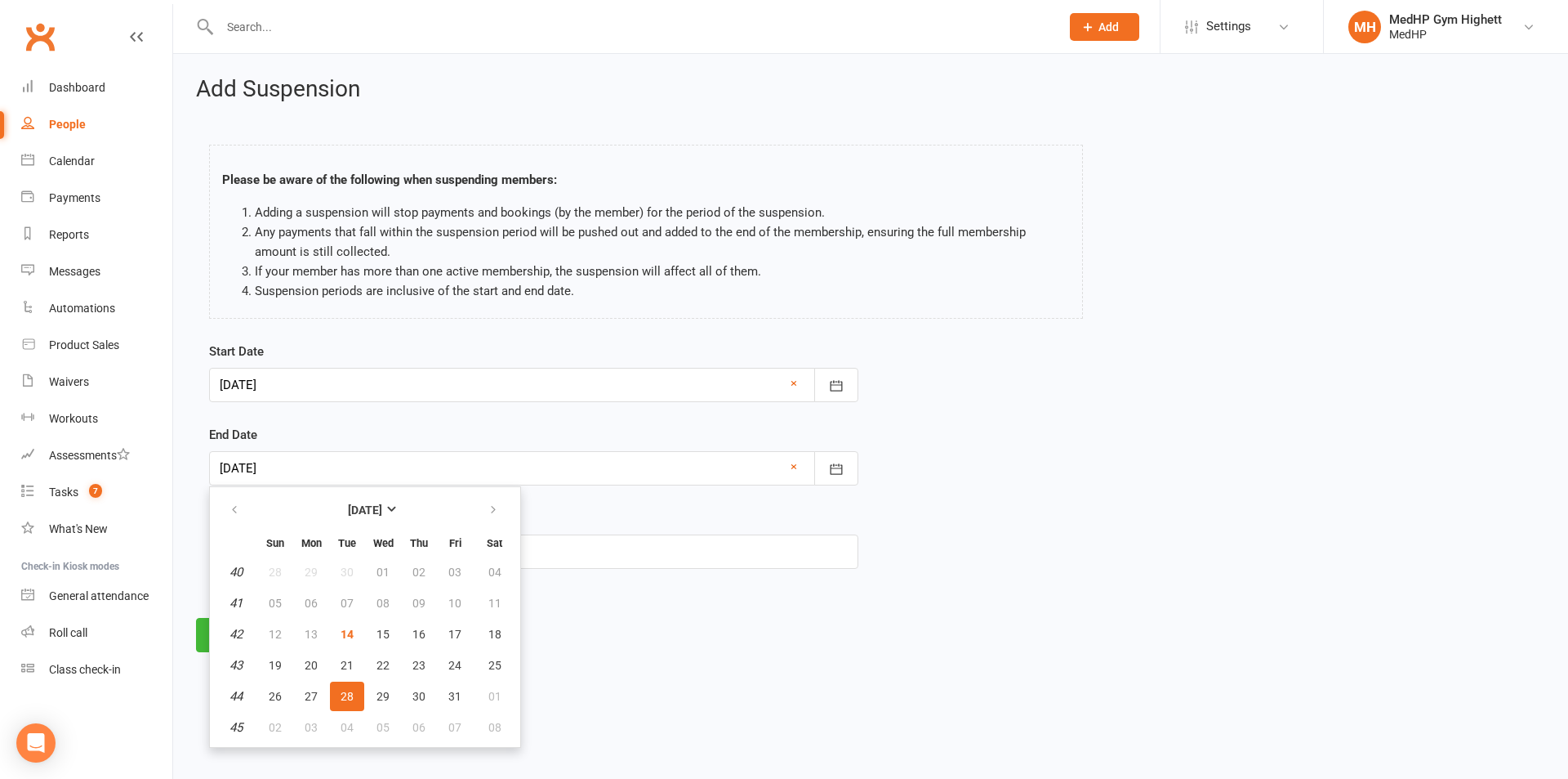
click at [349, 694] on span "28" at bounding box center [347, 696] width 13 height 13
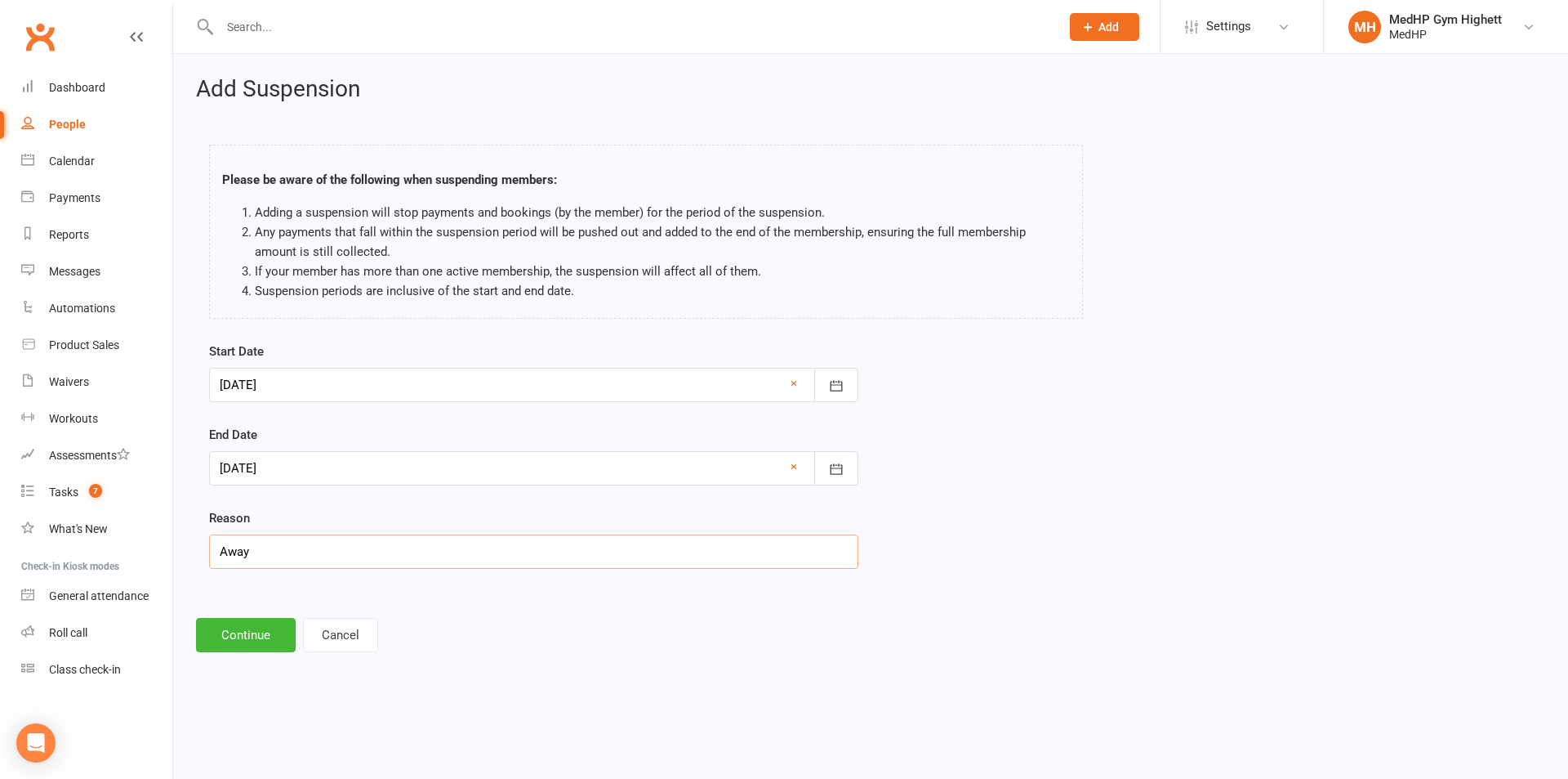
click at [339, 547] on input "Away" at bounding box center [534, 551] width 649 height 34
type input "Away- Canberra"
click at [247, 635] on button "Continue" at bounding box center [246, 634] width 100 height 34
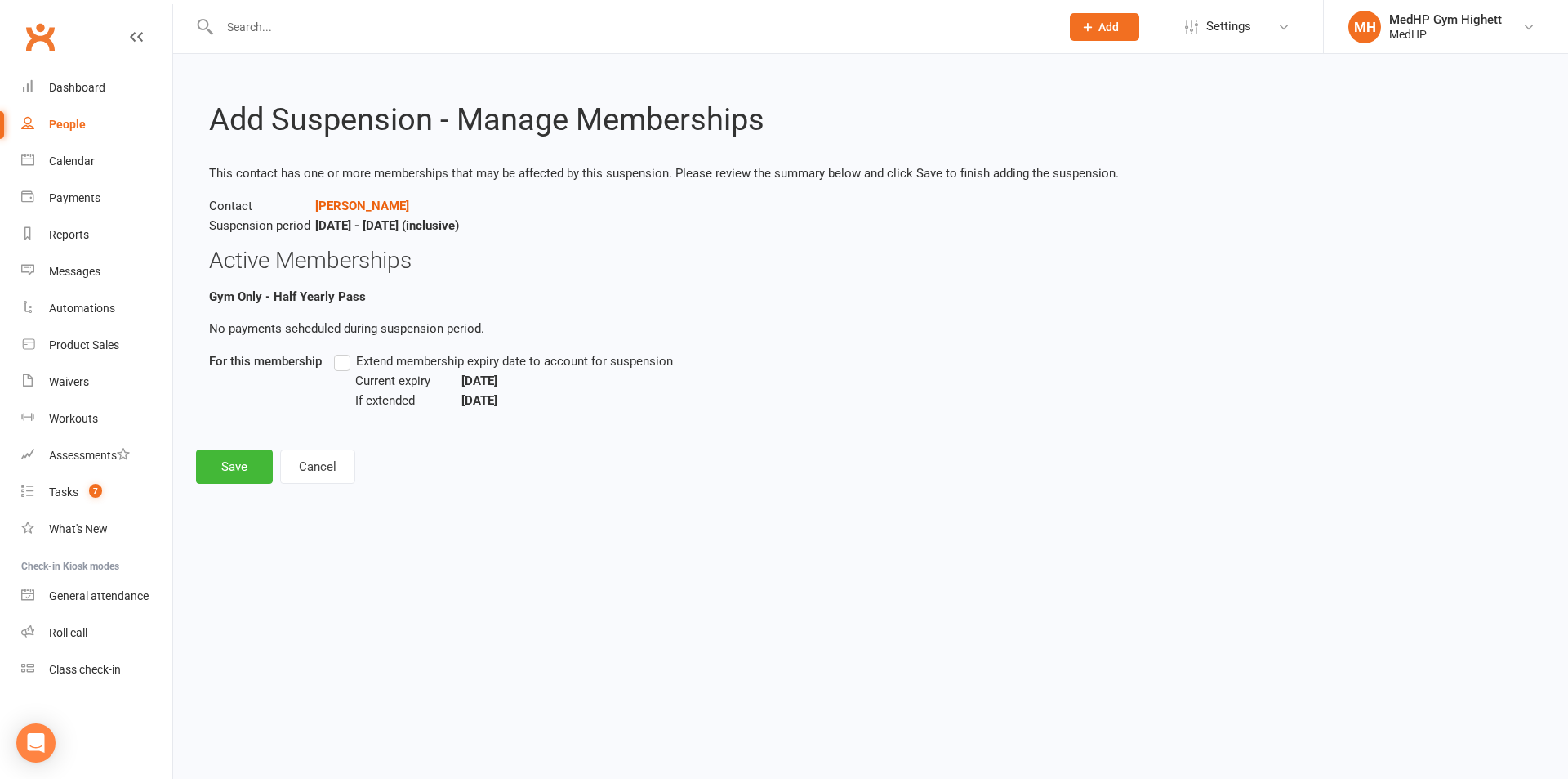
click at [342, 355] on label "Extend membership expiry date to account for suspension" at bounding box center [503, 361] width 339 height 20
click at [342, 351] on input "Extend membership expiry date to account for suspension" at bounding box center [339, 351] width 10 height 0
click at [229, 465] on button "Save" at bounding box center [235, 466] width 76 height 34
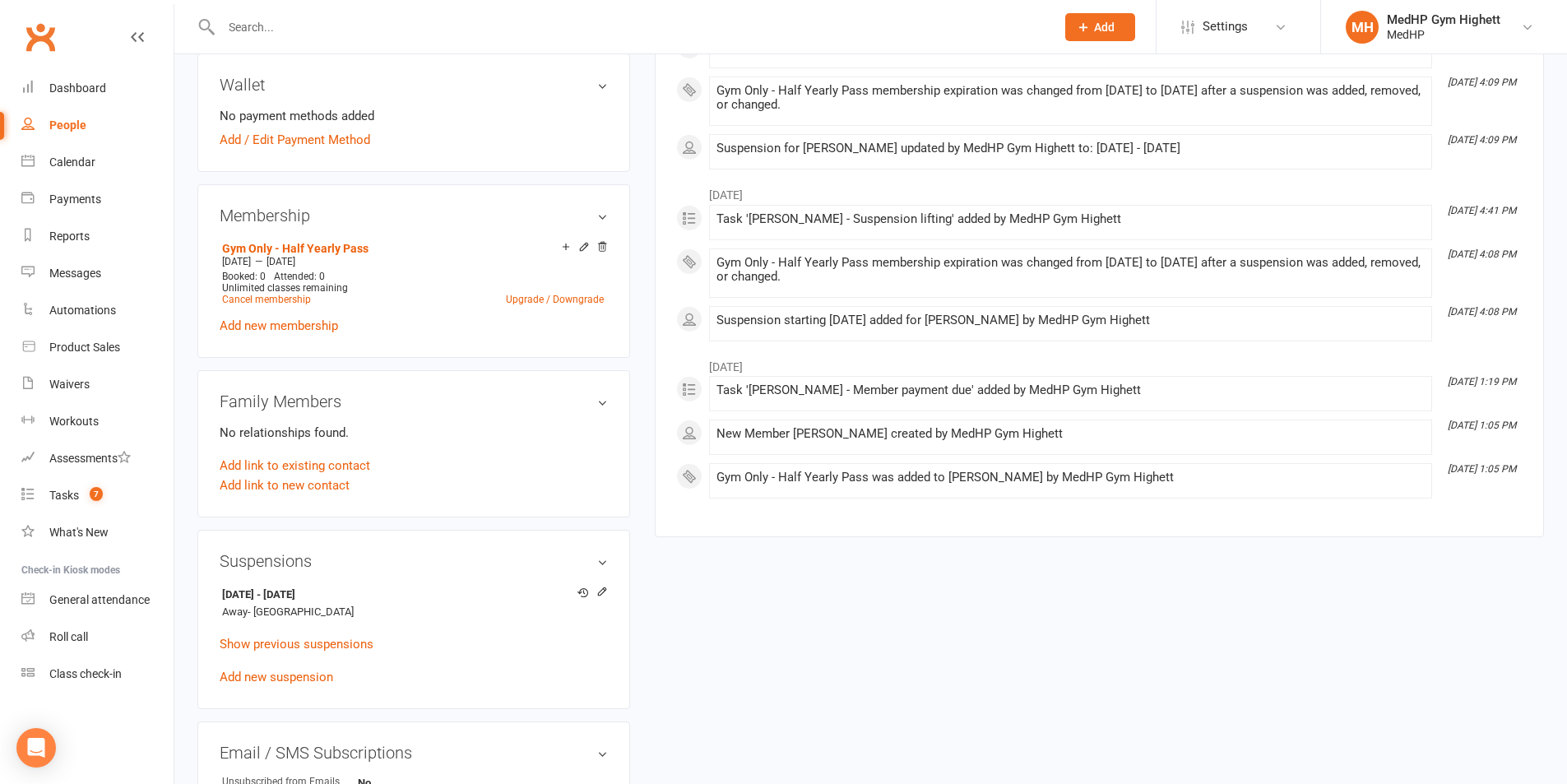
scroll to position [532, 0]
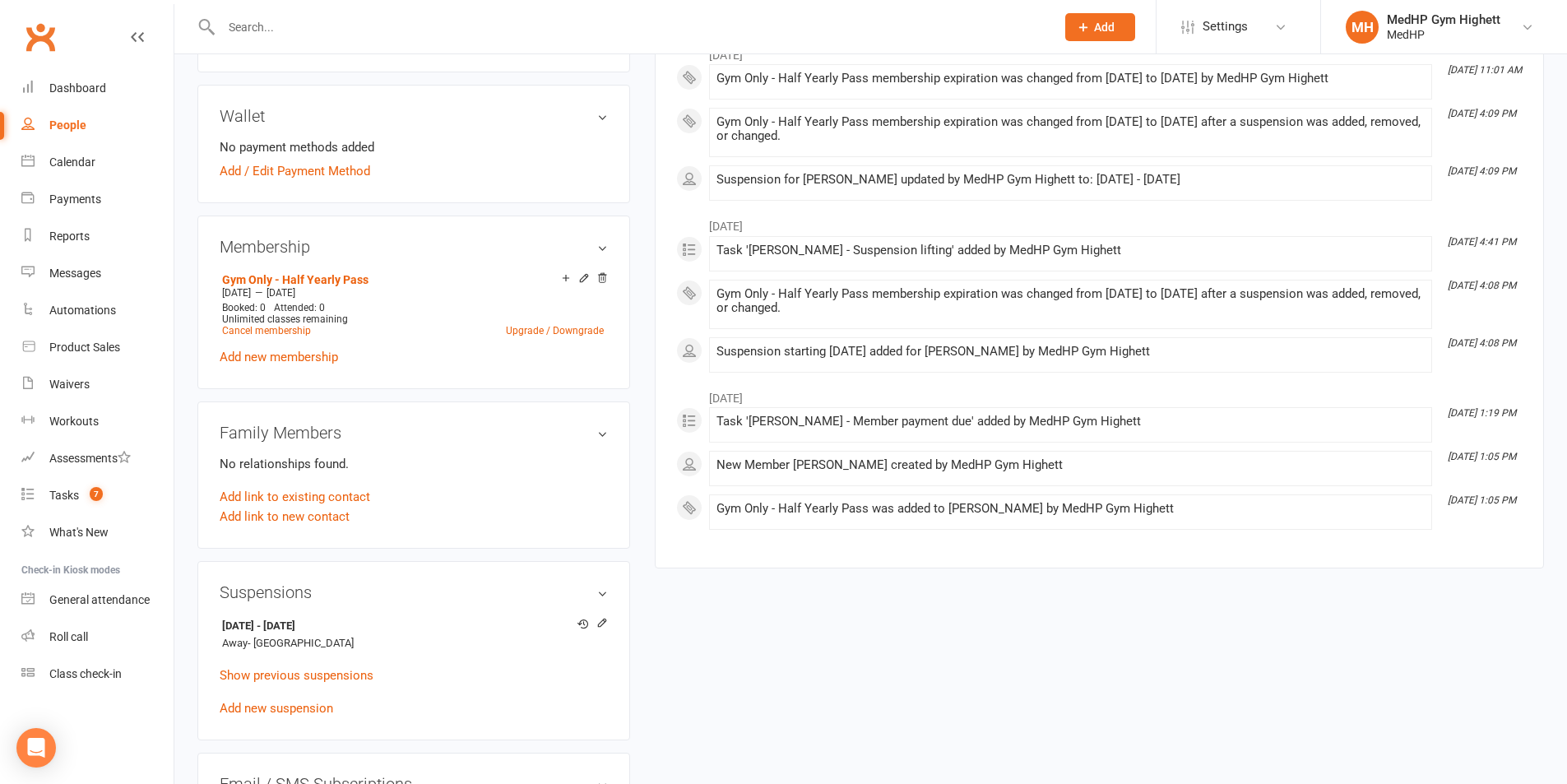
click at [57, 108] on link "People" at bounding box center [97, 125] width 152 height 37
select select "100"
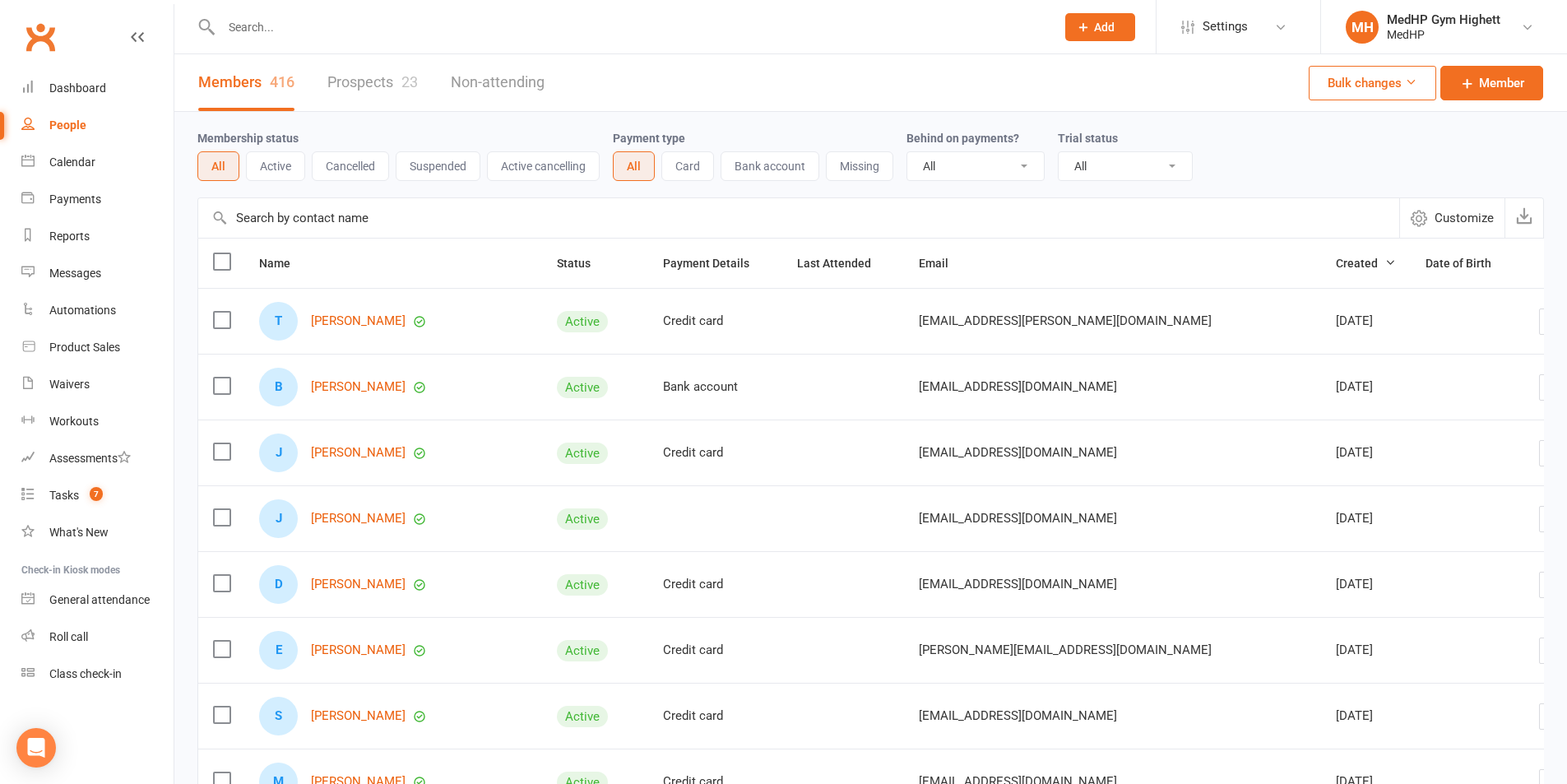
click at [1092, 24] on button "Add" at bounding box center [1100, 27] width 70 height 28
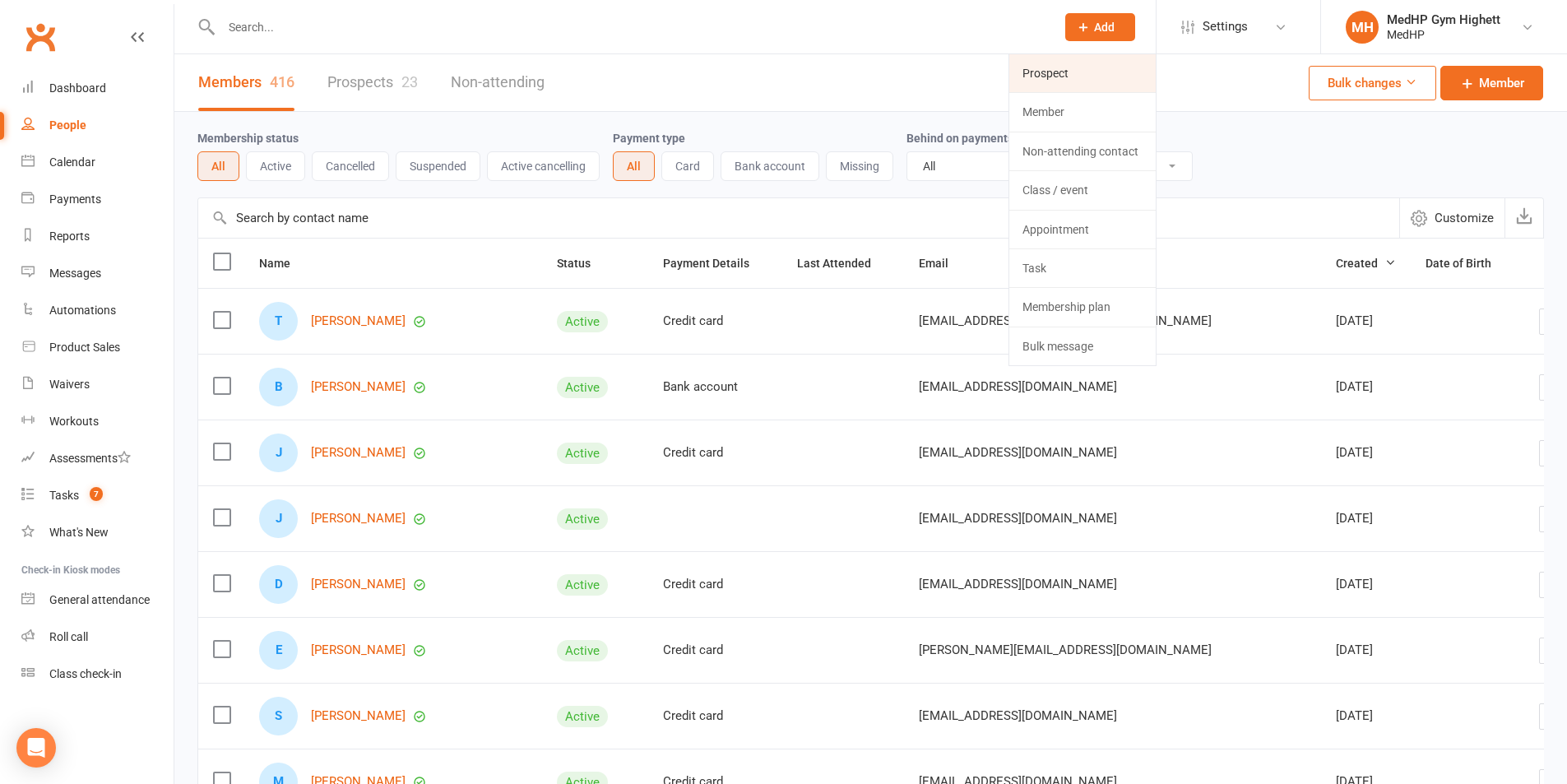
click at [1072, 68] on link "Prospect" at bounding box center [1082, 73] width 146 height 38
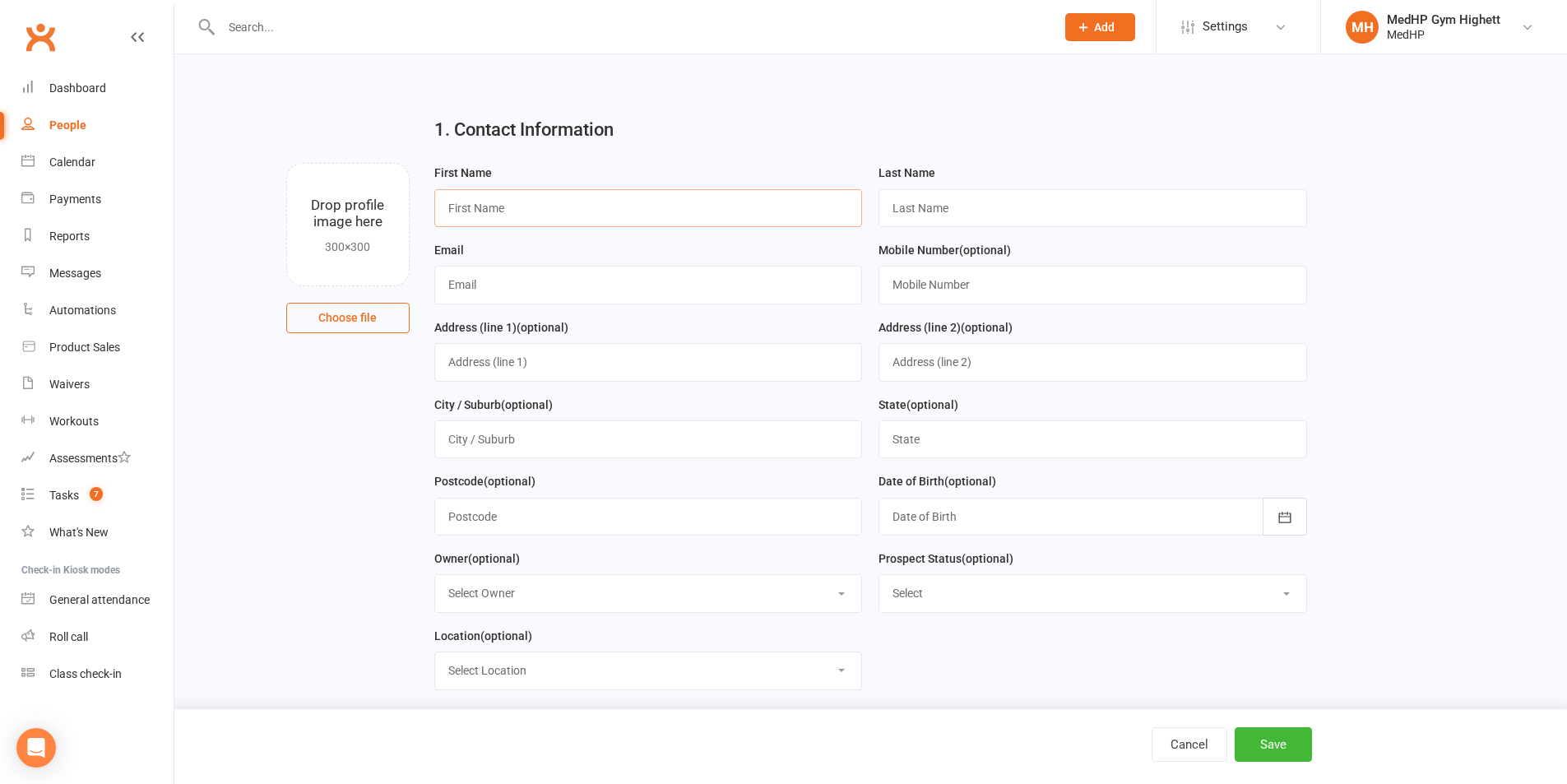
click at [538, 206] on input "text" at bounding box center [649, 207] width 429 height 38
paste input "Marisa Clark"
drag, startPoint x: 563, startPoint y: 216, endPoint x: 485, endPoint y: 204, distance: 78.9
click at [485, 204] on input "Marisa Clark" at bounding box center [649, 207] width 429 height 38
type input "Marisa"
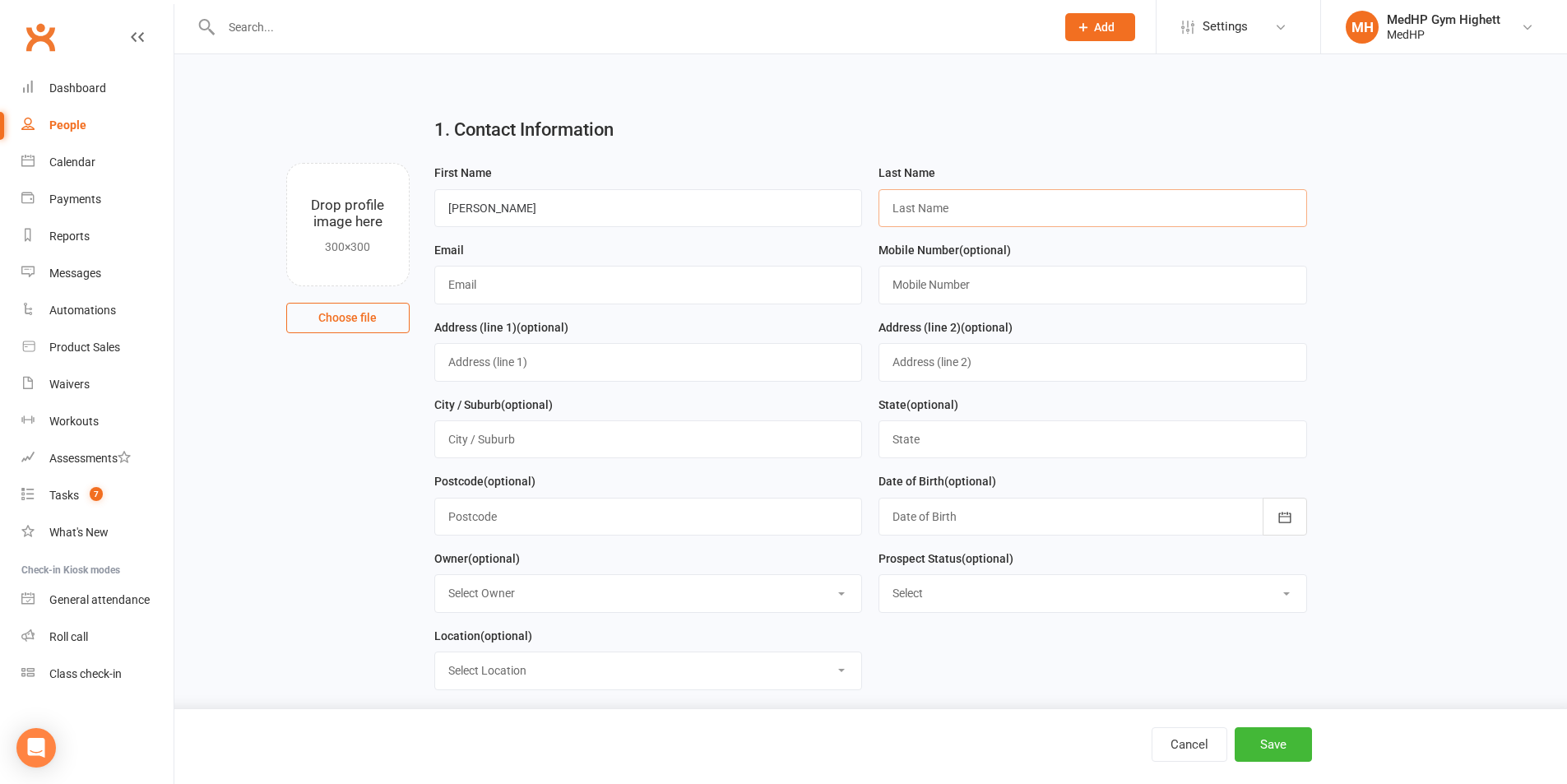
click at [959, 203] on input "text" at bounding box center [1093, 207] width 429 height 38
paste input "Clark"
type input "Clark"
click at [566, 273] on input "text" at bounding box center [649, 284] width 429 height 38
paste input "marisa.dudi@gmail.com"
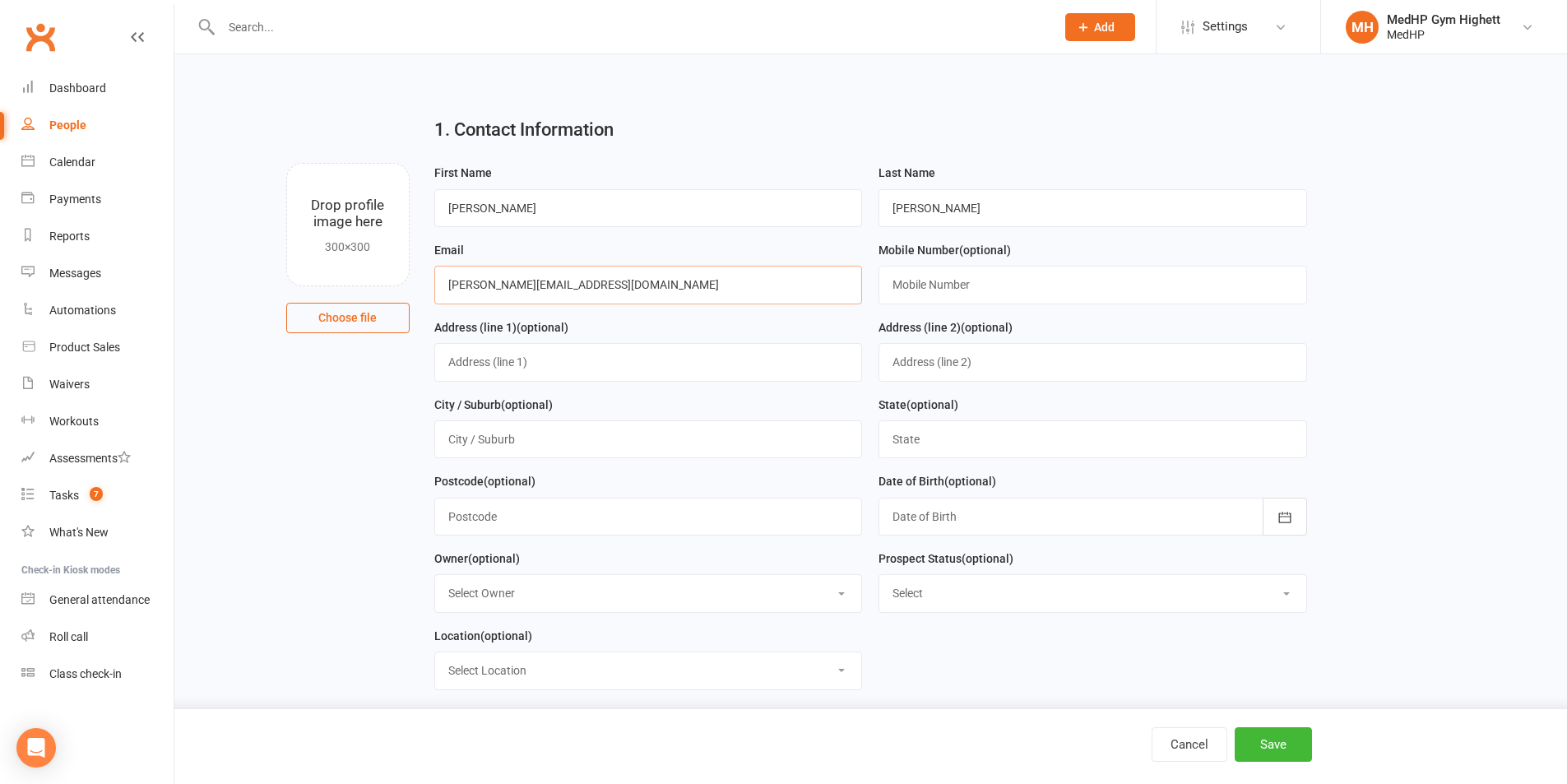
click at [445, 292] on input "marisa.dudi@gmail.com" at bounding box center [649, 284] width 429 height 38
type input "marisa.dudi@gmail.com"
click at [940, 286] on input "text" at bounding box center [1093, 284] width 429 height 38
paste input "0438 300 460"
click at [889, 291] on input "0438 300 460" at bounding box center [1093, 284] width 429 height 38
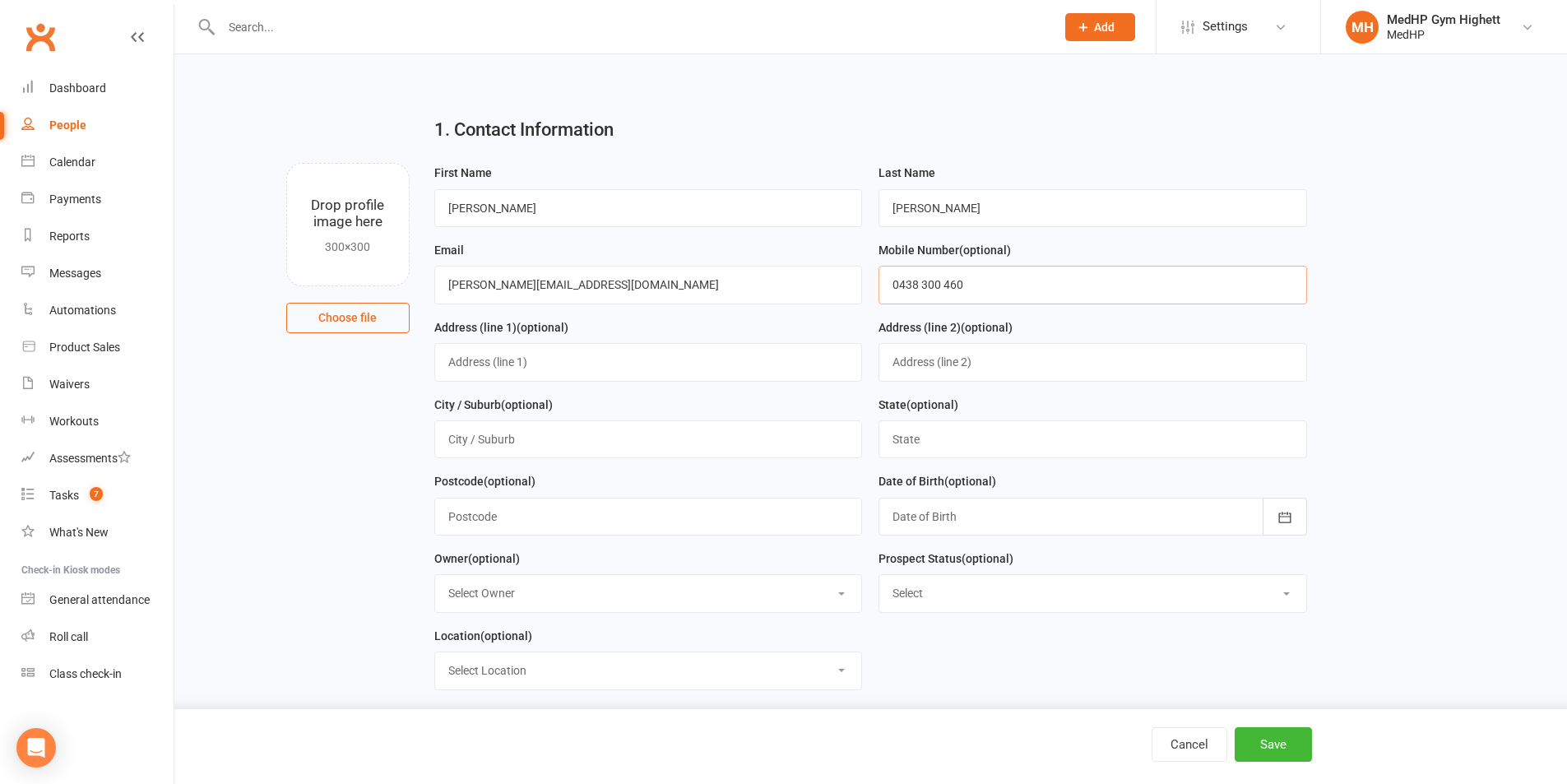
click at [895, 293] on input "0438 300 460" at bounding box center [1093, 284] width 429 height 38
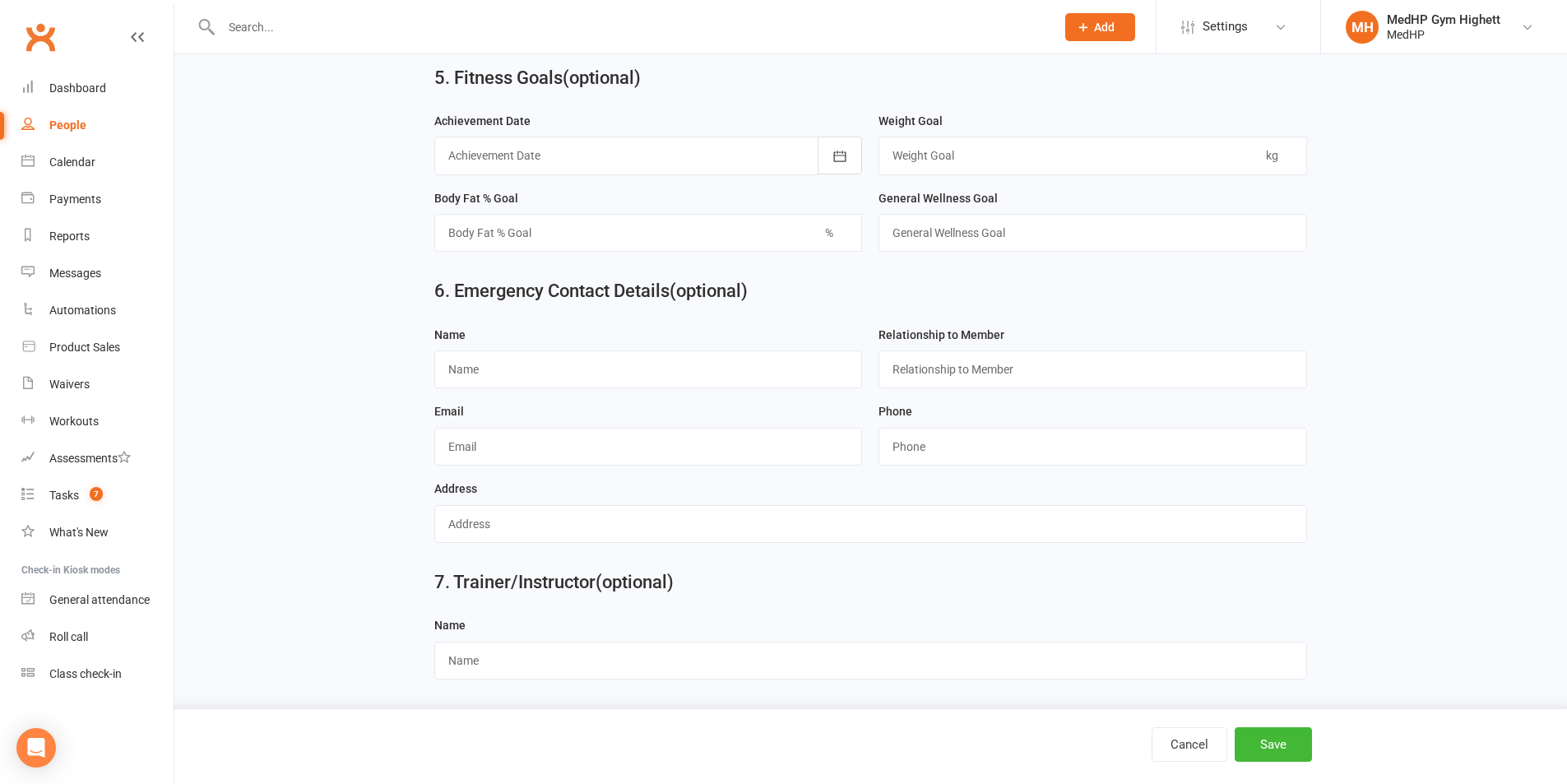
scroll to position [1385, 0]
type input "0438 300 460"
click at [1272, 736] on button "Save" at bounding box center [1274, 744] width 77 height 34
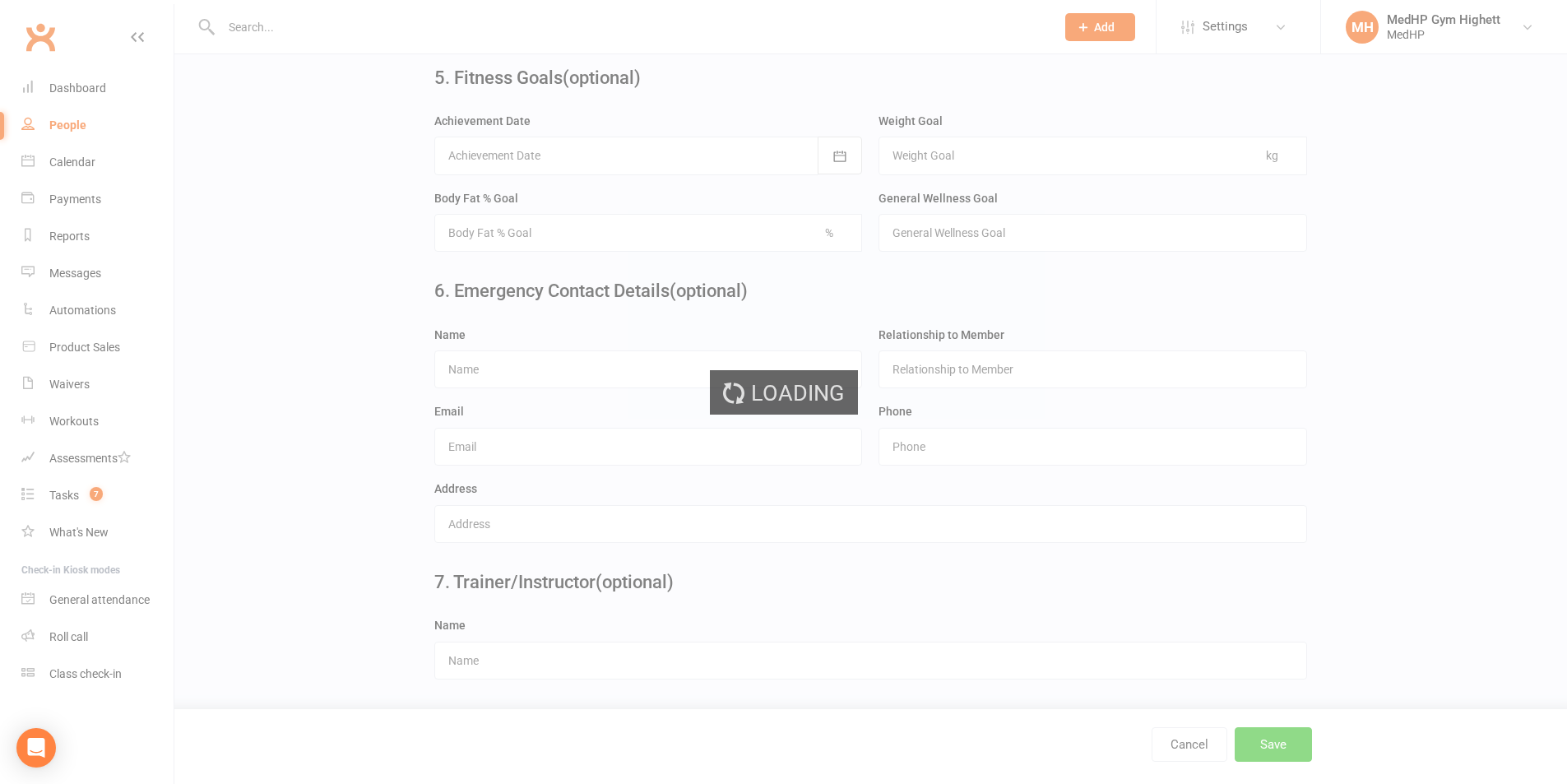
scroll to position [0, 0]
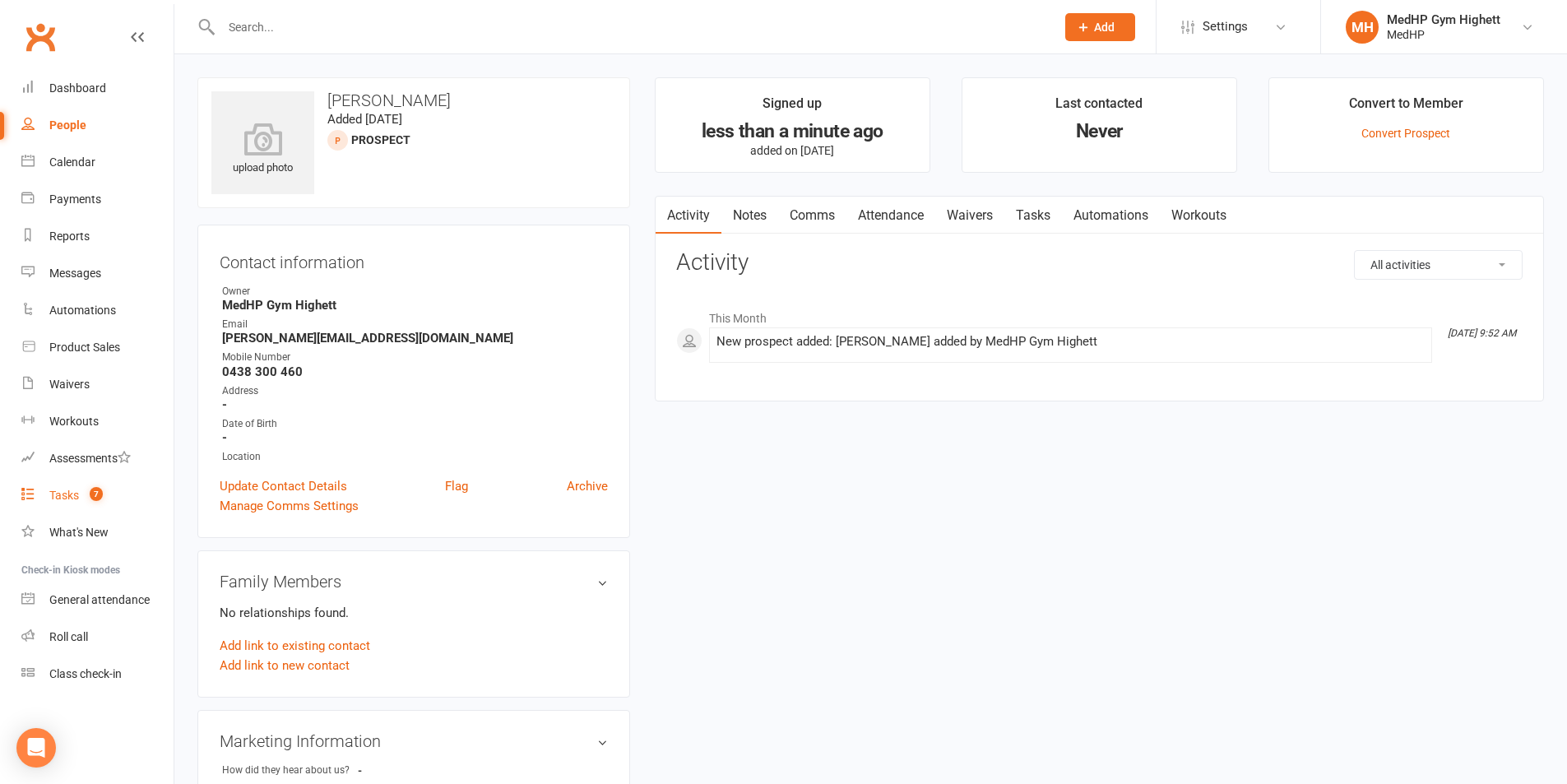
click at [80, 489] on link "Tasks 7" at bounding box center [97, 495] width 152 height 37
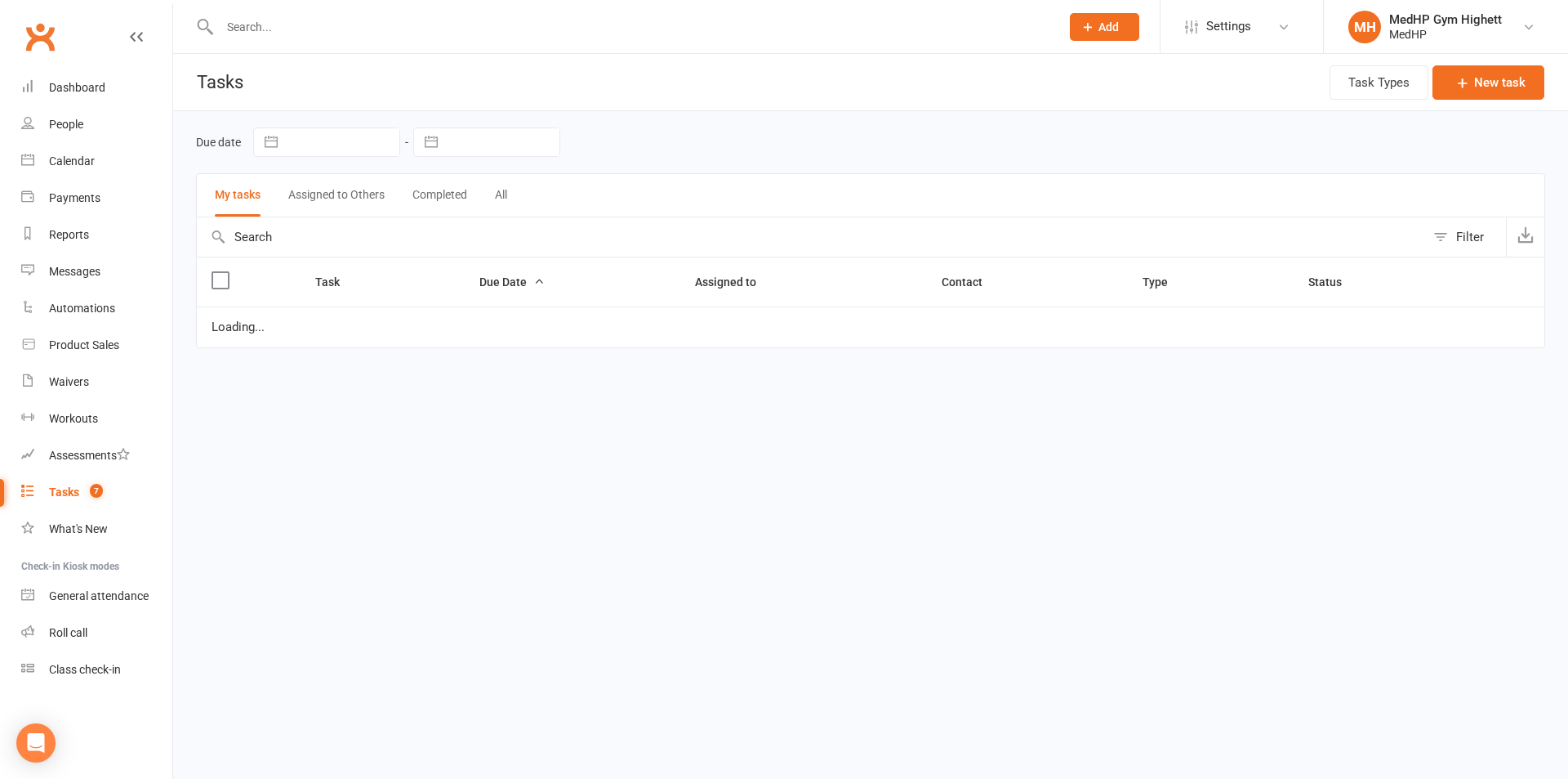
select select "started"
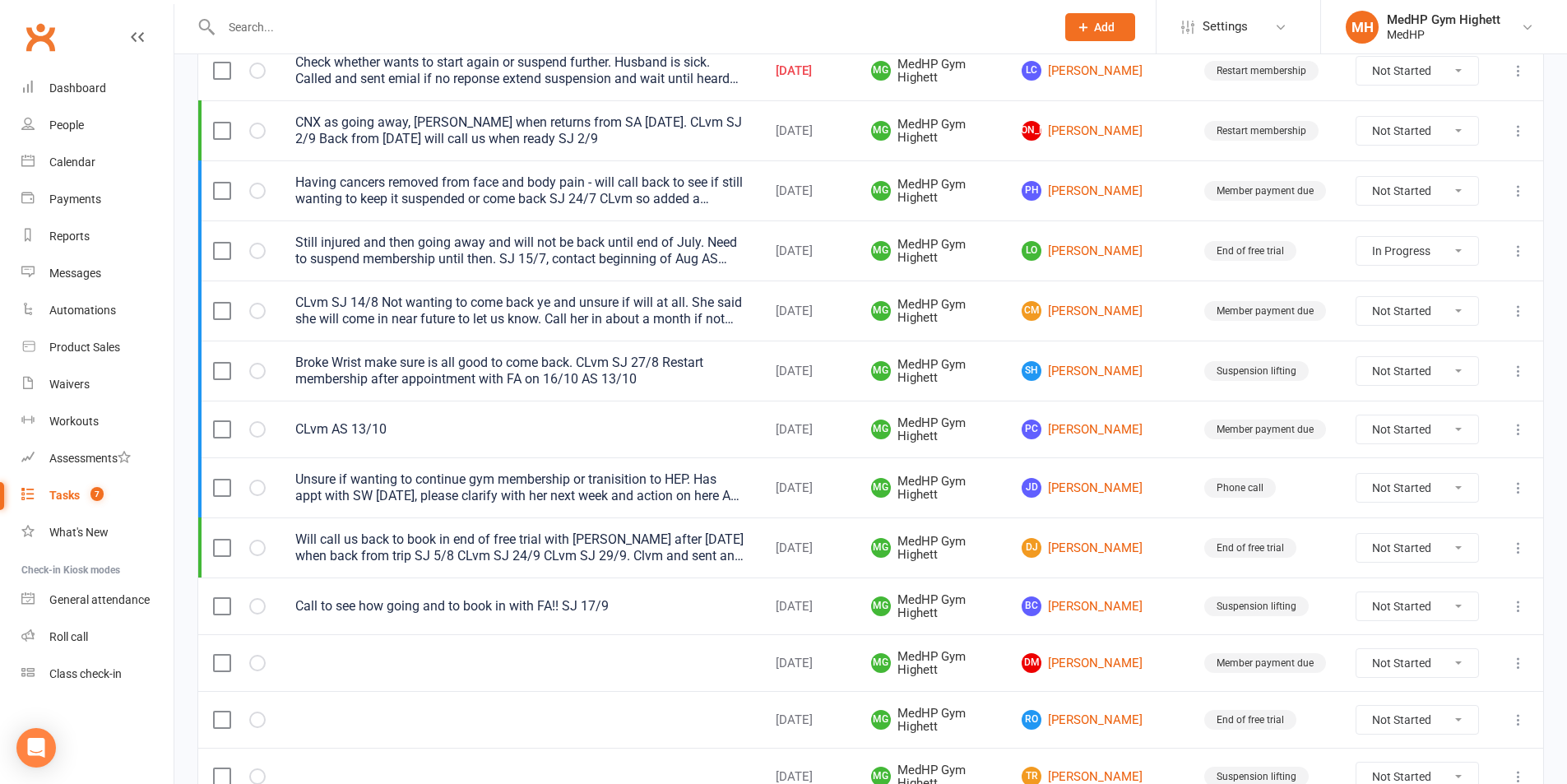
scroll to position [658, 0]
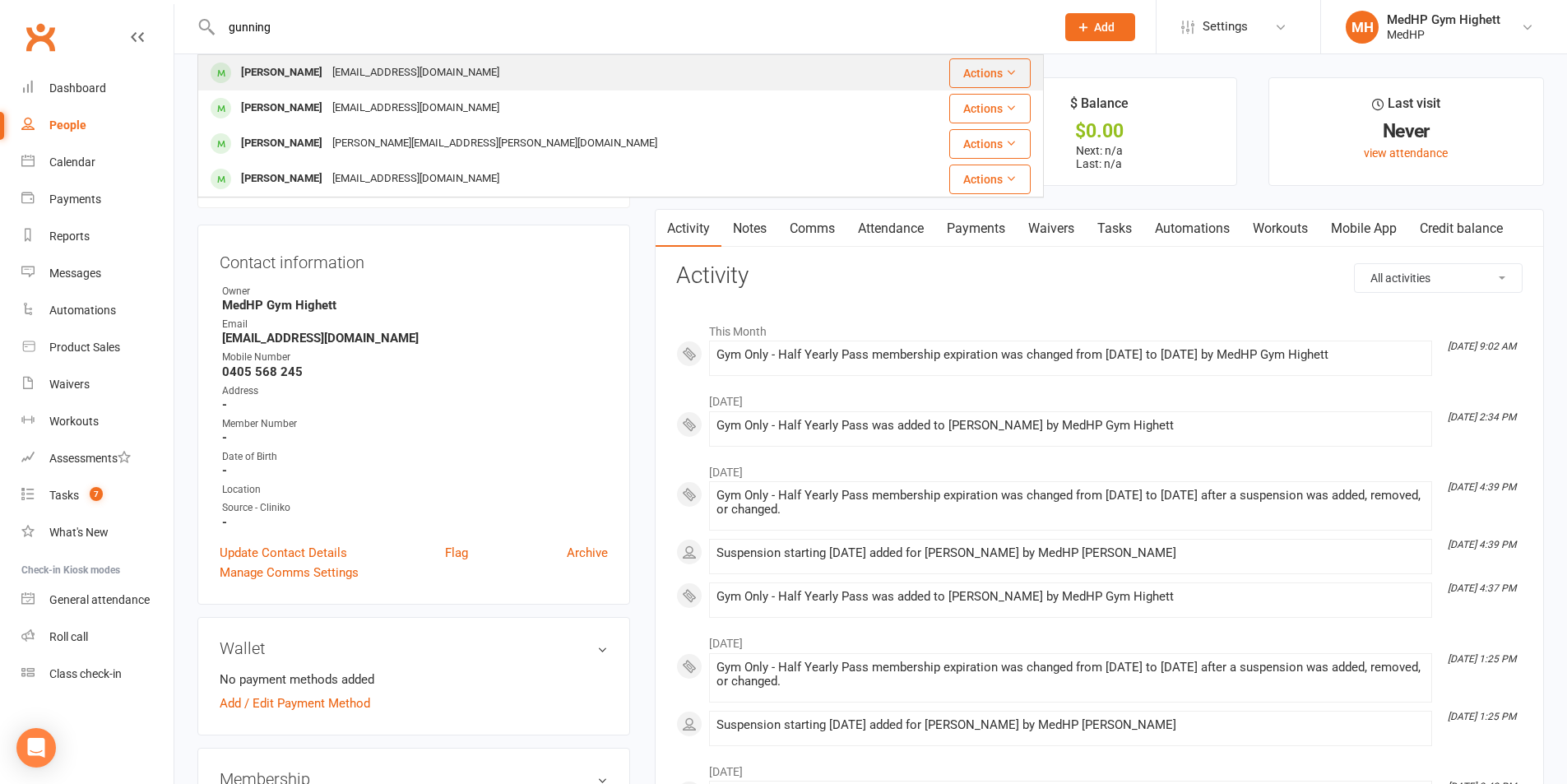
type input "gunning"
click at [403, 74] on div "[EMAIL_ADDRESS][DOMAIN_NAME]" at bounding box center [416, 73] width 177 height 24
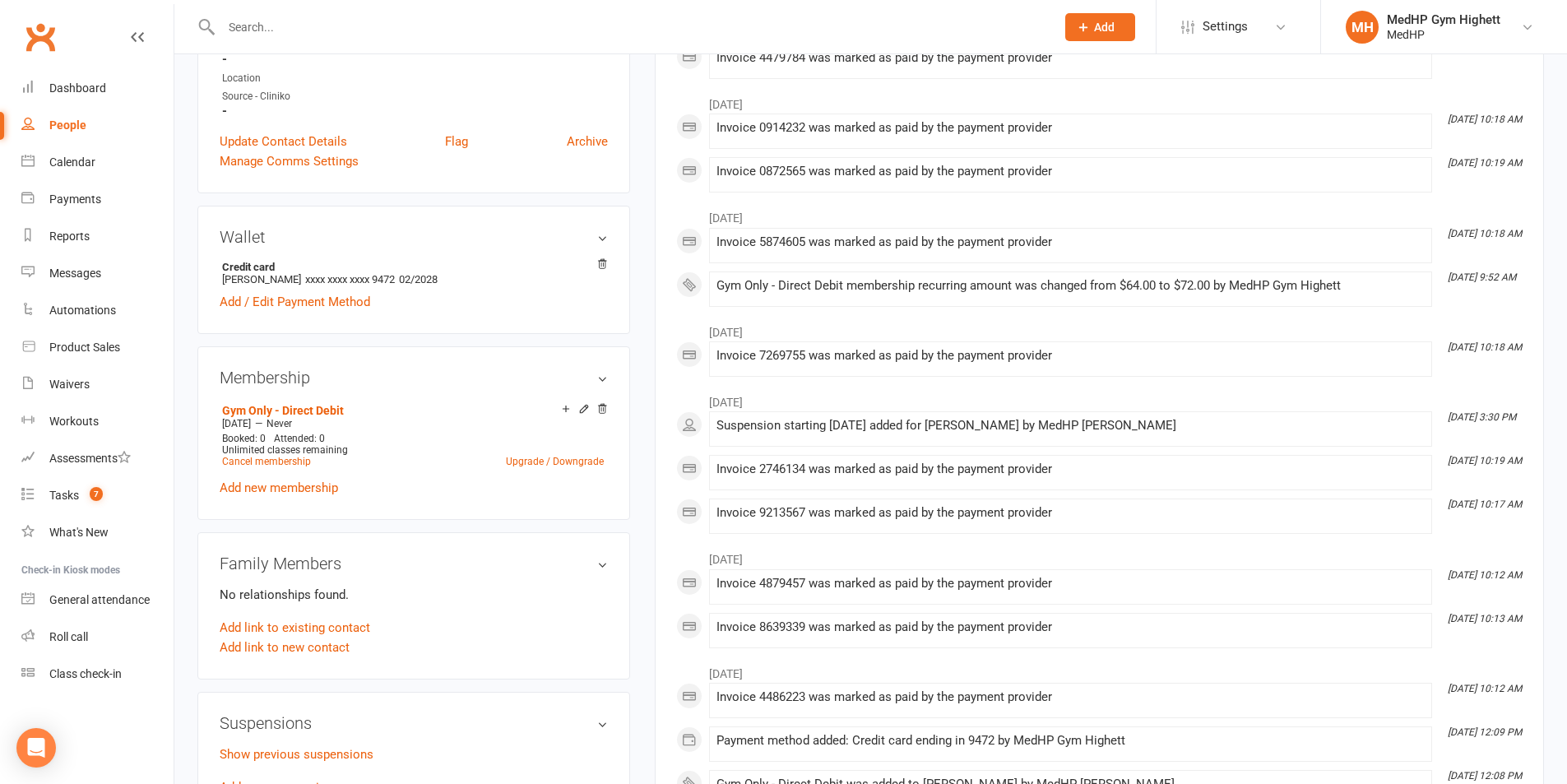
scroll to position [164, 0]
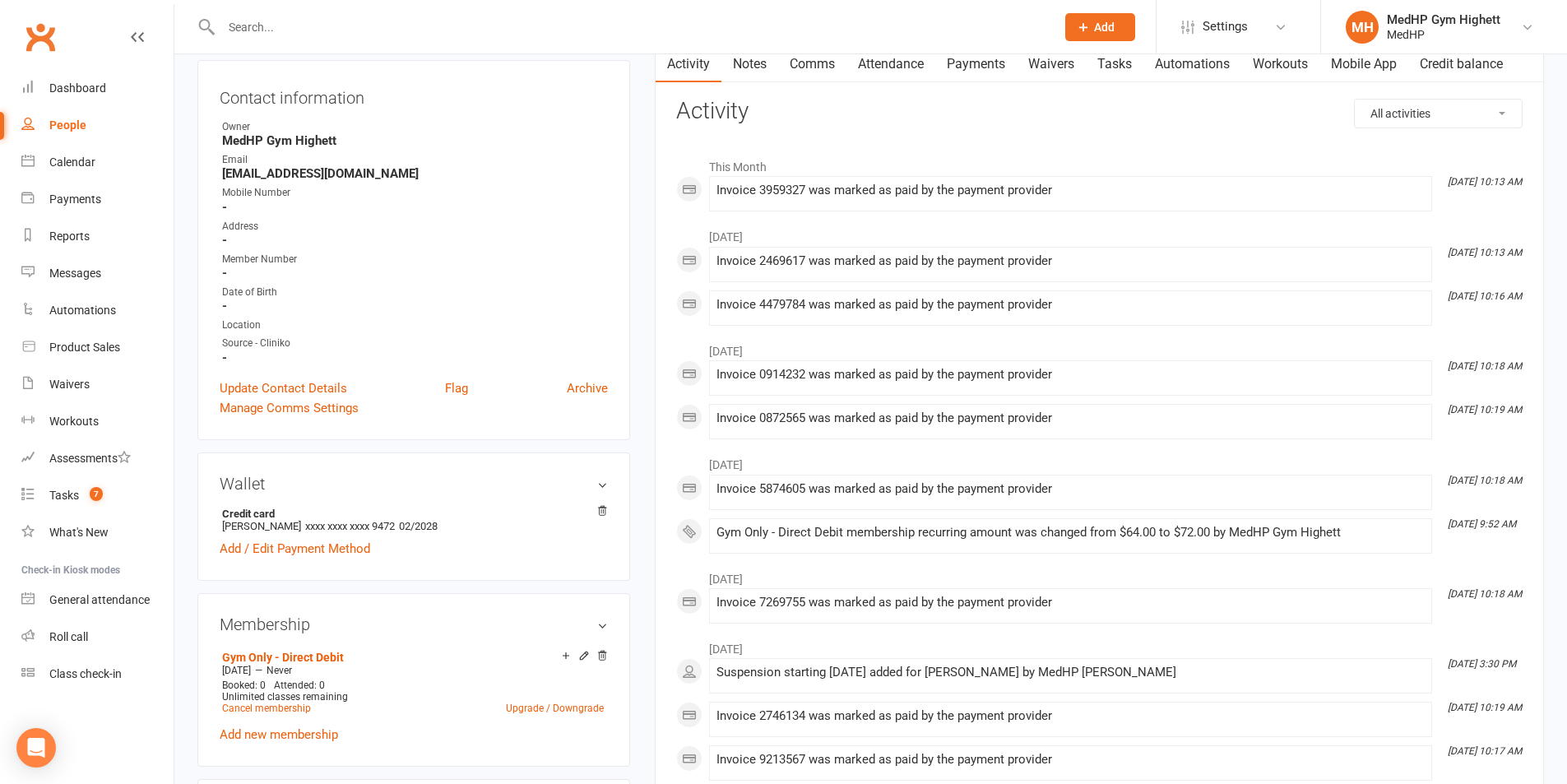
click at [980, 71] on link "Payments" at bounding box center [975, 64] width 81 height 38
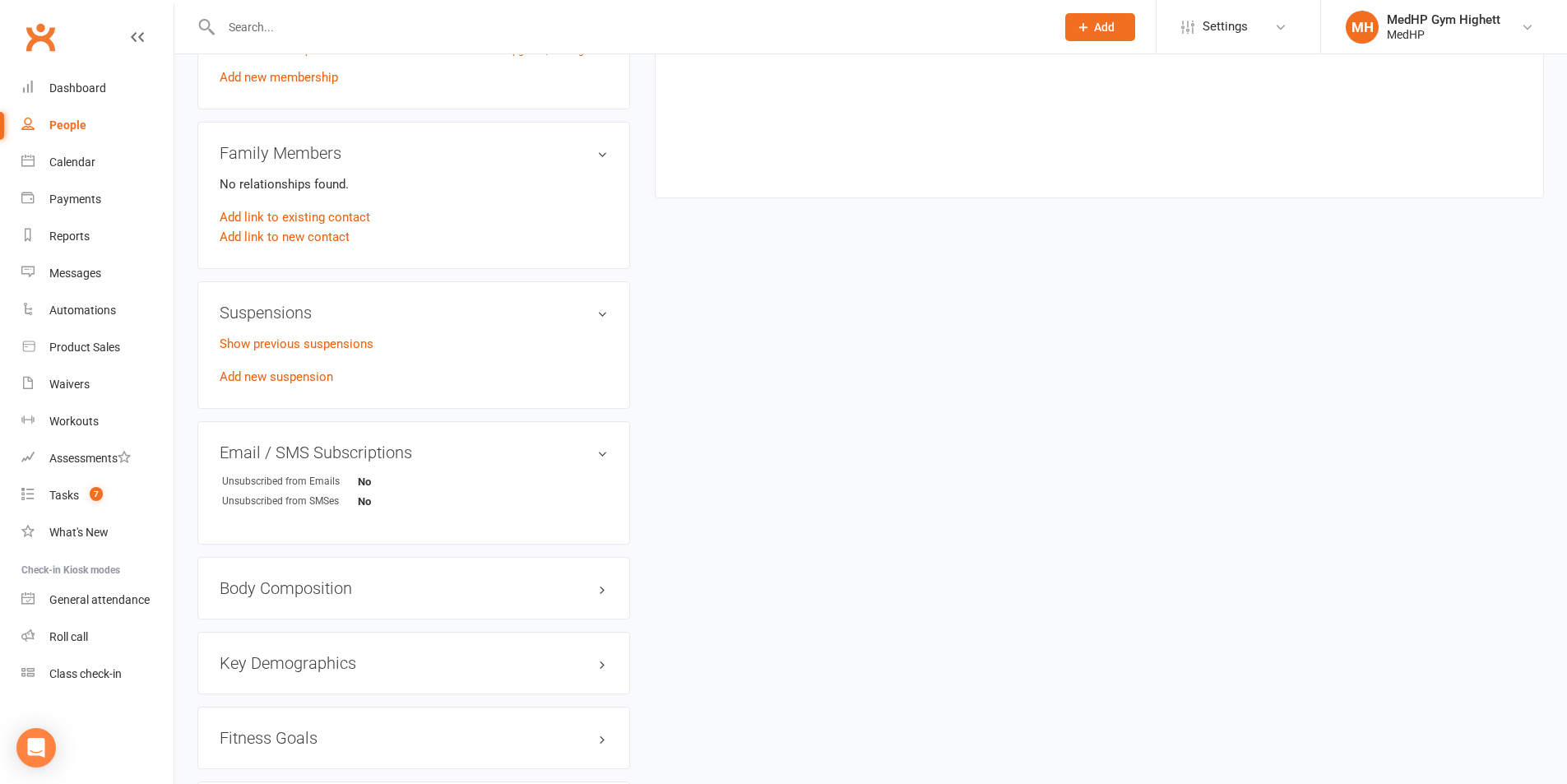
scroll to position [822, 0]
click at [303, 375] on link "Add new suspension" at bounding box center [277, 375] width 114 height 15
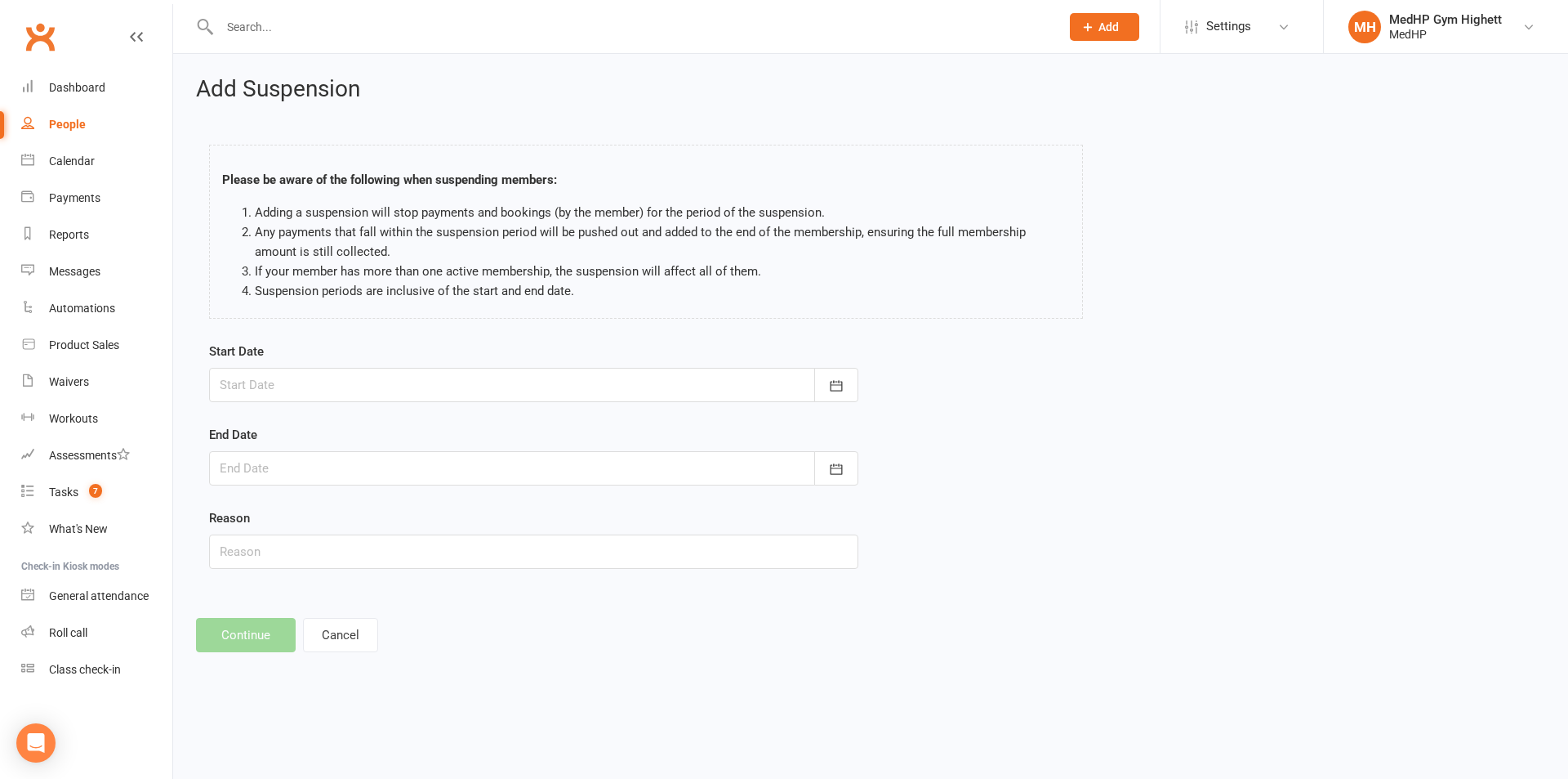
click at [365, 373] on div at bounding box center [534, 384] width 649 height 34
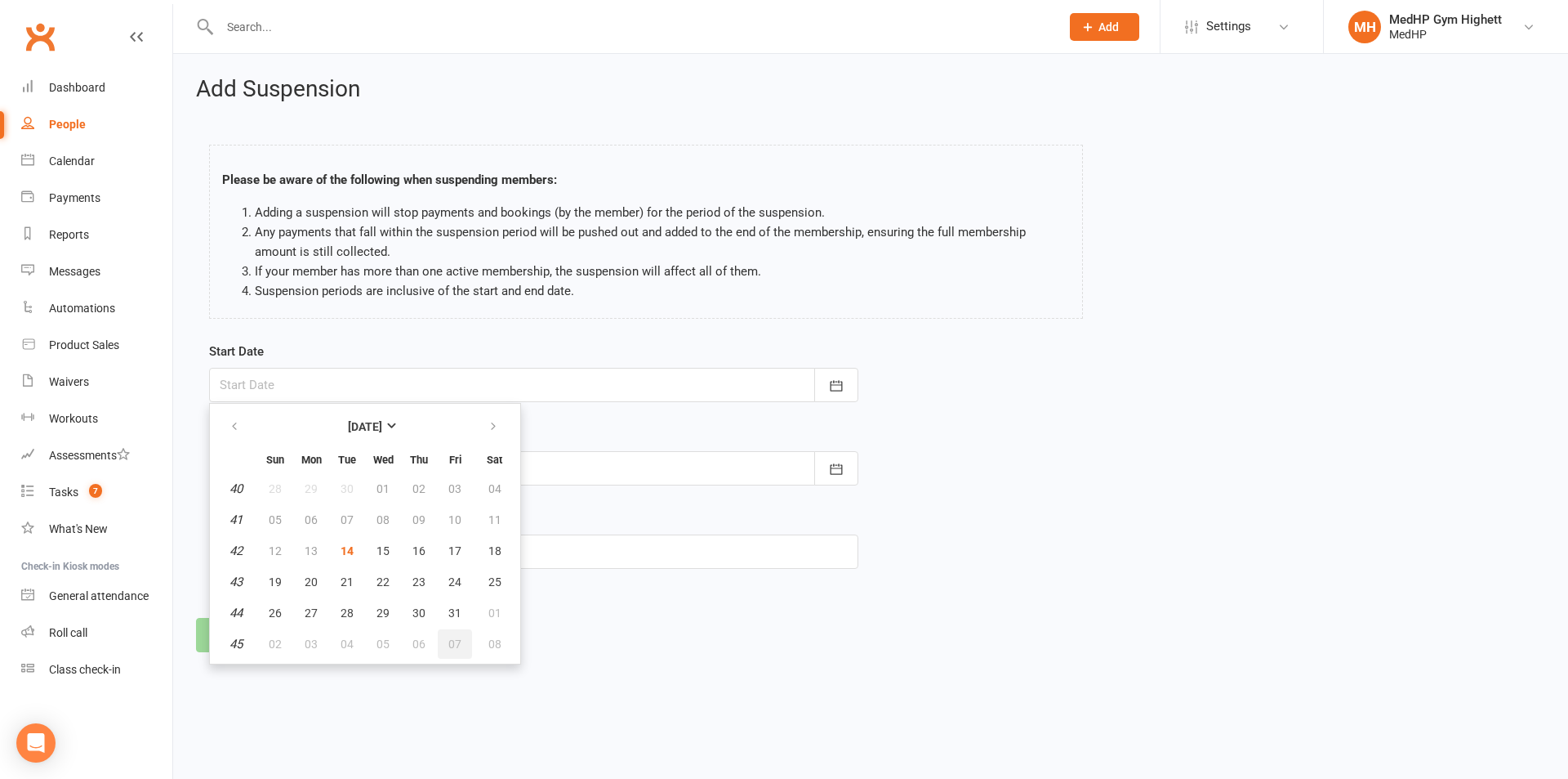
click at [445, 647] on button "07" at bounding box center [455, 644] width 34 height 30
type input "[DATE]"
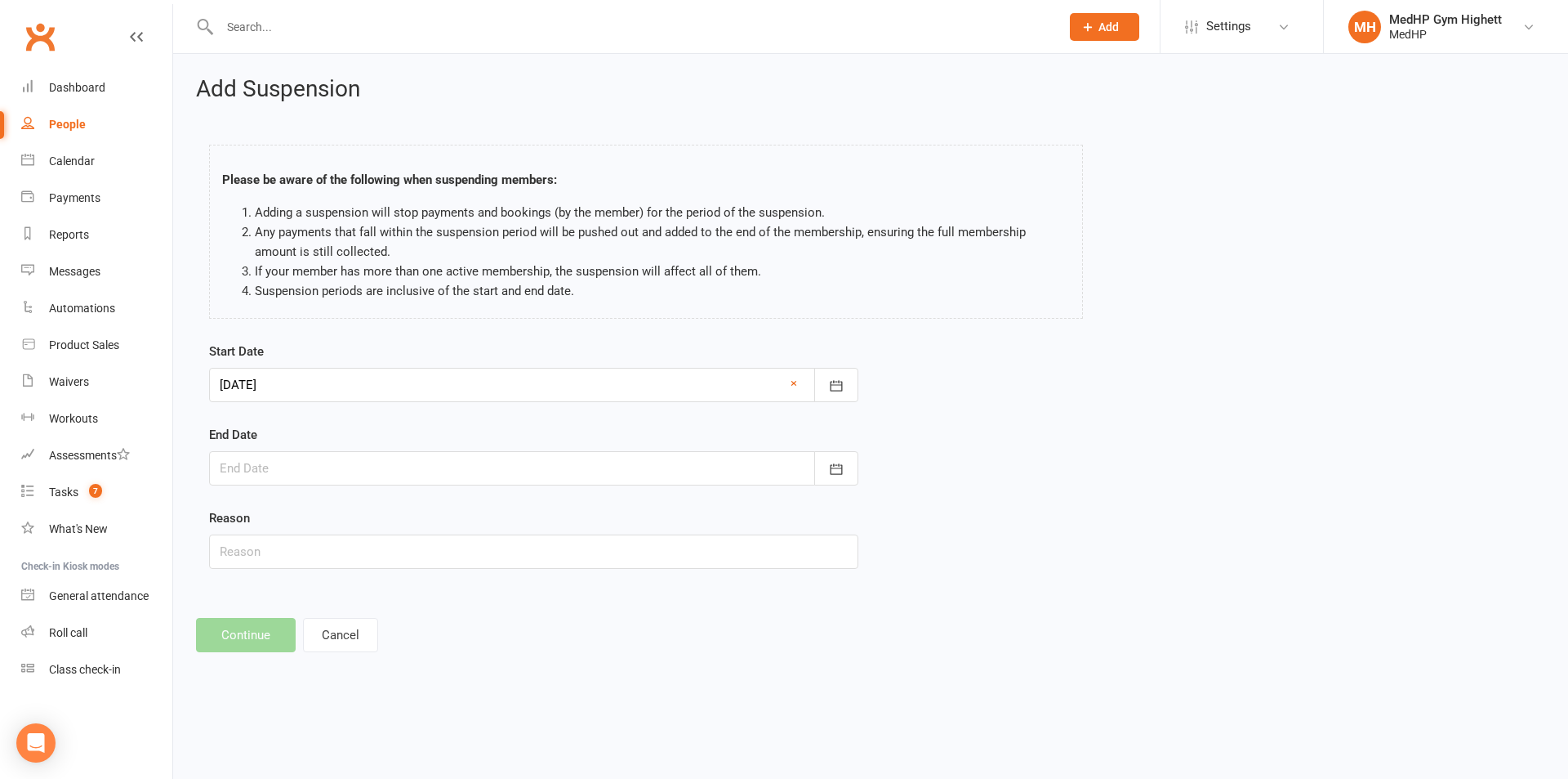
click at [392, 464] on div at bounding box center [534, 468] width 649 height 34
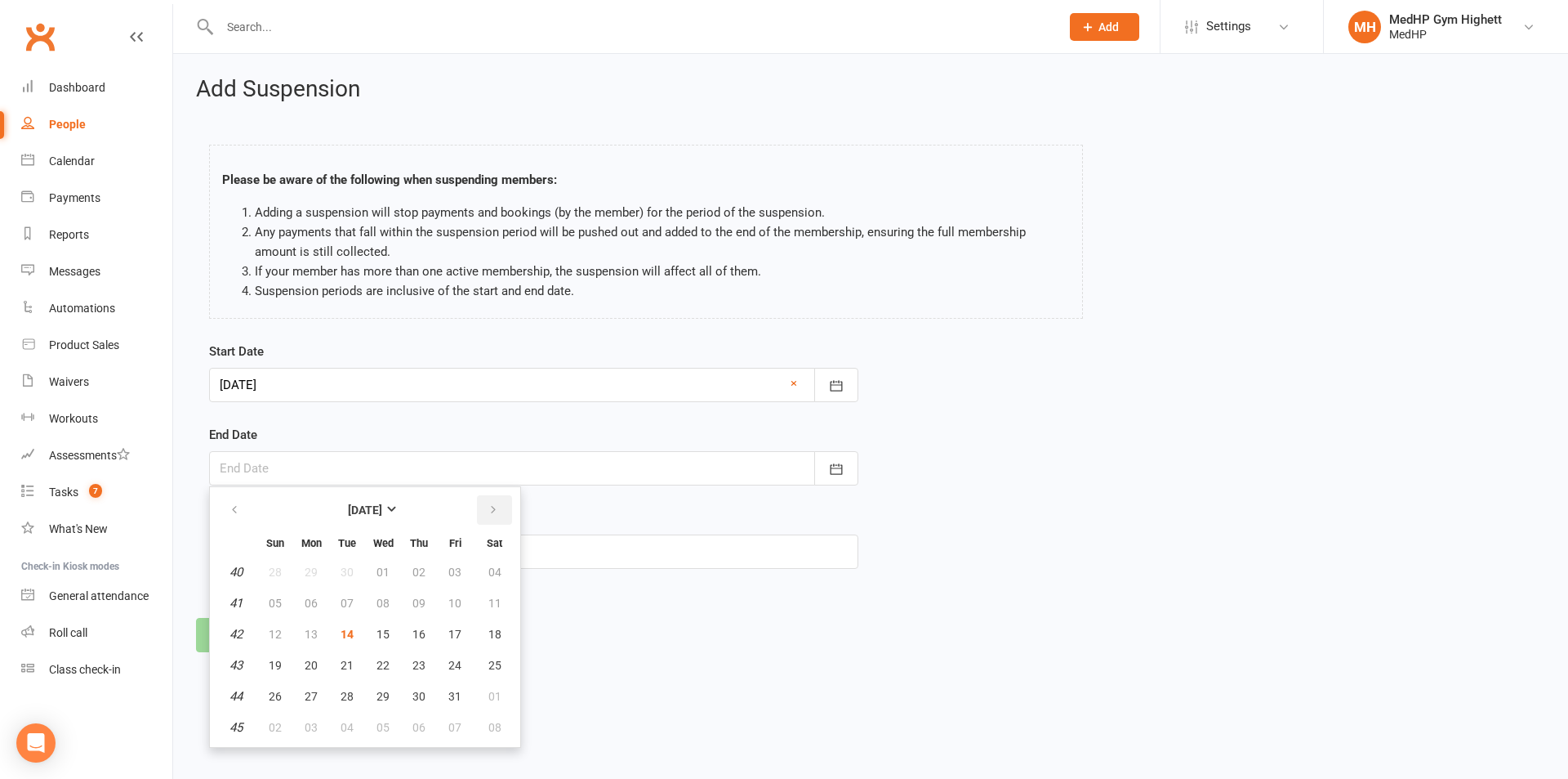
click at [495, 498] on button "button" at bounding box center [495, 509] width 35 height 30
click at [492, 503] on button "button" at bounding box center [495, 509] width 35 height 30
click at [339, 570] on button "02" at bounding box center [347, 572] width 34 height 30
type input "[DATE]"
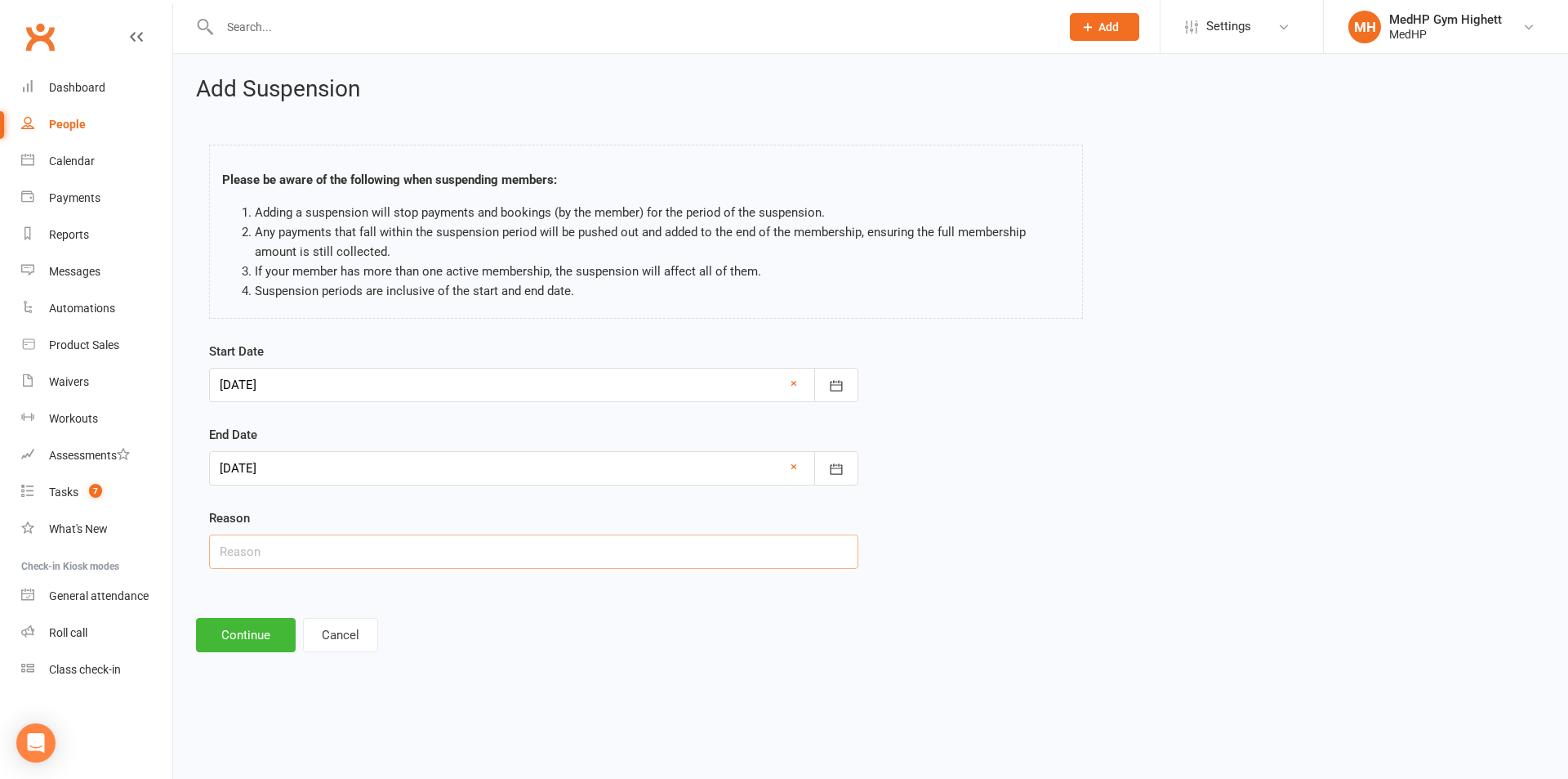
click at [336, 556] on input "text" at bounding box center [534, 551] width 649 height 34
type input "Away"
click at [243, 655] on div "Add Suspension Please be aware of the following when suspending members: Adding…" at bounding box center [870, 364] width 1395 height 621
click at [243, 636] on button "Continue" at bounding box center [246, 634] width 100 height 34
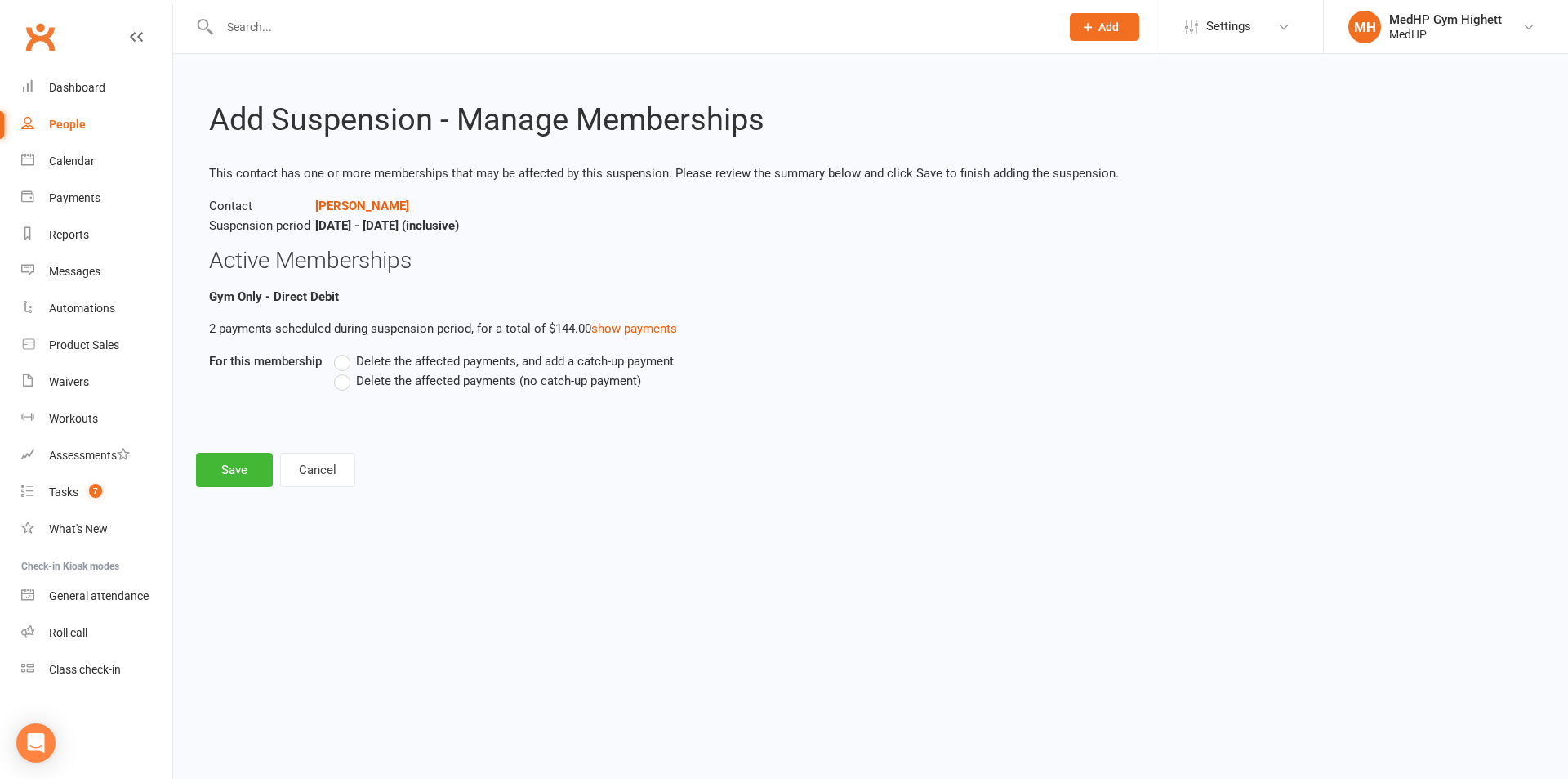
click at [346, 382] on label "Delete the affected payments (no catch-up payment)" at bounding box center [487, 381] width 307 height 20
click at [345, 371] on input "Delete the affected payments (no catch-up payment)" at bounding box center [339, 371] width 10 height 0
click at [239, 476] on button "Save" at bounding box center [235, 469] width 76 height 34
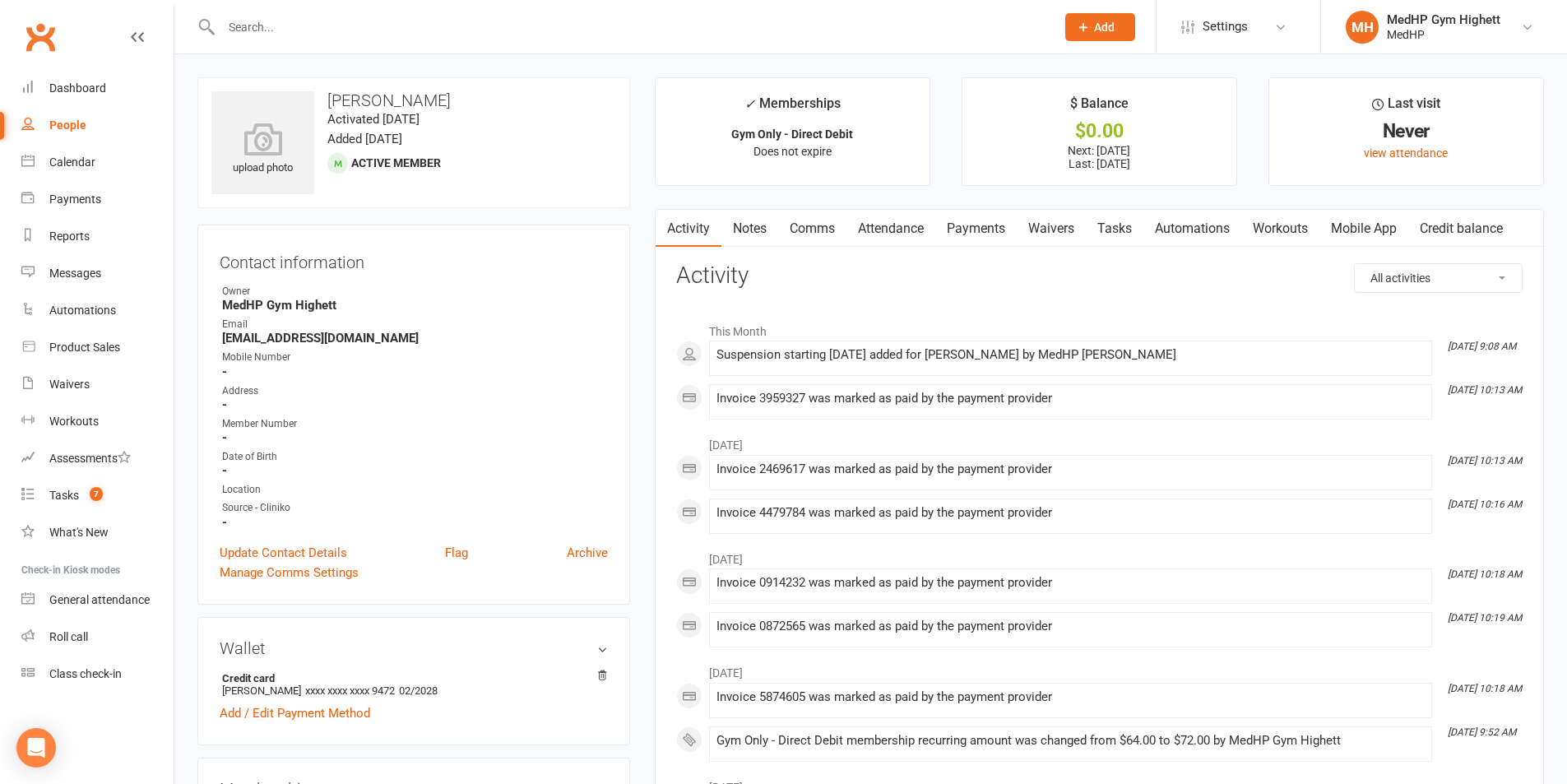
click at [1107, 225] on link "Tasks" at bounding box center [1114, 228] width 58 height 38
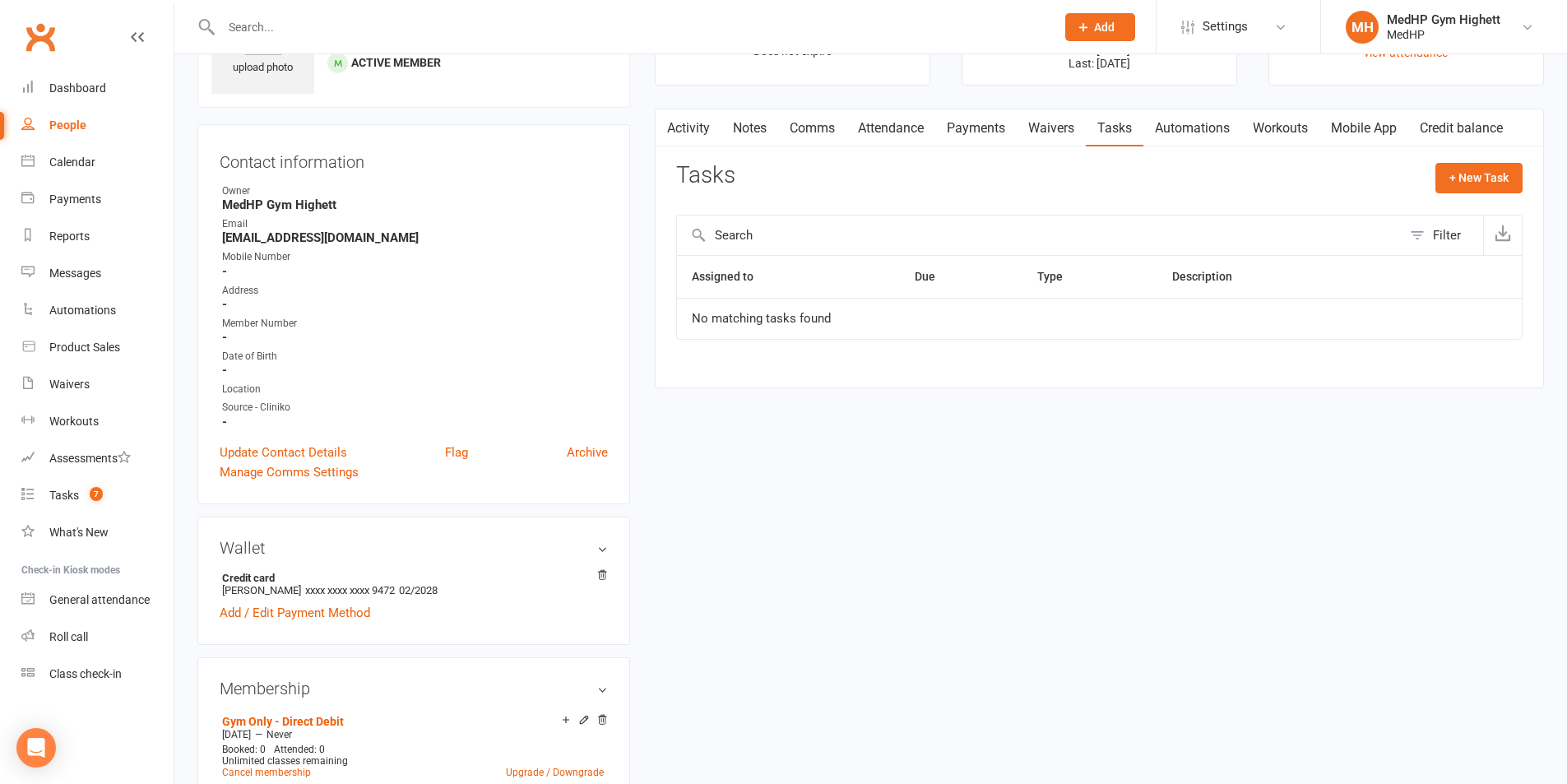
scroll to position [82, 0]
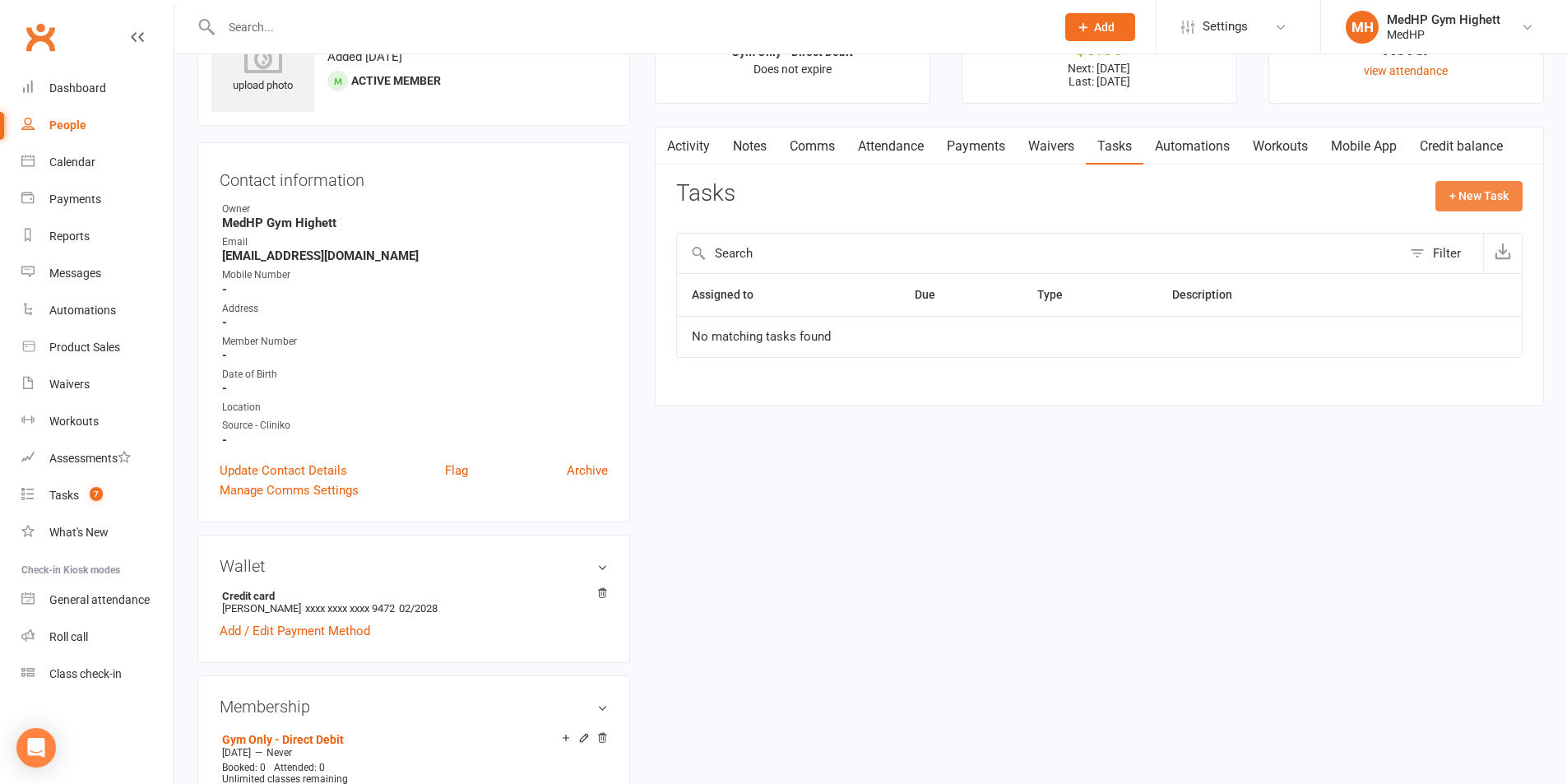
click at [1465, 198] on button "+ New Task" at bounding box center [1479, 196] width 88 height 30
select select "46188"
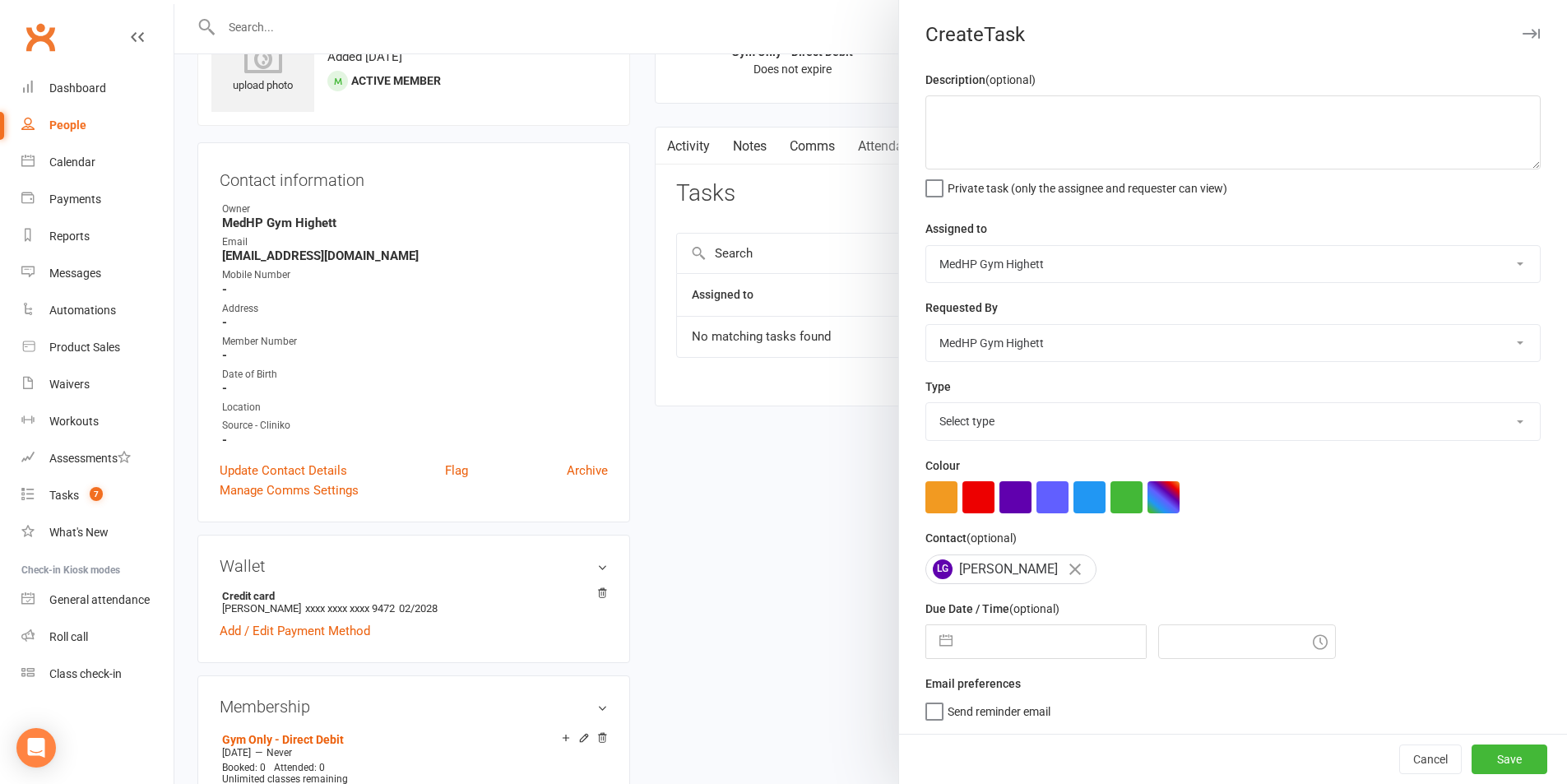
click at [1003, 352] on select "[PERSON_NAME] [PERSON_NAME] [PERSON_NAME] [PERSON_NAME] MedHP Gym Highett [PERS…" at bounding box center [1233, 342] width 614 height 36
click at [1073, 285] on div "Description (optional) Private task (only the assignee and requester can view) …" at bounding box center [1233, 402] width 668 height 663
click at [1072, 407] on select "Select type 10 class pack finished 6 week program review 6 week review 8 week c…" at bounding box center [1233, 420] width 614 height 36
select select "25832"
click at [926, 406] on select "Select type 10 class pack finished 6 week program review 6 week review 8 week c…" at bounding box center [1233, 420] width 614 height 36
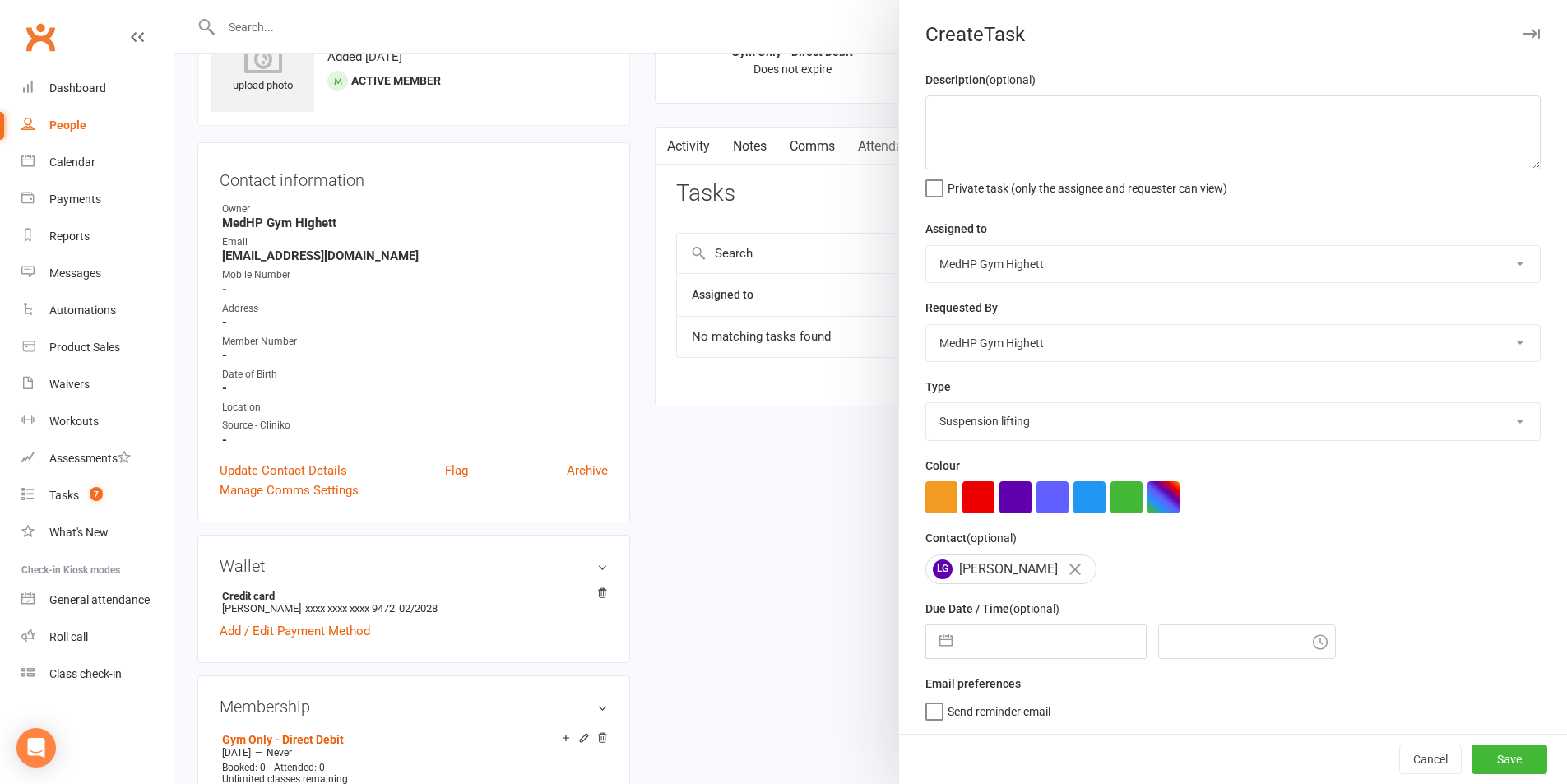
scroll to position [4, 0]
click at [1064, 639] on input "text" at bounding box center [1053, 641] width 185 height 33
select select "8"
select select "2025"
select select "9"
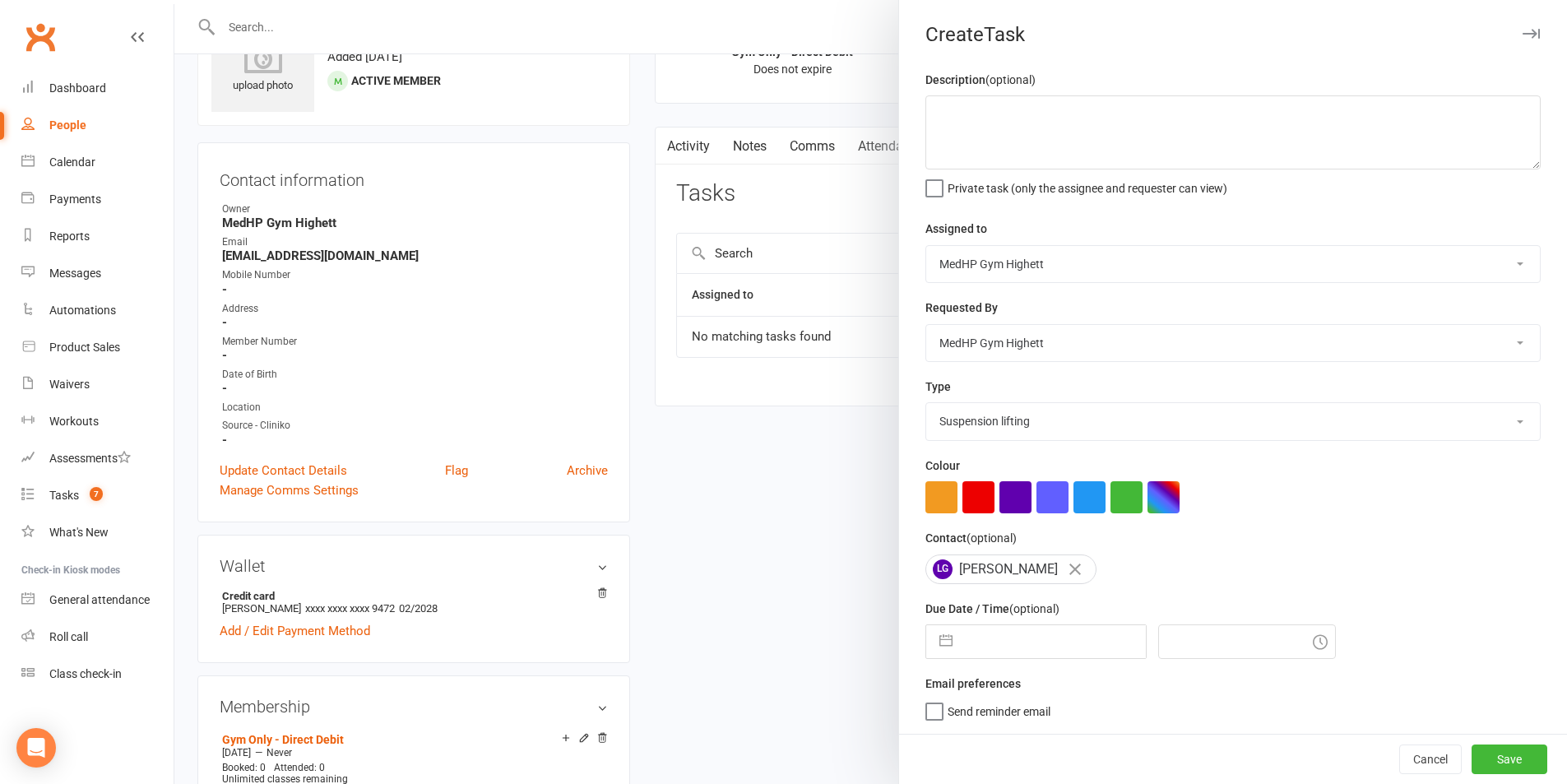
select select "2025"
select select "10"
select select "2025"
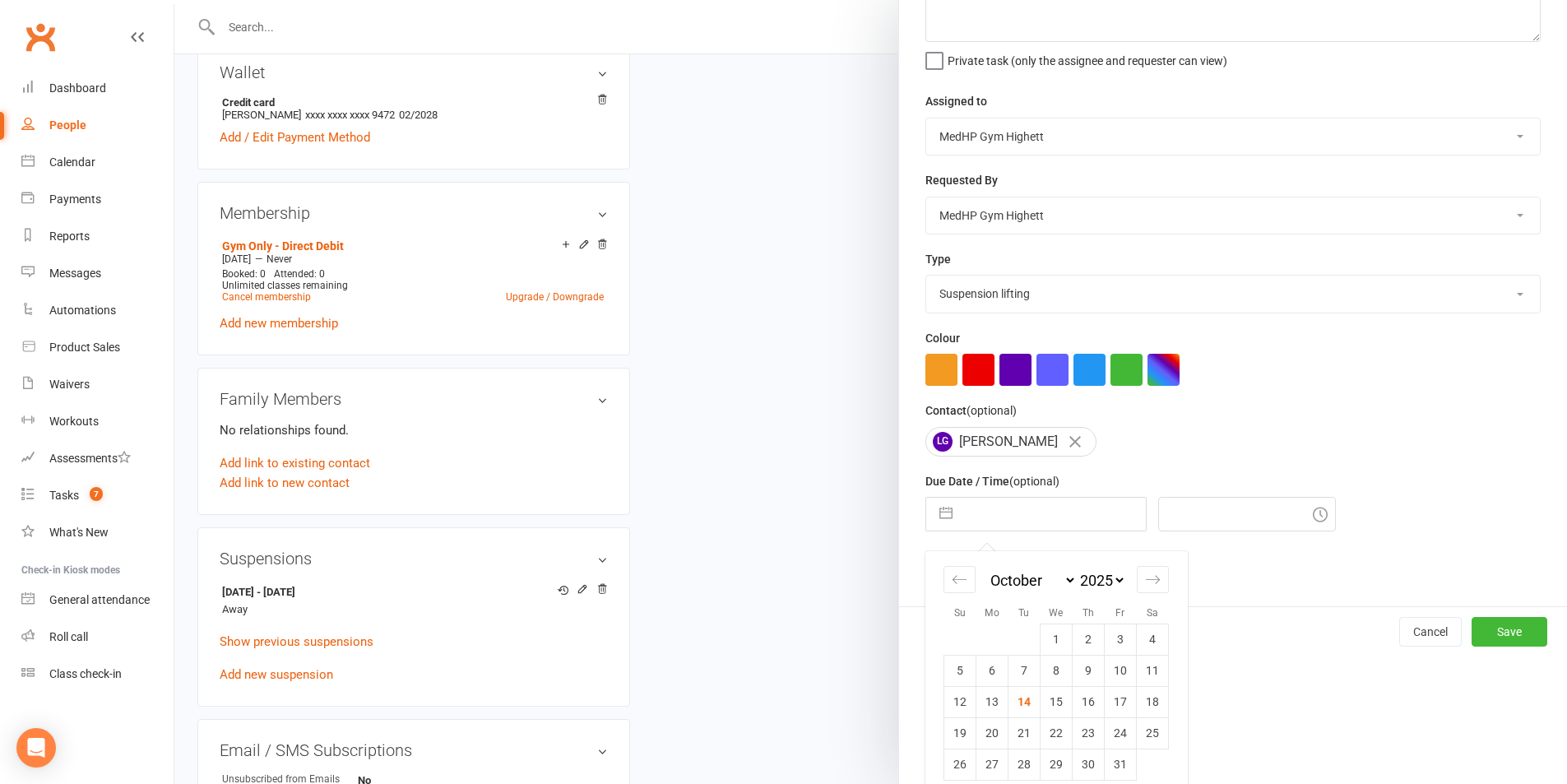
scroll to position [149, 0]
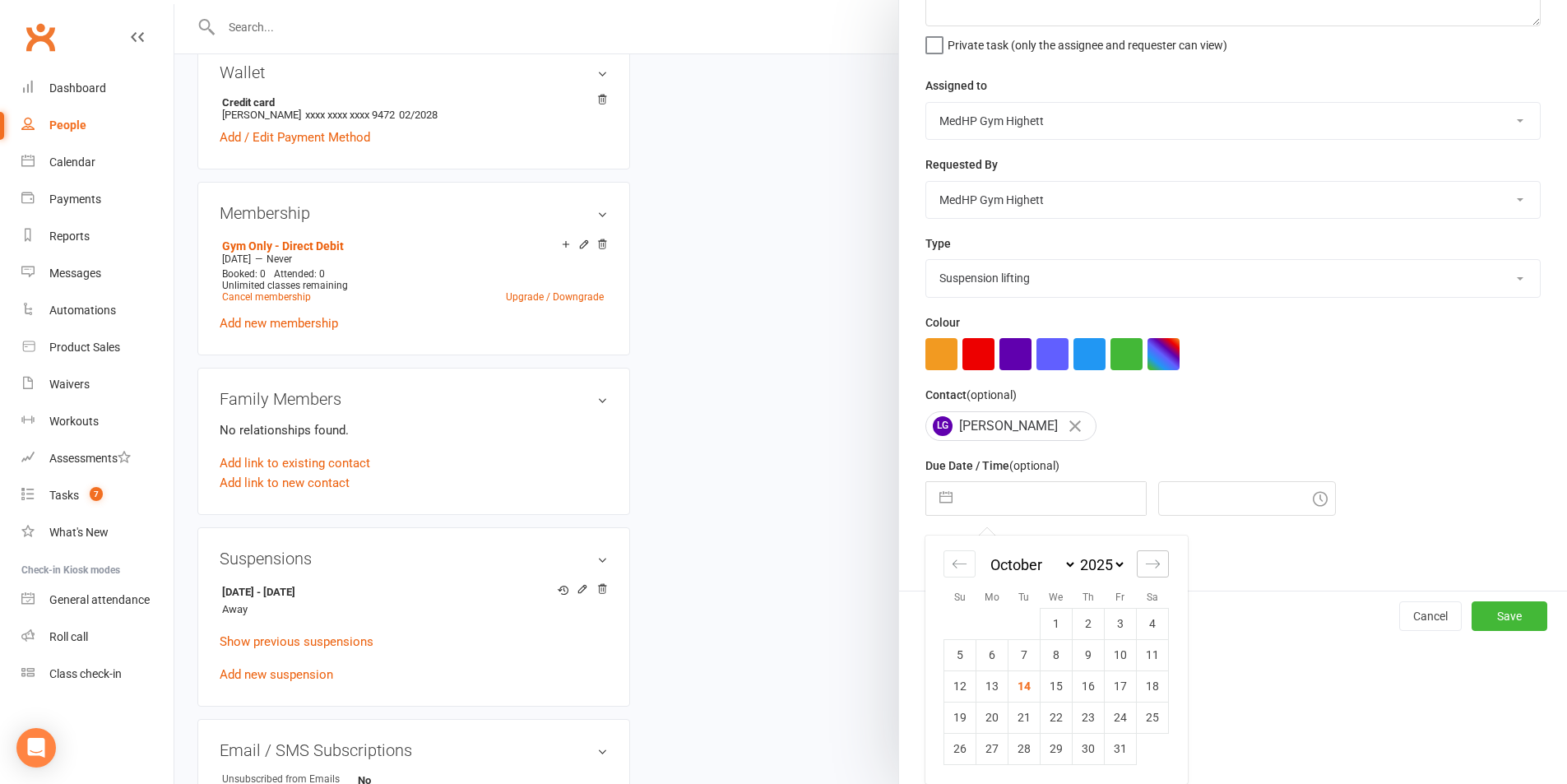
click at [1151, 577] on div "Move forward to switch to the next month." at bounding box center [1153, 564] width 32 height 27
select select "11"
select select "2025"
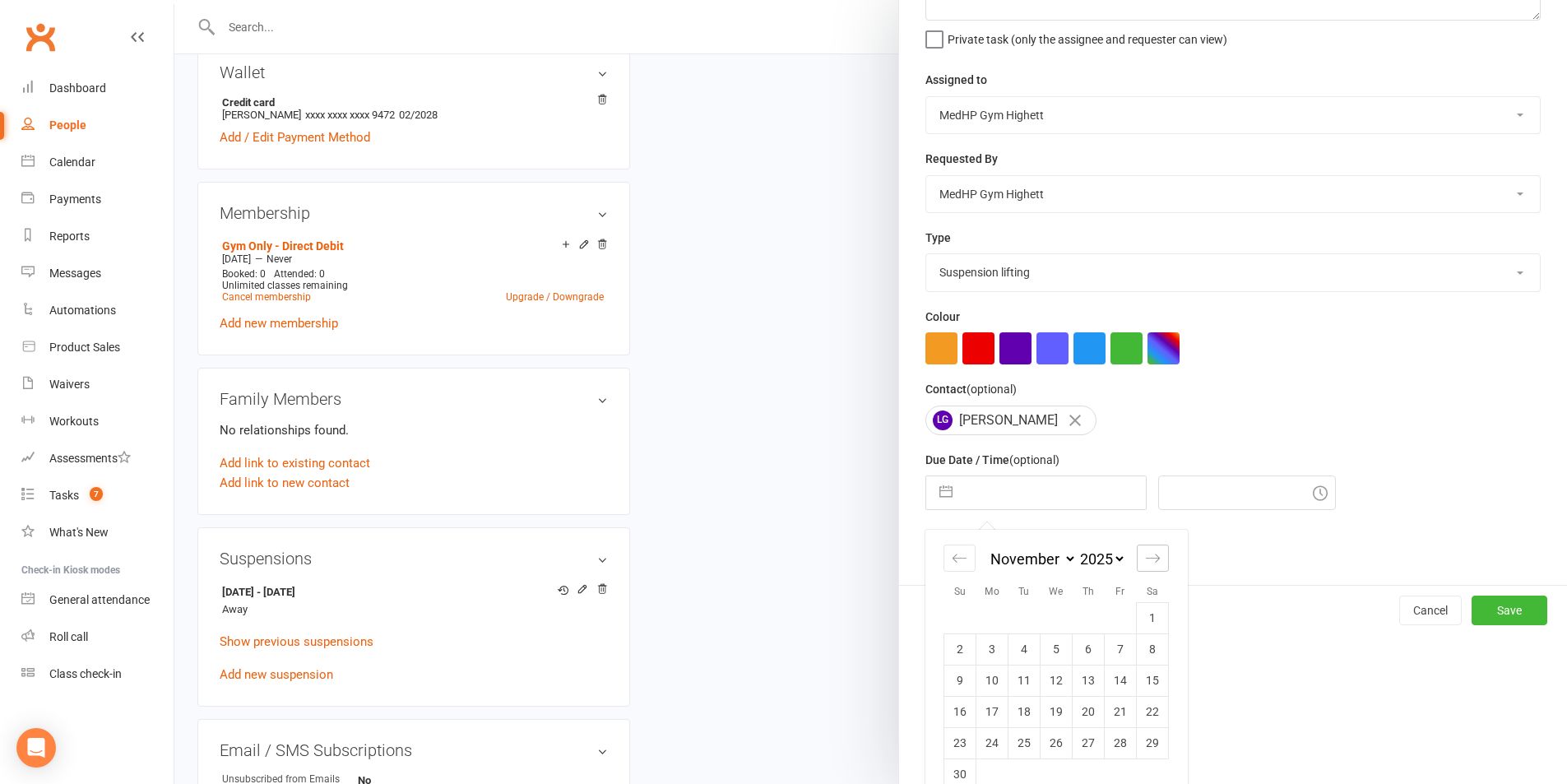
click at [1151, 571] on div "Move forward to switch to the next month." at bounding box center [1153, 557] width 32 height 27
select select "2026"
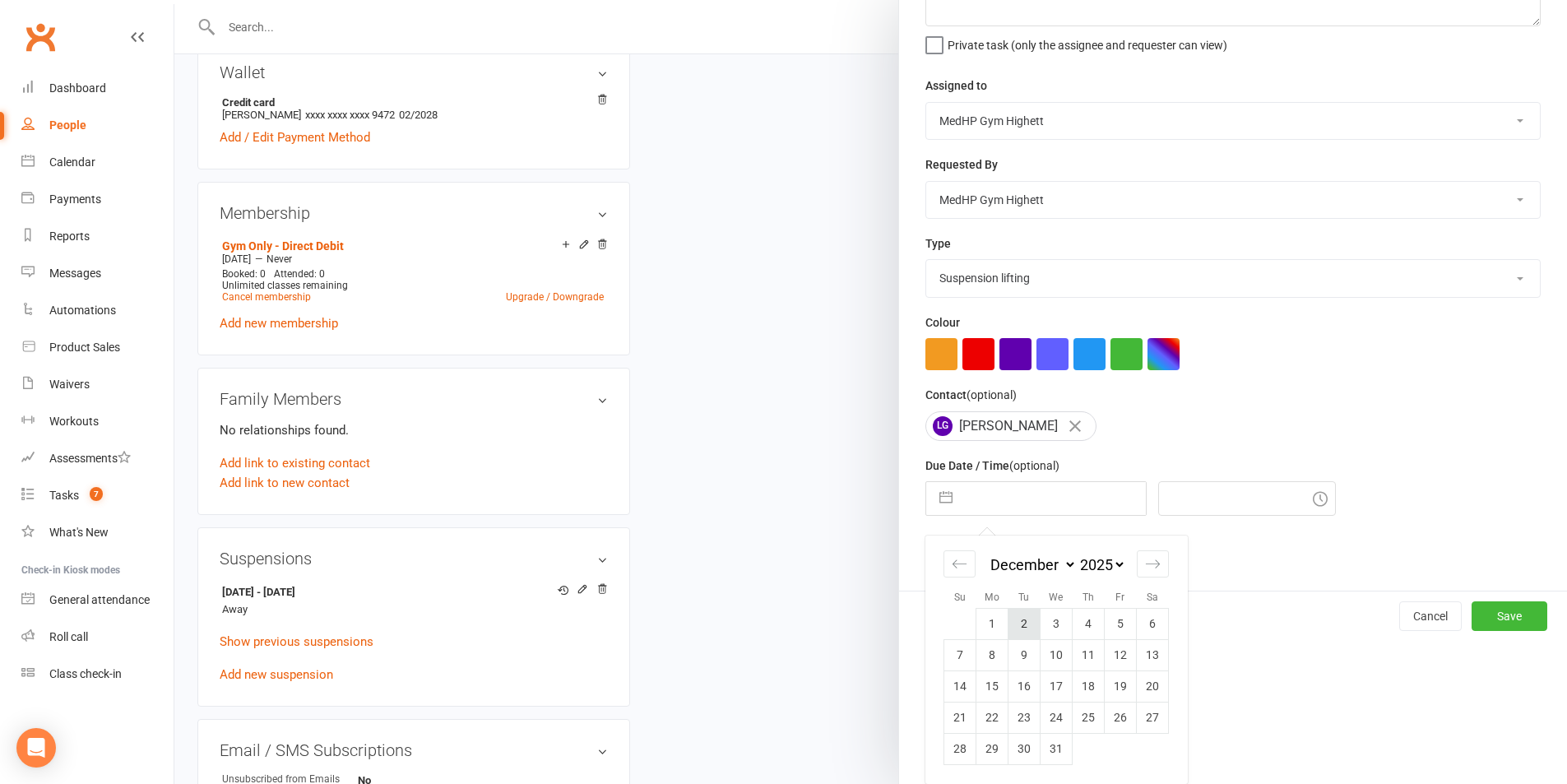
click at [1011, 615] on td "2" at bounding box center [1024, 623] width 32 height 32
type input "[DATE]"
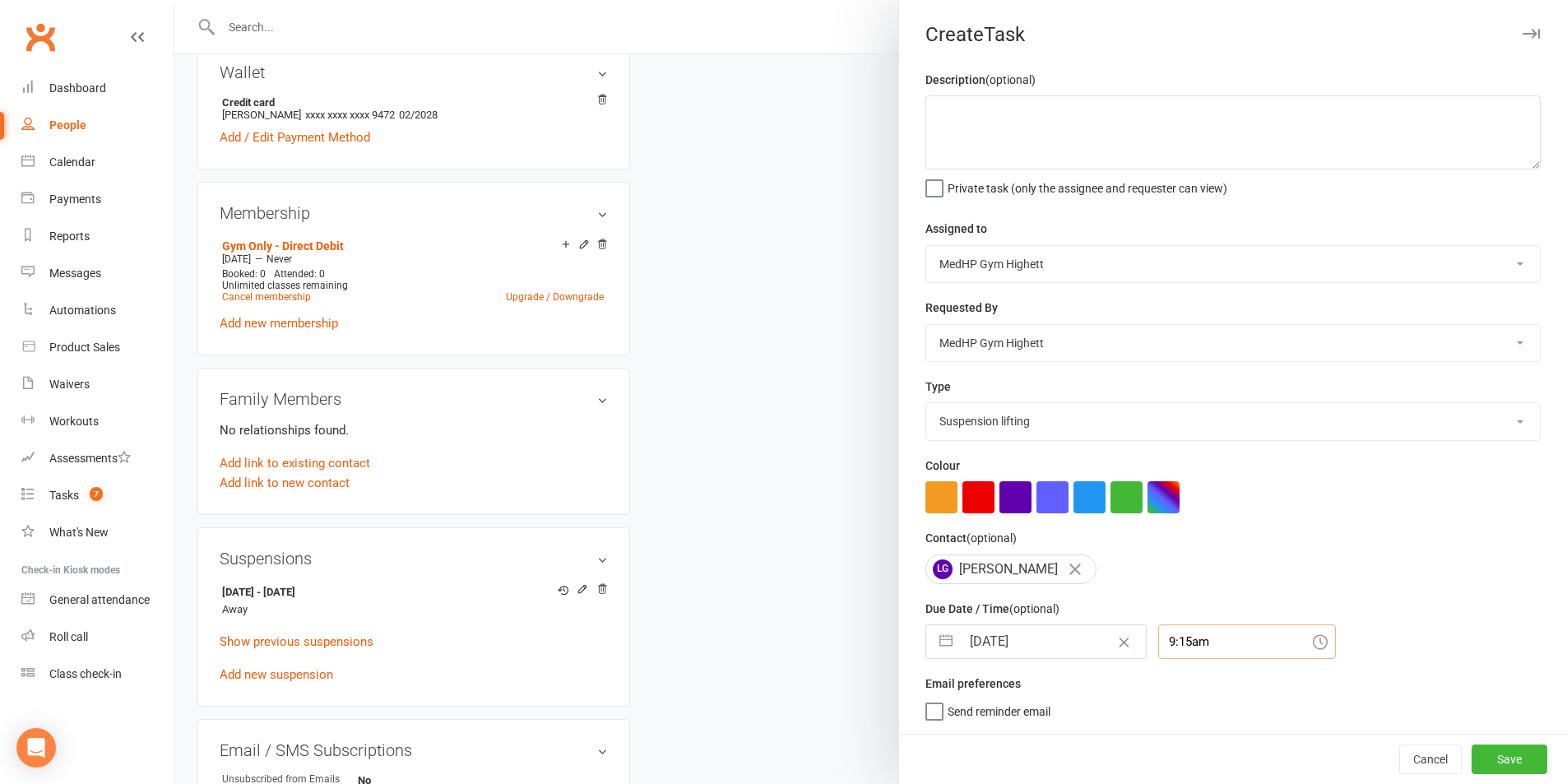
click at [1177, 651] on div "9:15am" at bounding box center [1247, 640] width 178 height 34
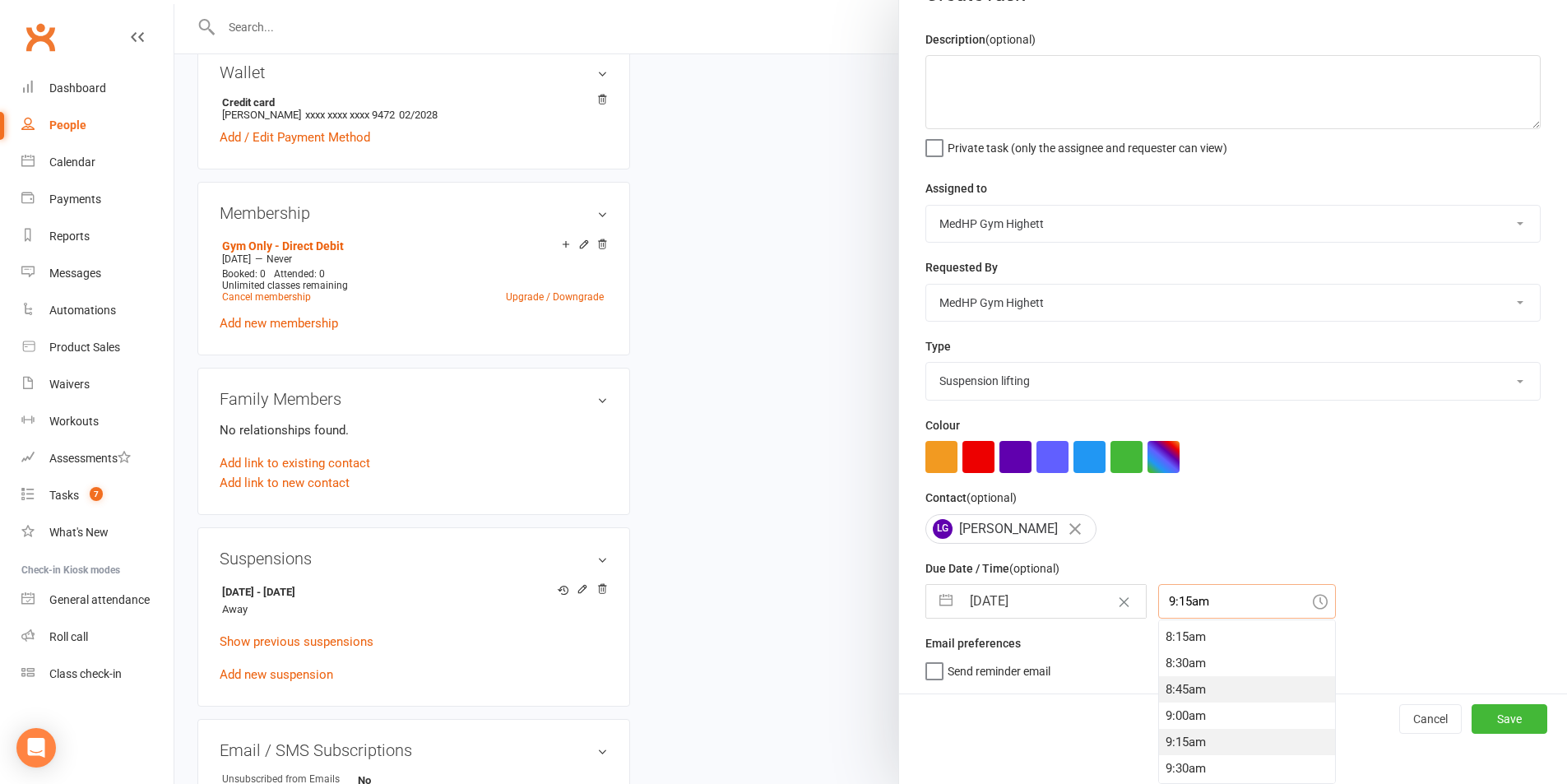
scroll to position [783, 0]
click at [1185, 690] on div "8:00am" at bounding box center [1247, 692] width 176 height 26
type input "8:00am"
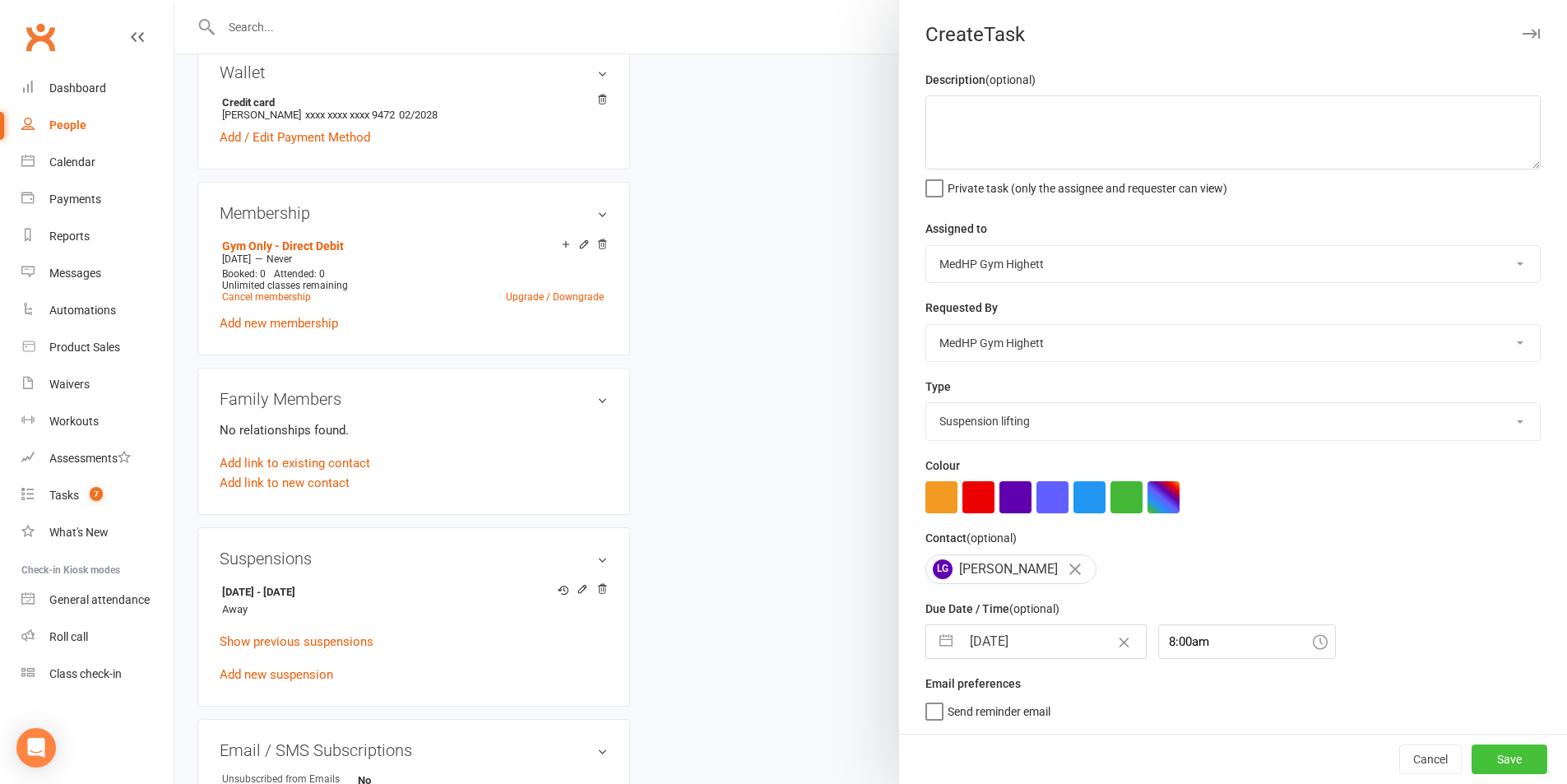
click at [1485, 760] on button "Save" at bounding box center [1509, 759] width 75 height 30
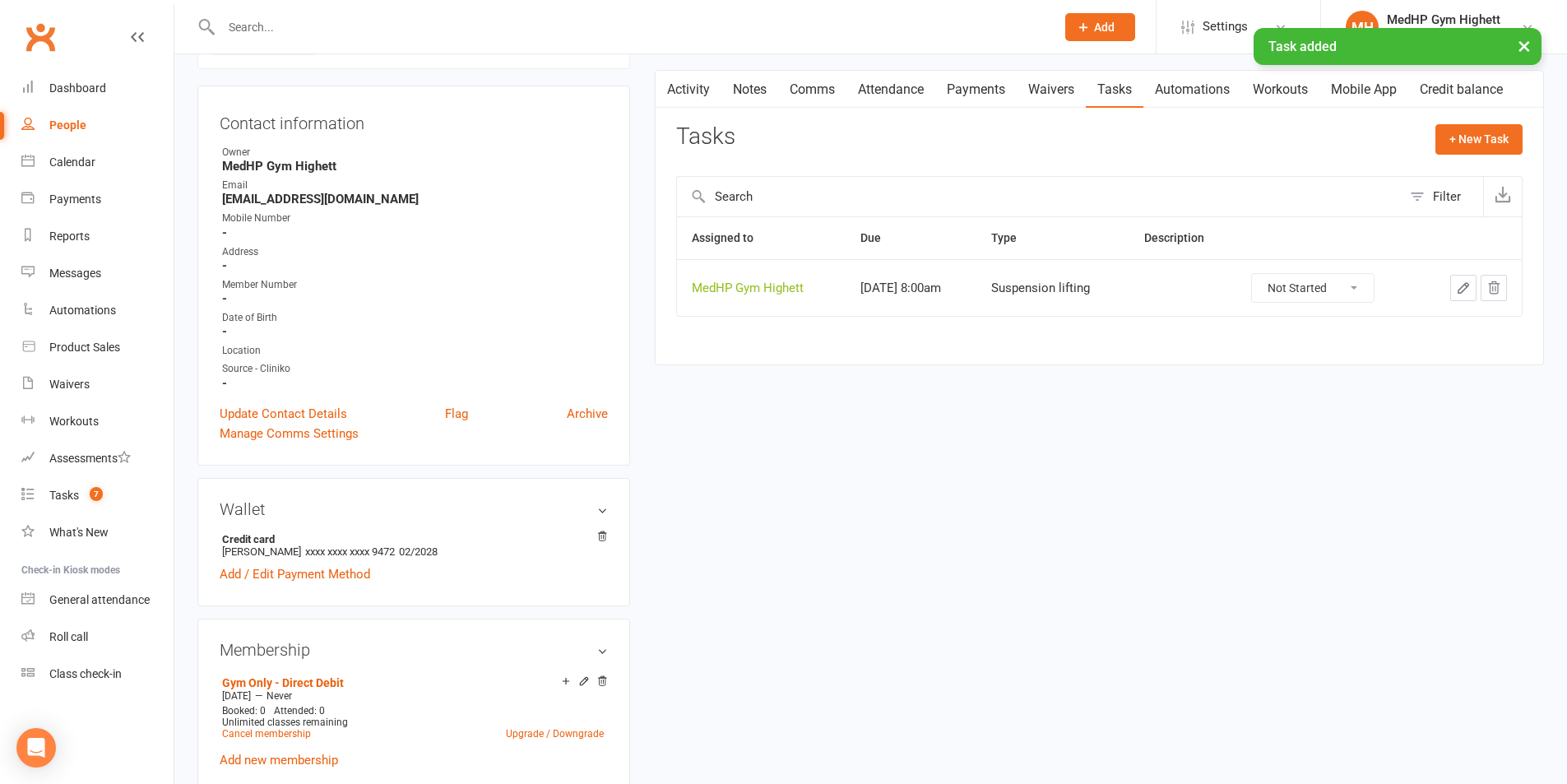
scroll to position [0, 0]
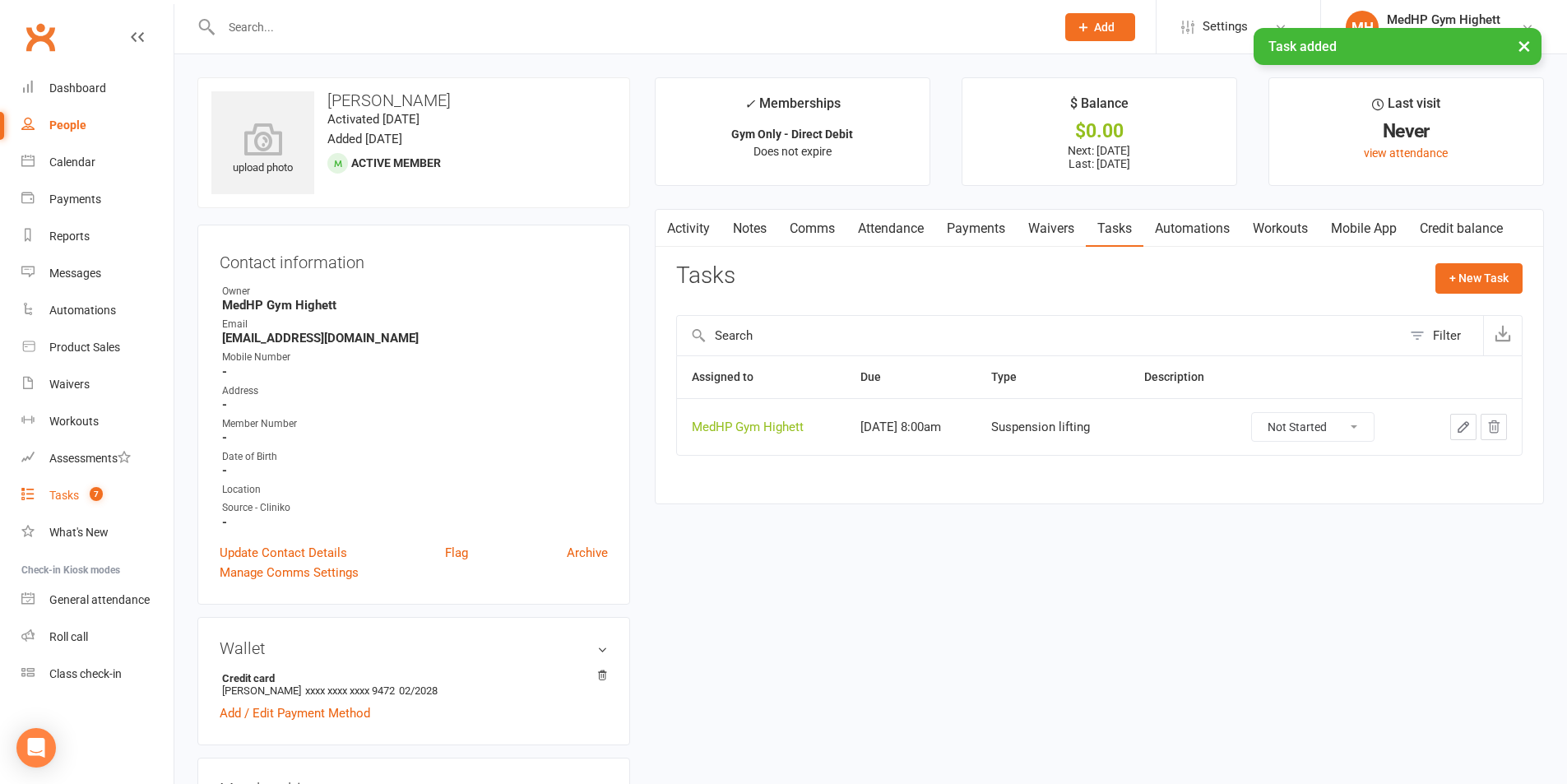
click at [152, 498] on link "Tasks 7" at bounding box center [97, 495] width 152 height 37
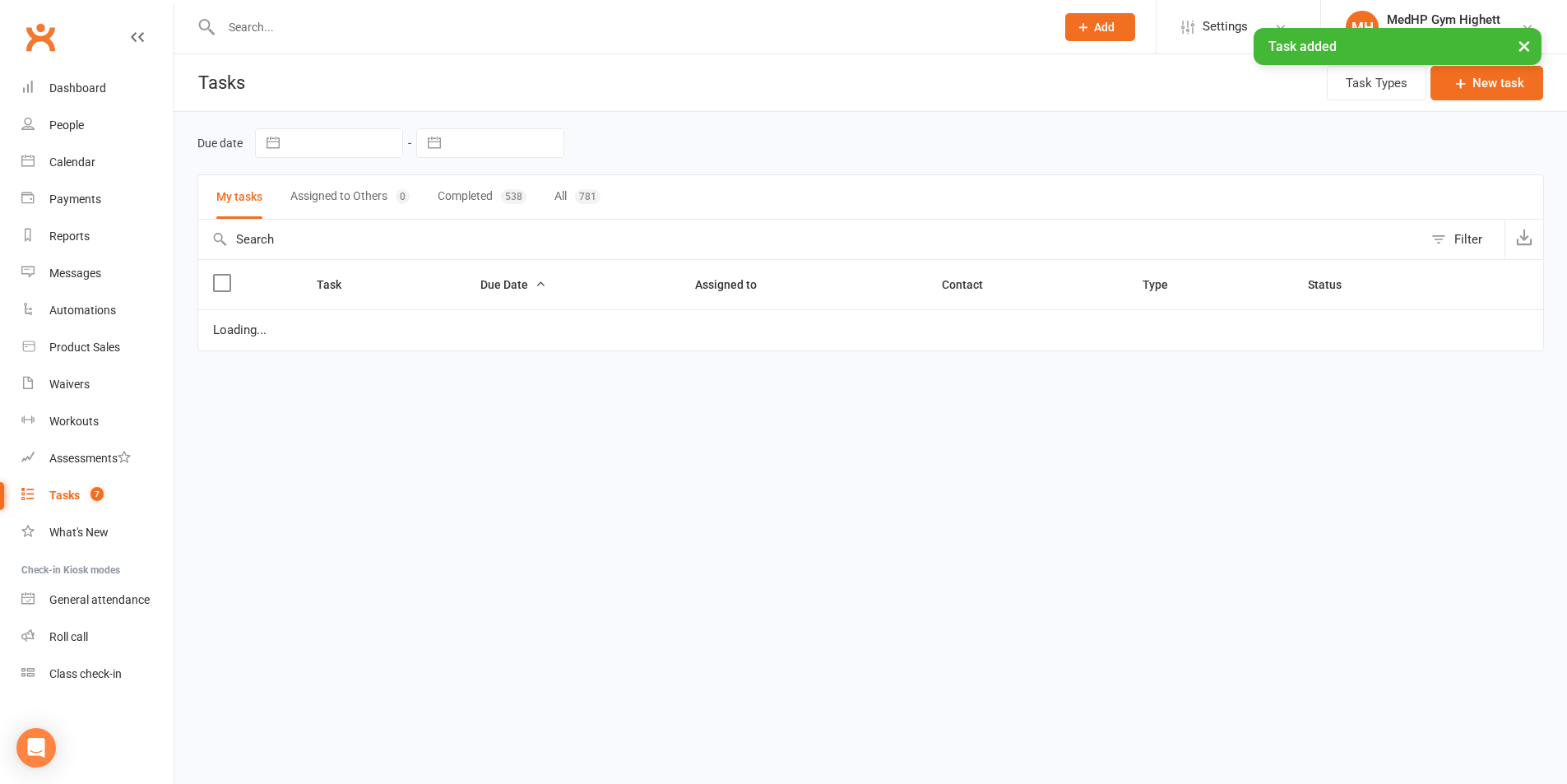
select select "started"
